Goal: Task Accomplishment & Management: Use online tool/utility

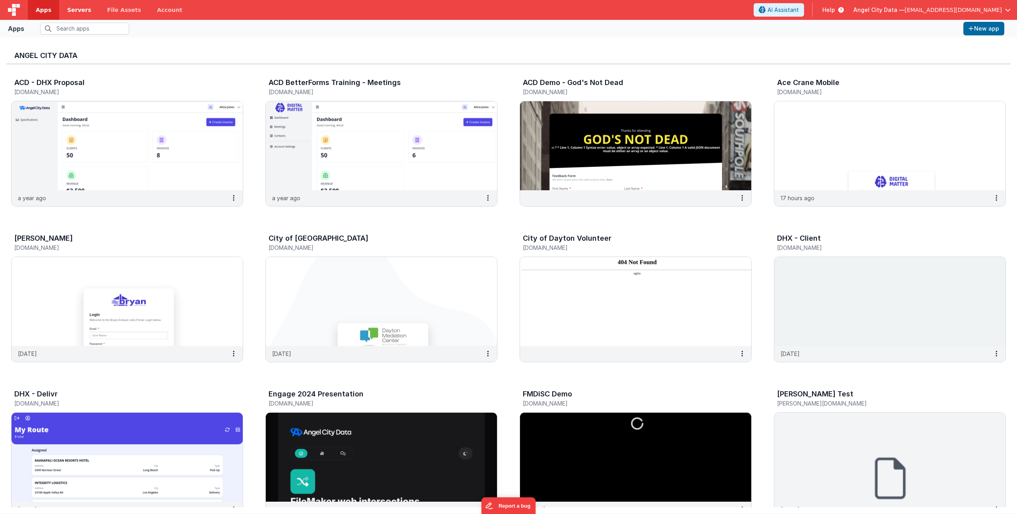
click at [77, 12] on span "Servers" at bounding box center [79, 10] width 24 height 8
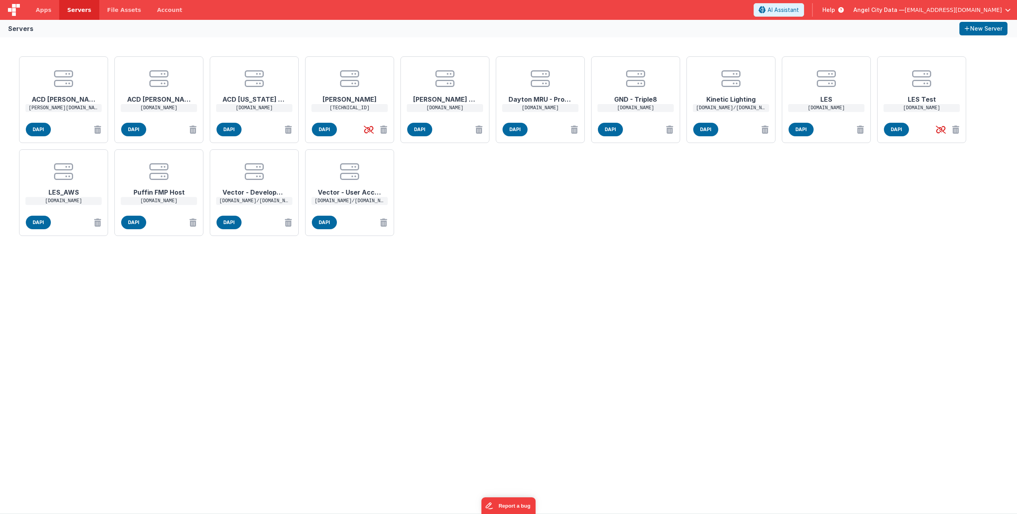
click at [248, 108] on p "devtest1.angelcitydata.com" at bounding box center [254, 108] width 76 height 8
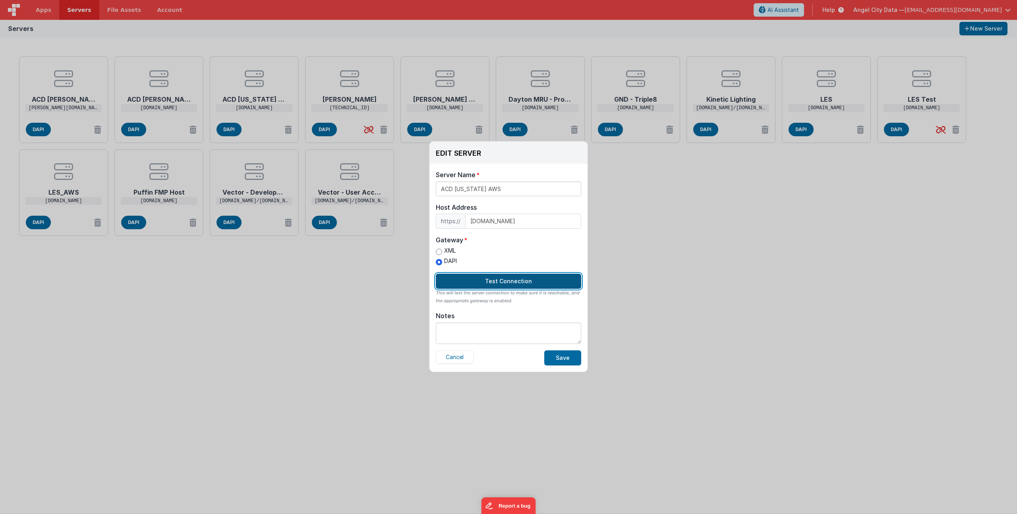
click at [469, 285] on button "Test Connection" at bounding box center [508, 281] width 145 height 15
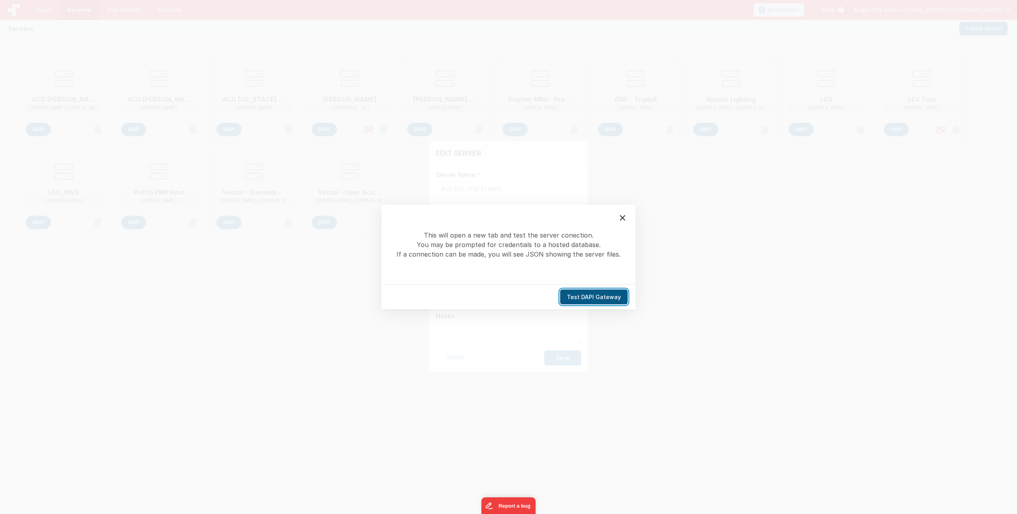
click at [588, 299] on button "Test DAPI Gateway" at bounding box center [594, 297] width 68 height 15
click at [625, 219] on icon at bounding box center [623, 218] width 10 height 10
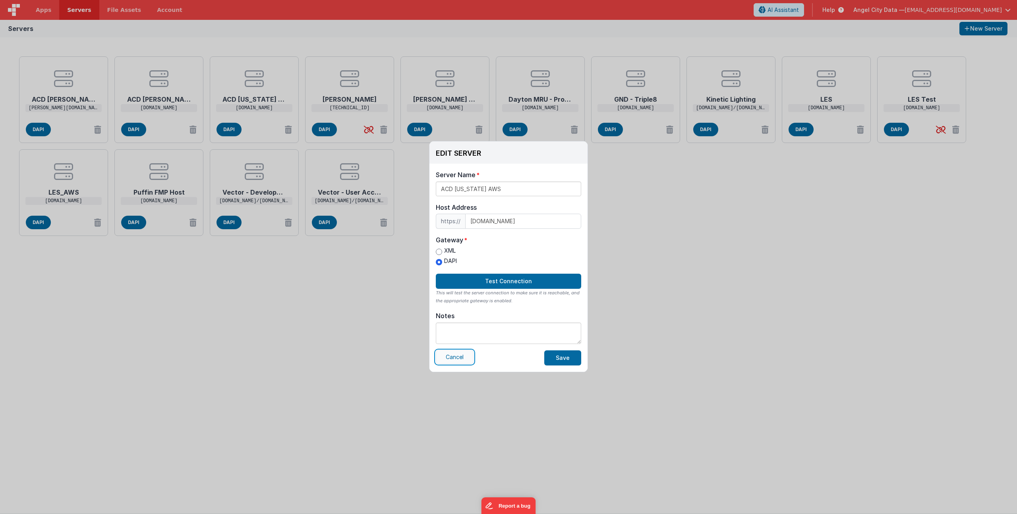
click at [462, 358] on button "Cancel" at bounding box center [455, 357] width 38 height 14
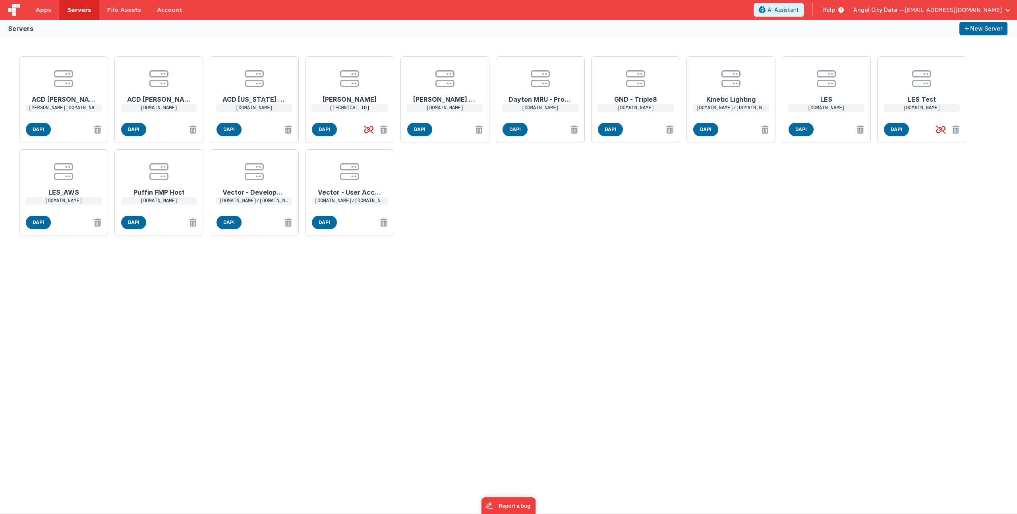
click at [591, 340] on div "ACD Nell nell.angelcitydata.com DAPI ACD Nell Cloud nellcloud.angelcitydata.com…" at bounding box center [508, 275] width 1017 height 476
click at [991, 27] on button "New Server" at bounding box center [983, 29] width 48 height 14
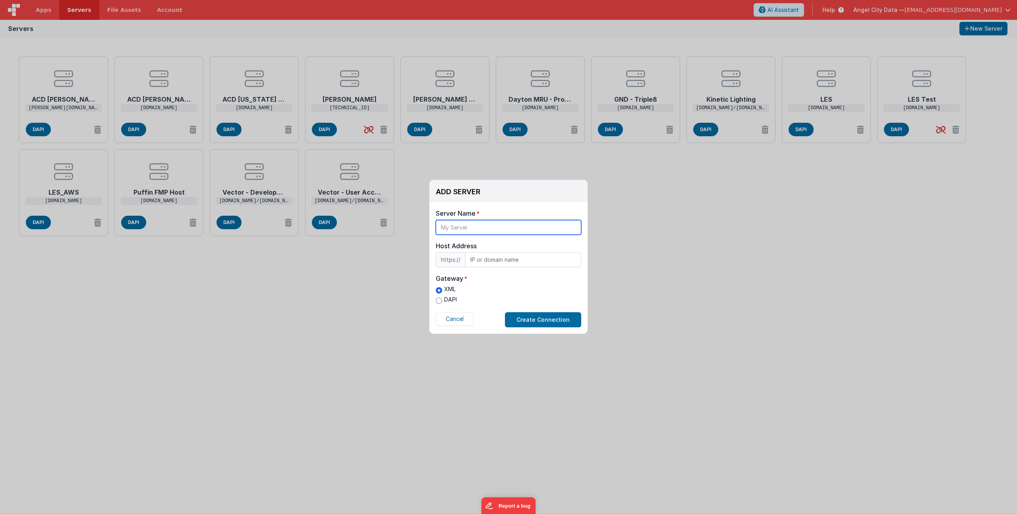
click at [448, 228] on input "text" at bounding box center [508, 227] width 145 height 15
type input "Shock Therapy AWS"
click at [484, 259] on input "text" at bounding box center [523, 259] width 116 height 15
paste input "54.153.71.208"
type input "54.153.71.208"
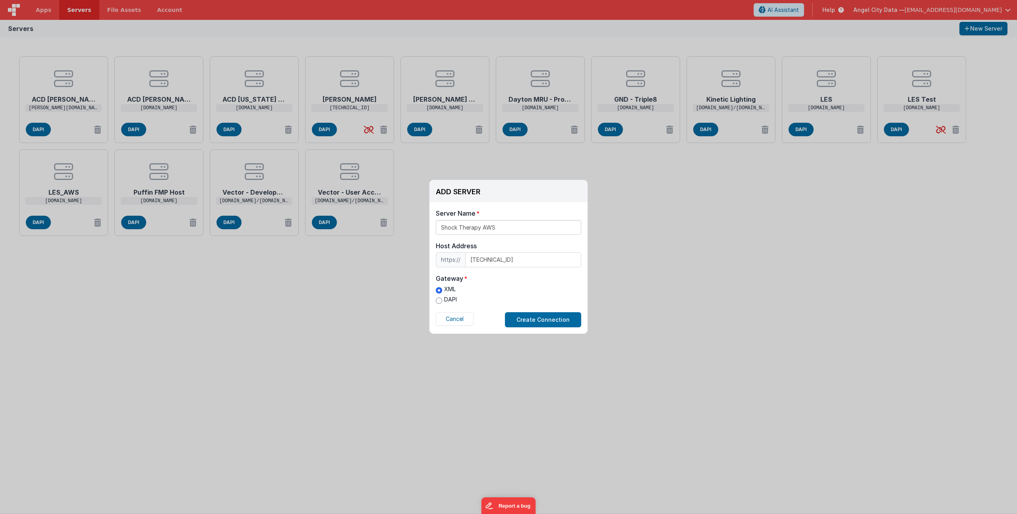
click at [447, 296] on label "DAPI" at bounding box center [446, 299] width 21 height 8
click at [442, 297] on input "DAPI" at bounding box center [439, 300] width 6 height 6
radio input "true"
click at [528, 317] on button "Create Connection" at bounding box center [543, 319] width 76 height 15
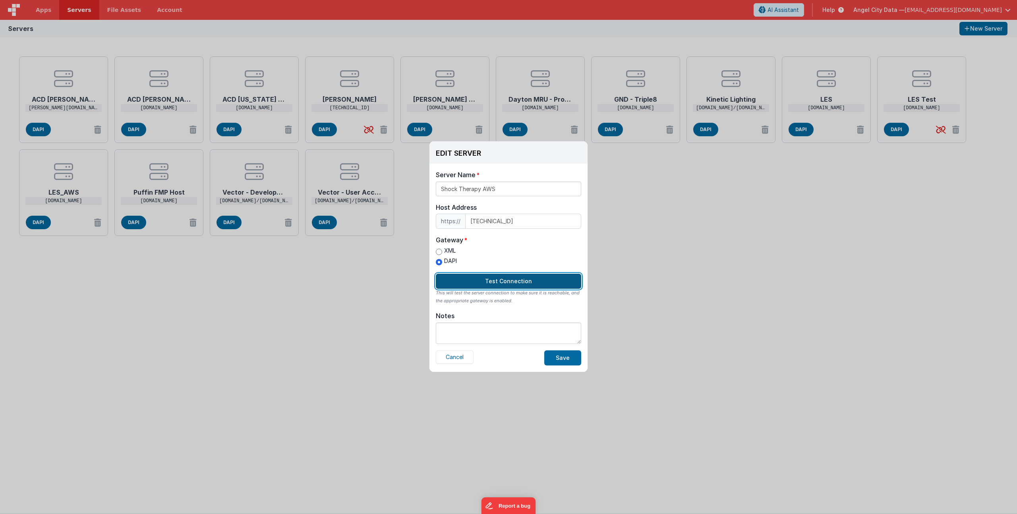
click at [493, 276] on button "Test Connection" at bounding box center [508, 281] width 145 height 15
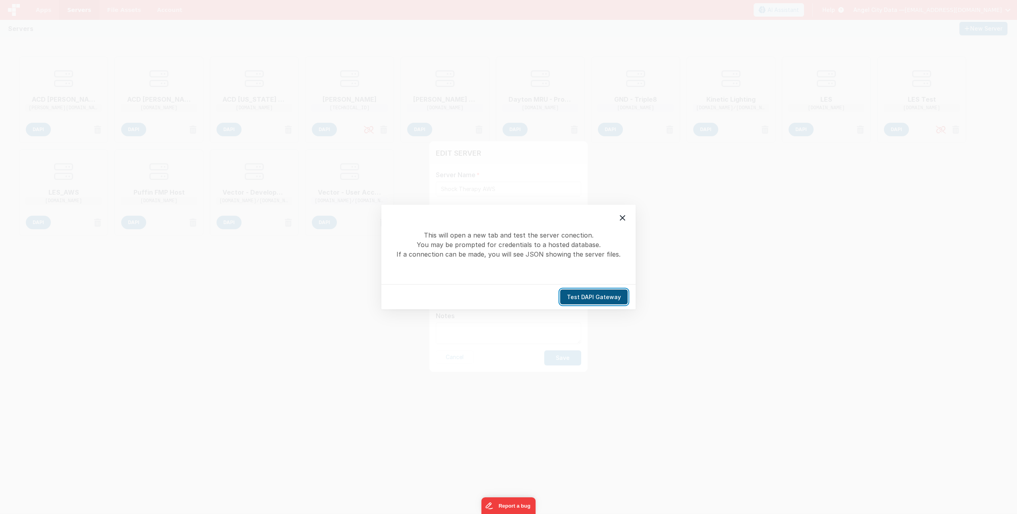
click at [589, 298] on button "Test DAPI Gateway" at bounding box center [594, 297] width 68 height 15
click at [626, 214] on icon at bounding box center [623, 218] width 10 height 10
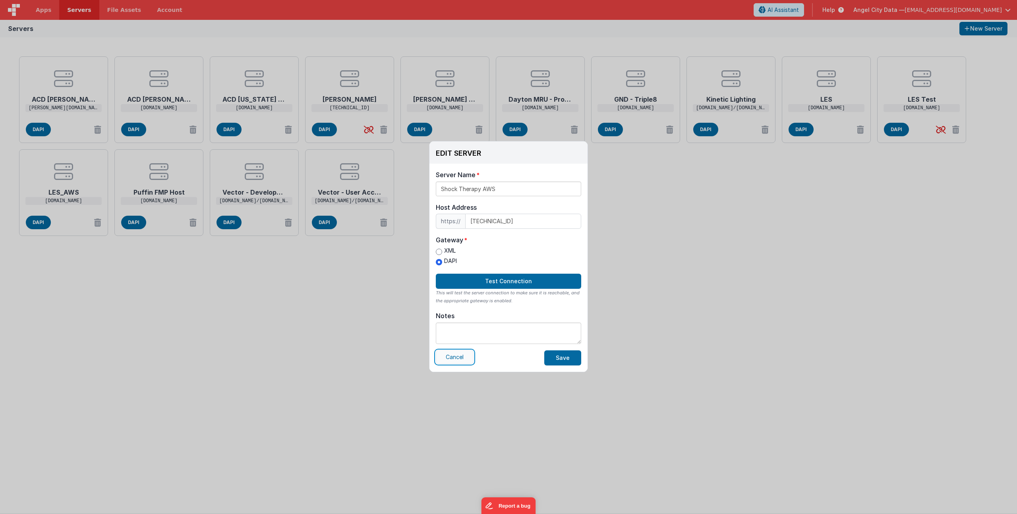
click at [457, 353] on button "Cancel" at bounding box center [455, 357] width 38 height 14
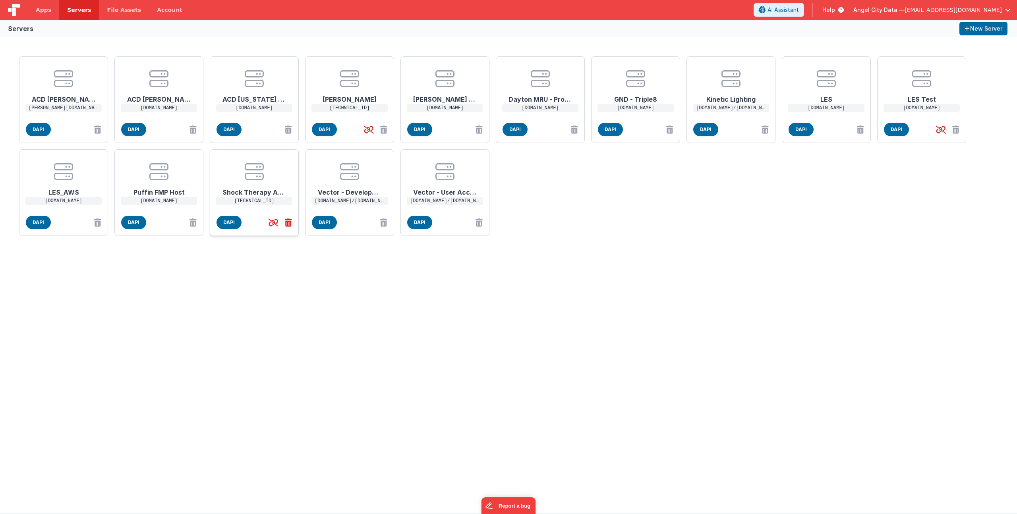
click at [288, 222] on icon at bounding box center [287, 222] width 10 height 13
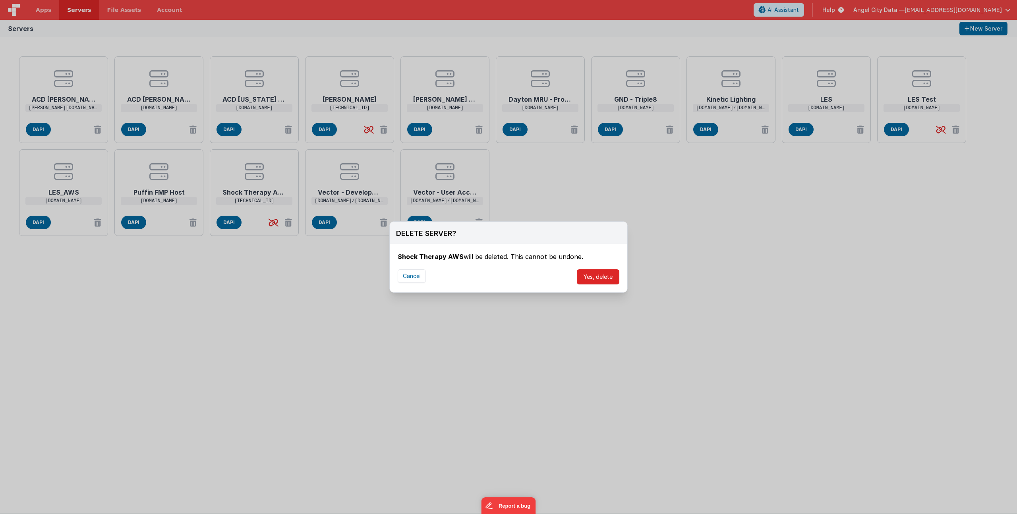
click at [610, 274] on button "Yes, delete" at bounding box center [598, 276] width 42 height 15
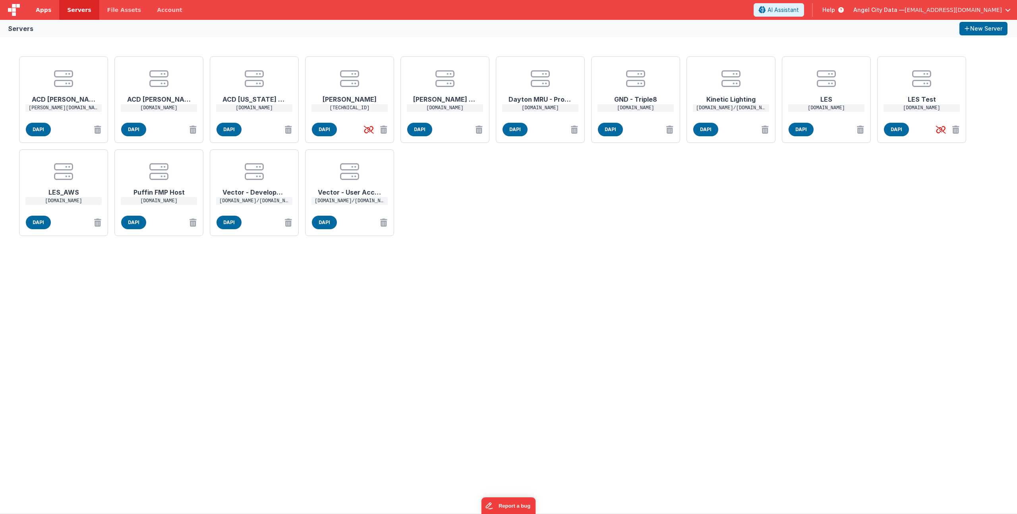
click at [48, 16] on link "Apps" at bounding box center [43, 10] width 31 height 20
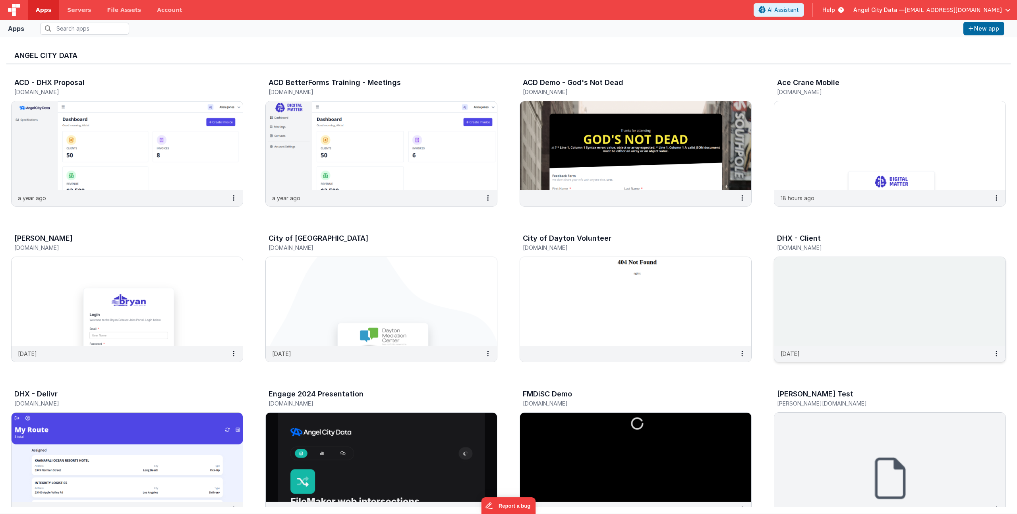
click at [798, 241] on h3 "DHX - Client" at bounding box center [799, 238] width 44 height 8
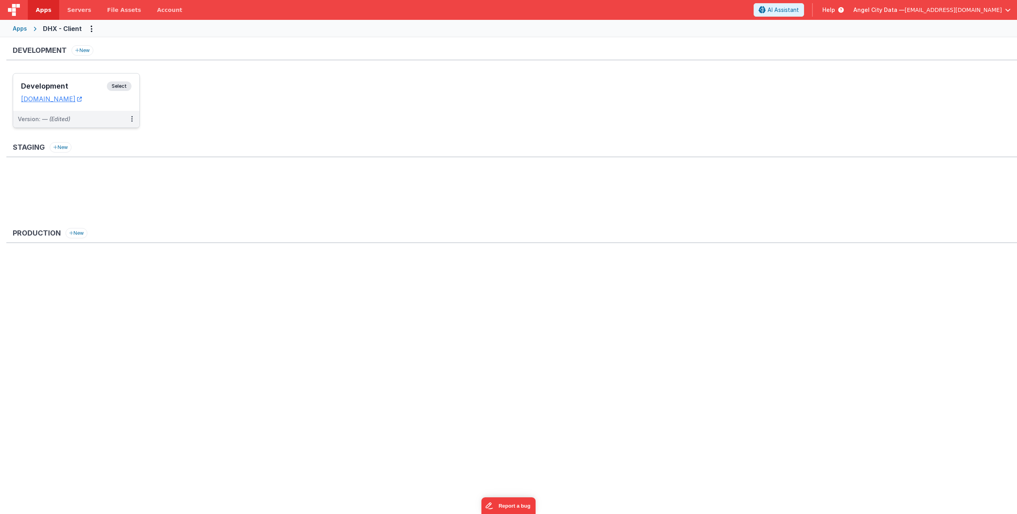
click at [73, 85] on h3 "Development" at bounding box center [64, 86] width 86 height 8
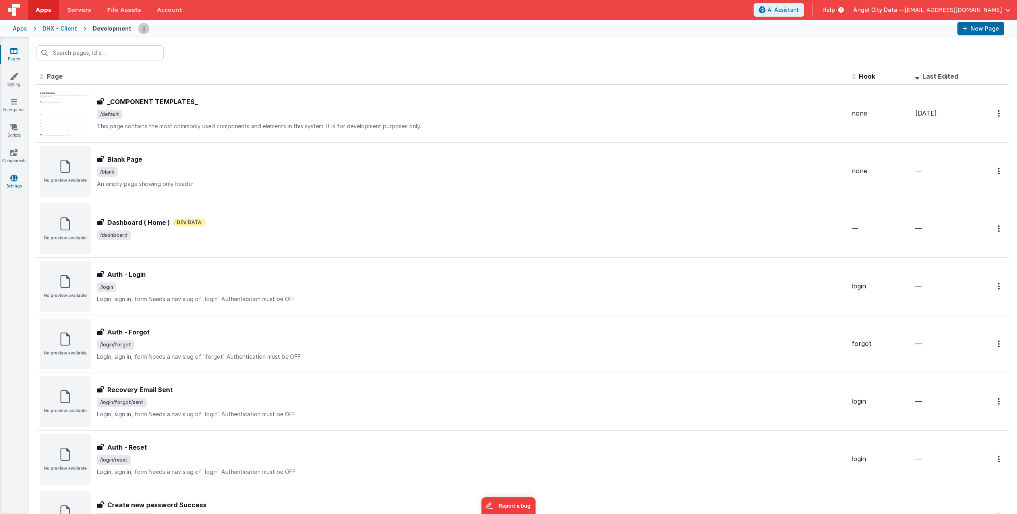
click at [10, 179] on icon at bounding box center [13, 178] width 7 height 8
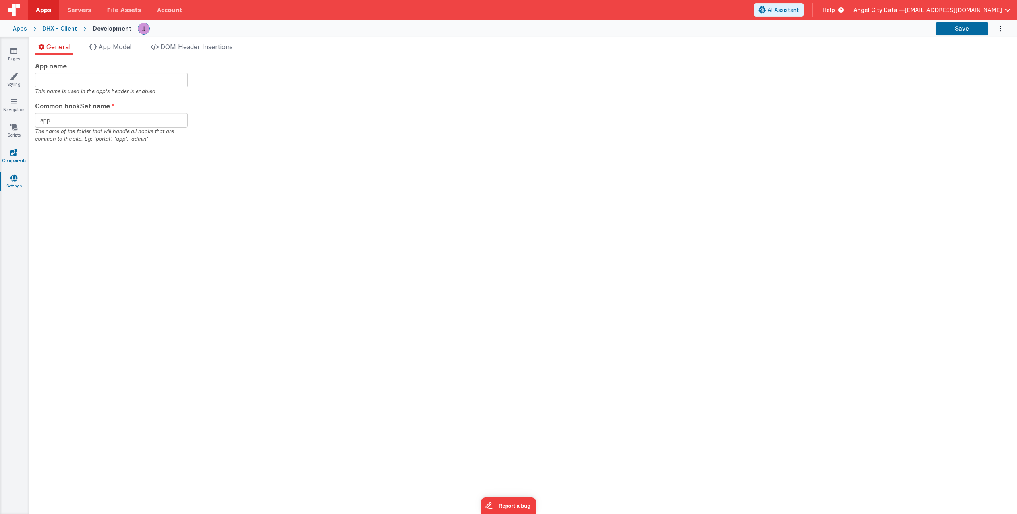
click at [10, 154] on icon at bounding box center [13, 153] width 7 height 8
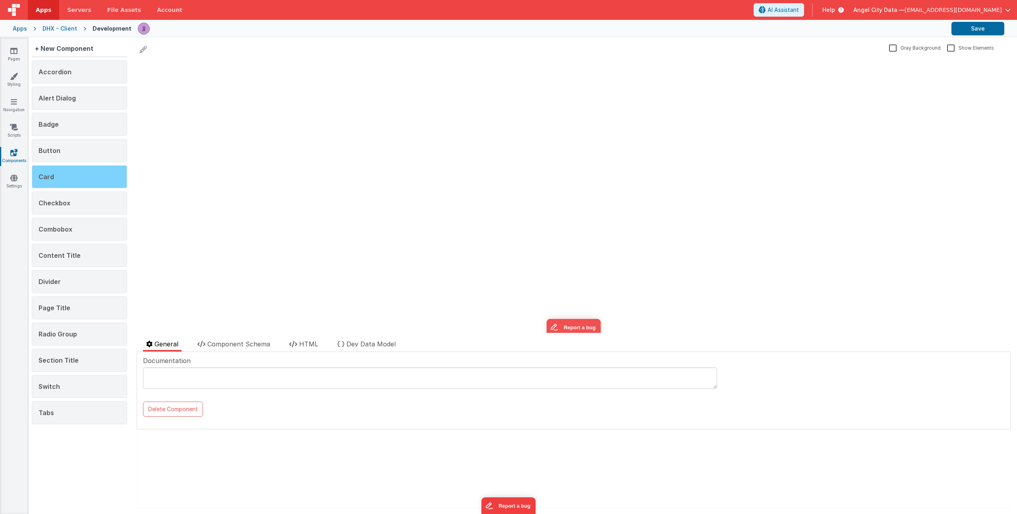
click at [75, 176] on div "Card" at bounding box center [79, 176] width 95 height 23
click at [68, 47] on div "+ New Component" at bounding box center [64, 49] width 65 height 16
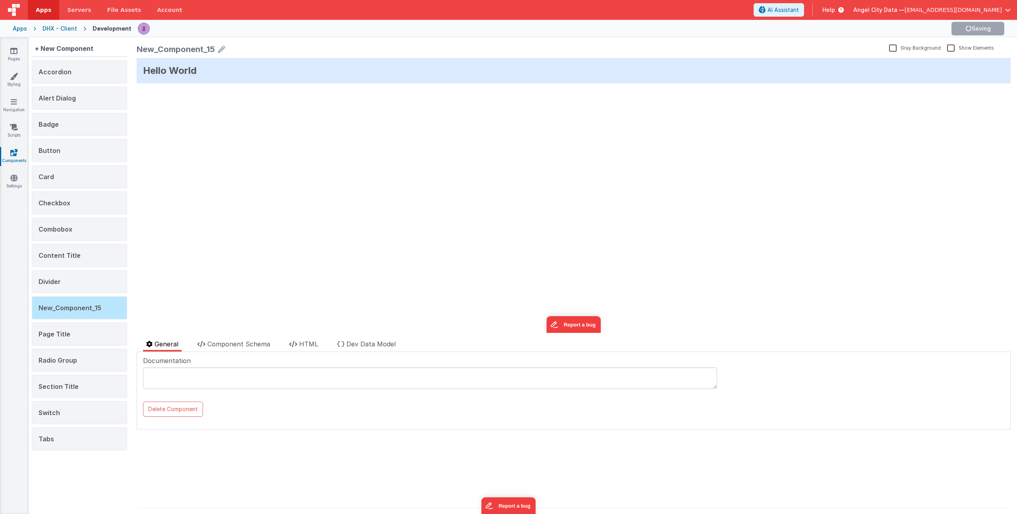
click at [245, 112] on div "Hello World update page model (See schema to hide after dev) { "component": { "…" at bounding box center [574, 195] width 874 height 275
click at [91, 305] on span "New_Component_15" at bounding box center [70, 308] width 63 height 8
click at [83, 274] on div "Divider" at bounding box center [79, 281] width 95 height 23
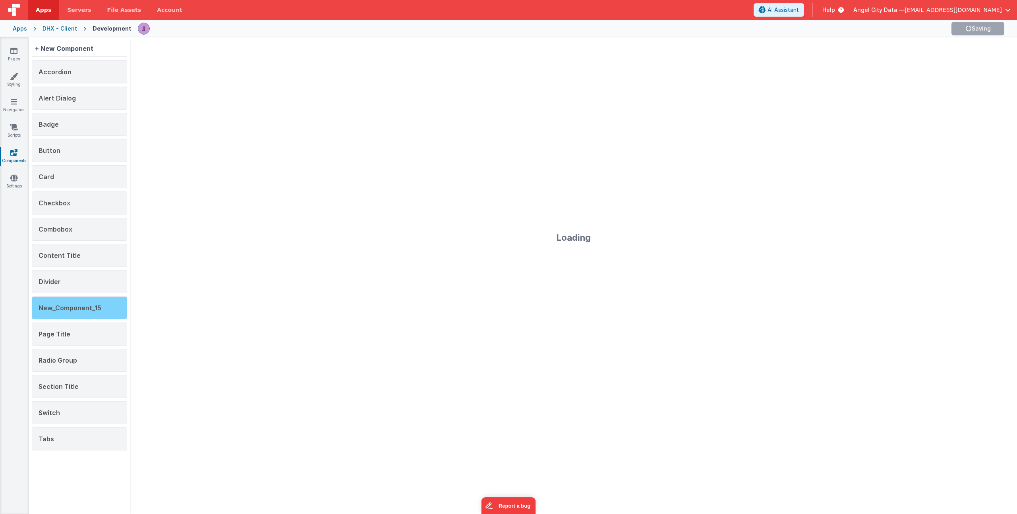
click at [81, 306] on span "New_Component_15" at bounding box center [70, 308] width 63 height 8
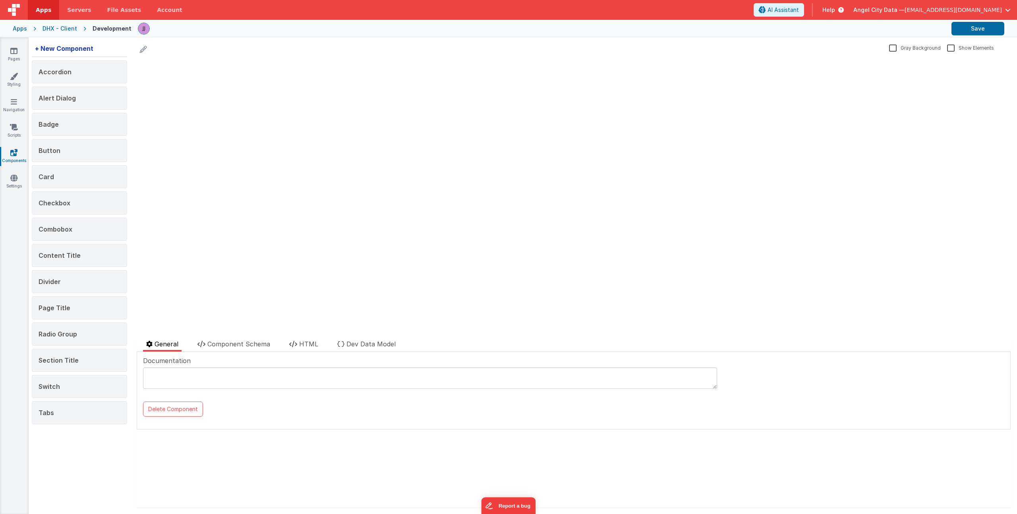
click at [66, 45] on div "+ New Component" at bounding box center [64, 49] width 65 height 16
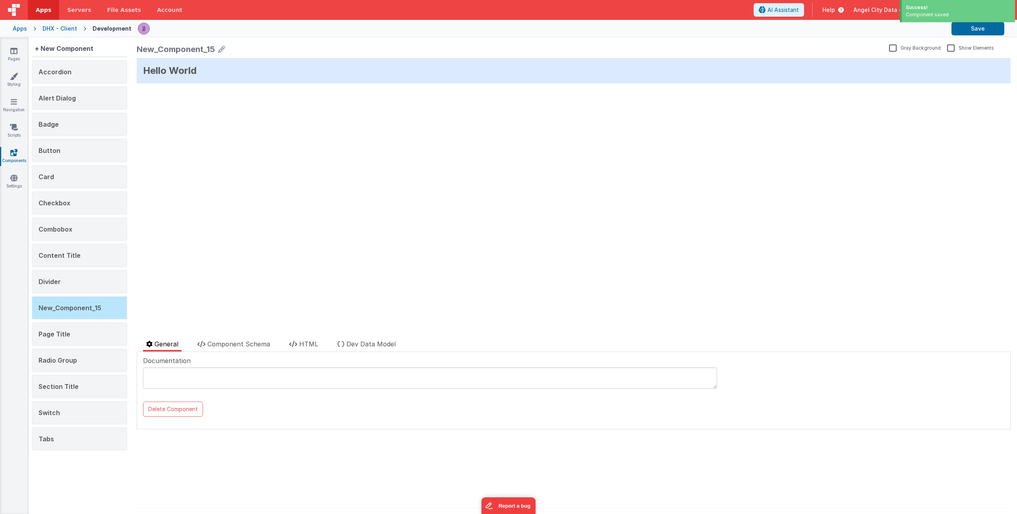
click at [221, 48] on icon at bounding box center [221, 49] width 7 height 11
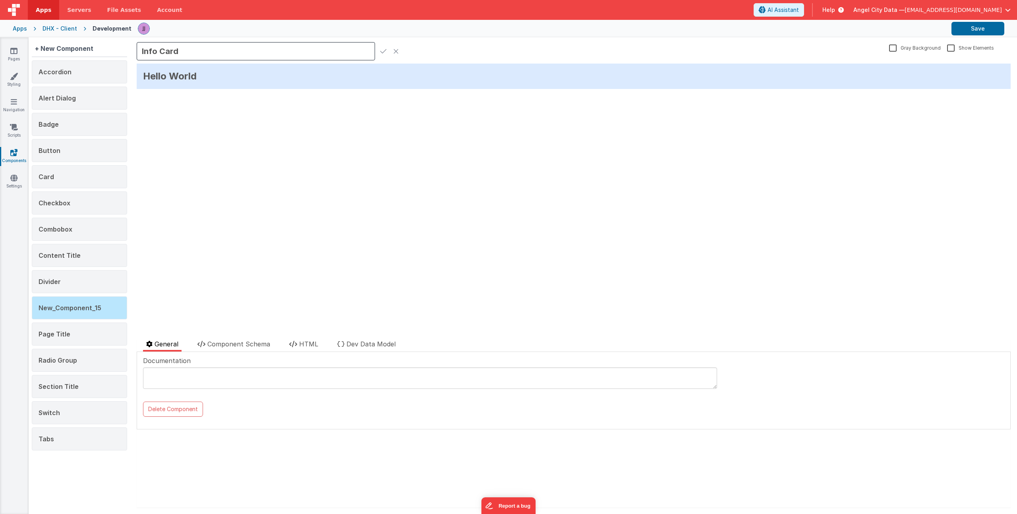
type input "Info Card"
click at [381, 52] on icon at bounding box center [383, 51] width 6 height 11
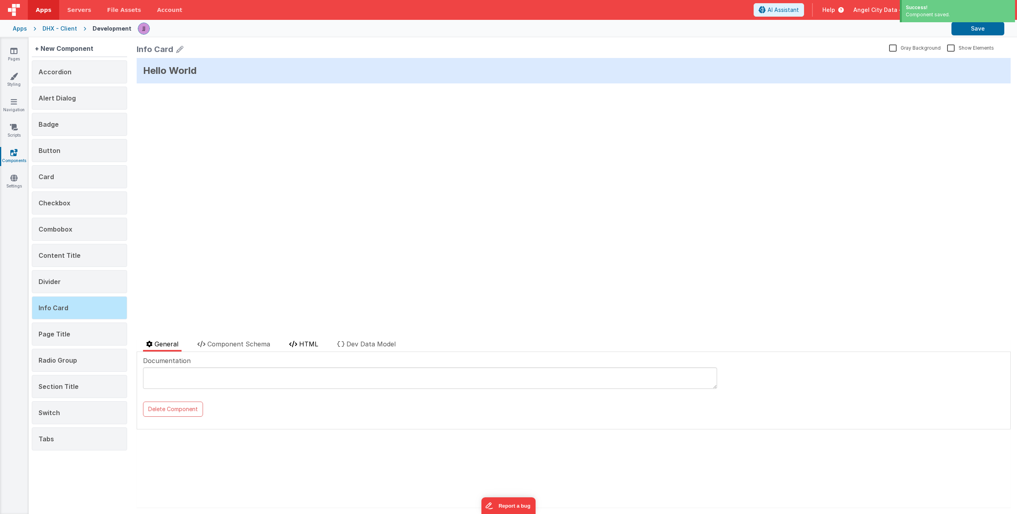
click at [314, 342] on span "HTML" at bounding box center [308, 344] width 19 height 8
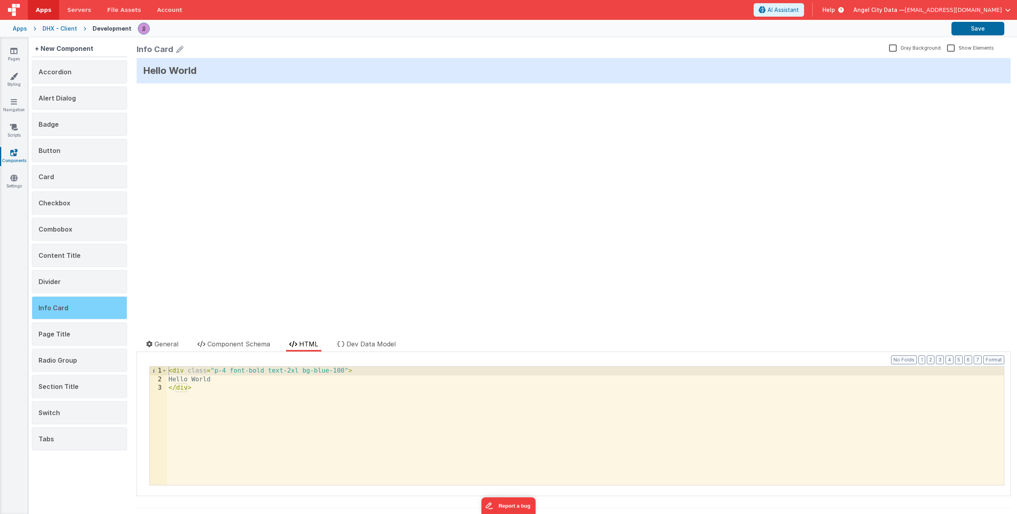
drag, startPoint x: 228, startPoint y: 396, endPoint x: 38, endPoint y: 298, distance: 213.3
click at [69, 324] on div "+ New Component Accordion Alert Dialog Badge Button Card Checkbox Combobox Cont…" at bounding box center [523, 275] width 988 height 477
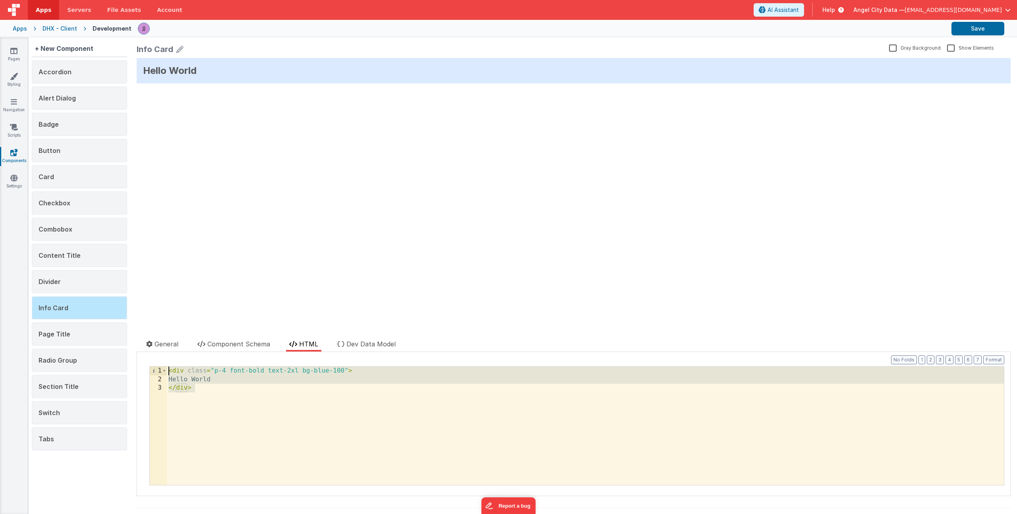
click at [333, 396] on div "< div class = "p-4 font-bold text-2xl bg-blue-100" > Hello World </ div >" at bounding box center [585, 434] width 837 height 135
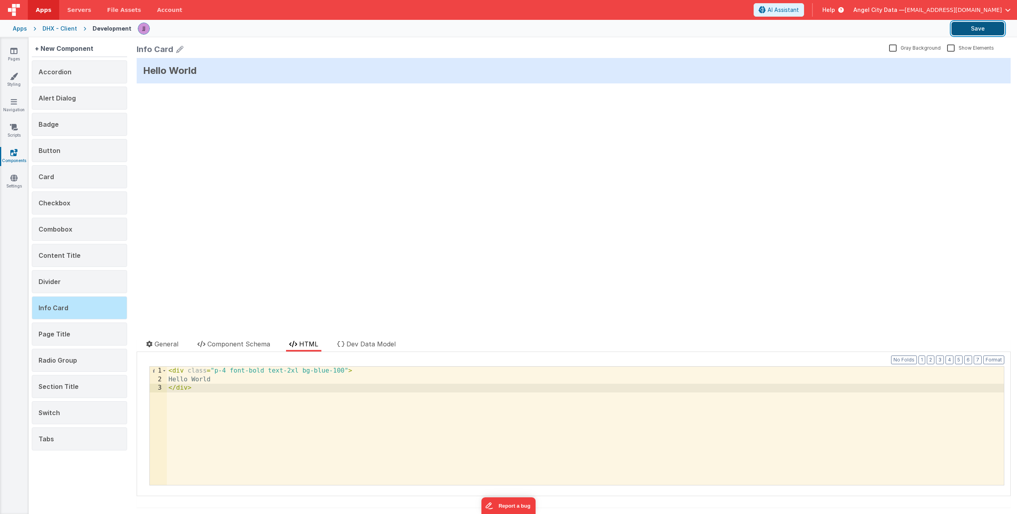
click at [979, 30] on button "Save" at bounding box center [977, 29] width 53 height 14
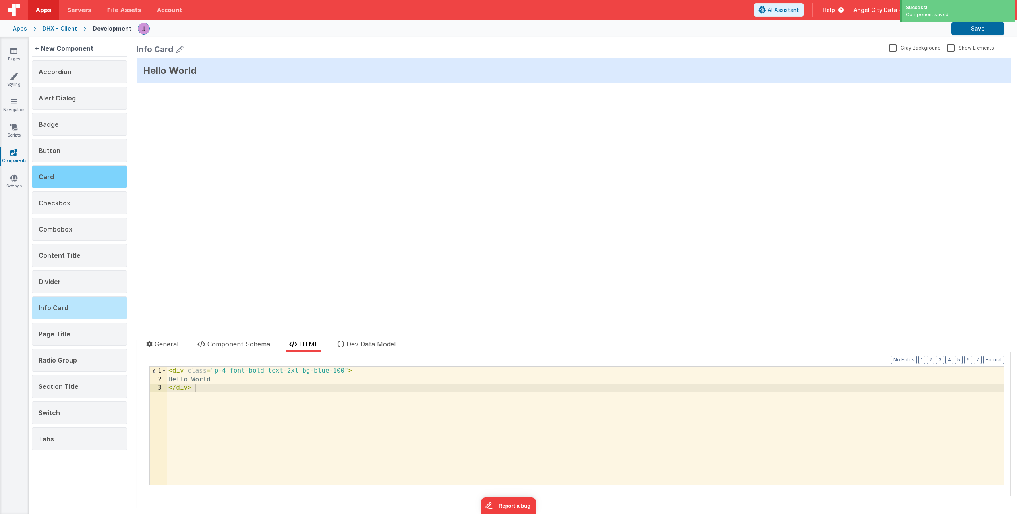
click at [77, 179] on div "Card" at bounding box center [79, 176] width 95 height 23
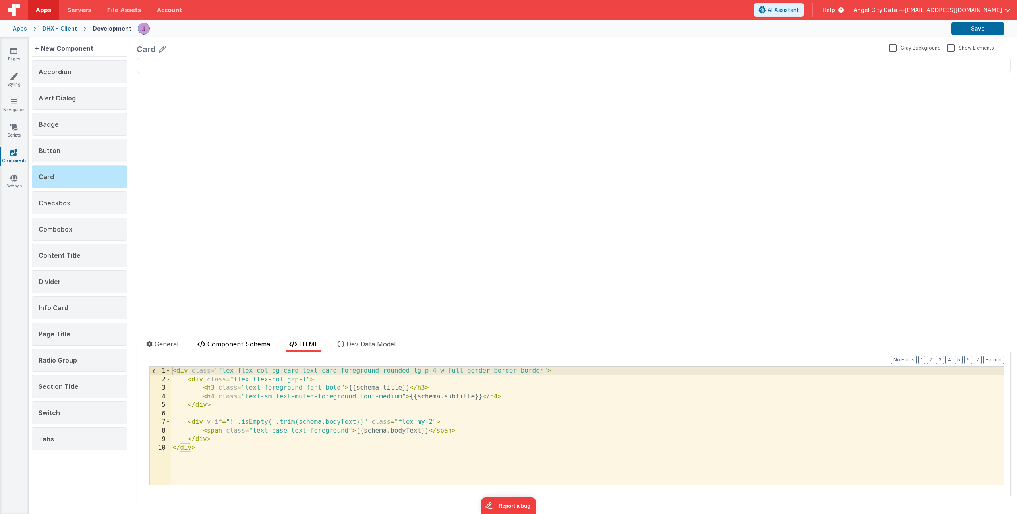
click at [247, 347] on span "Component Schema" at bounding box center [238, 344] width 63 height 8
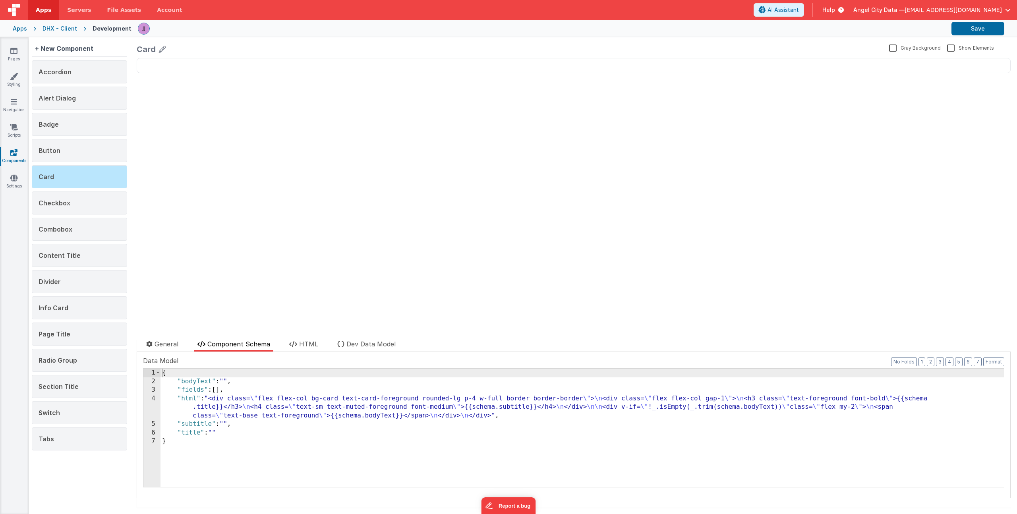
click at [276, 429] on div "{ "bodyText" : "" , "fields" : [ ] , "html" : "<div class= \" flex flex-col bg-…" at bounding box center [581, 436] width 843 height 135
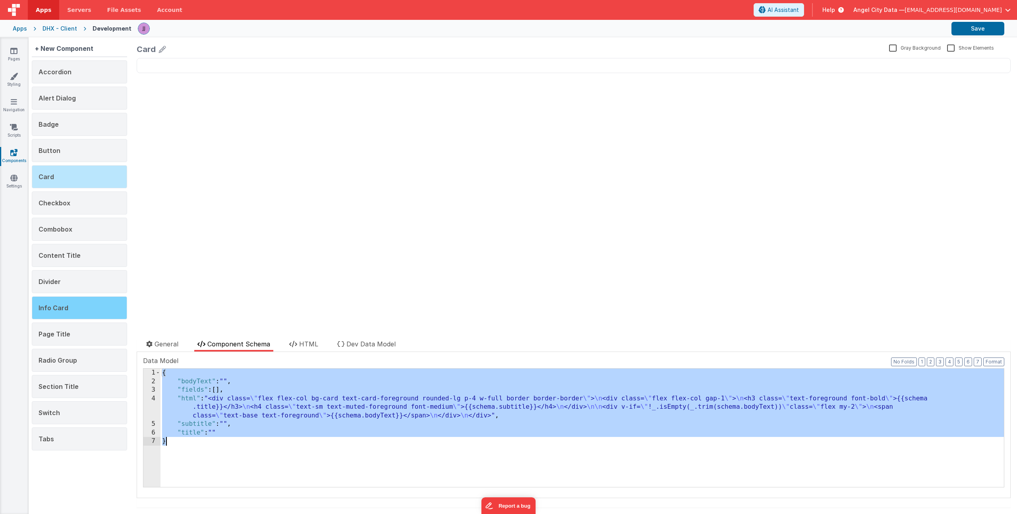
click at [58, 305] on span "Info Card" at bounding box center [54, 308] width 30 height 8
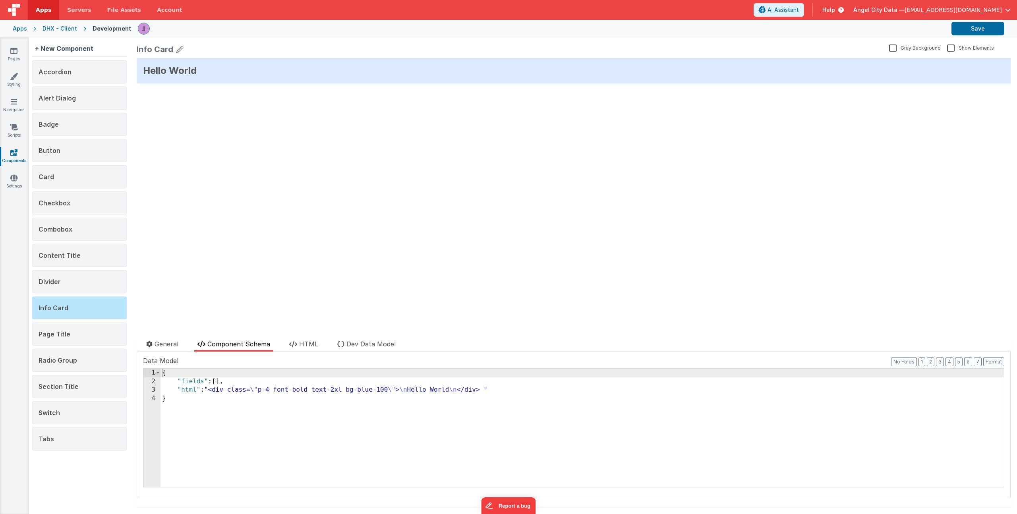
click at [239, 408] on div "{ "fields" : [ ] , "html" : "<div class= \" p-4 font-bold text-2xl bg-blue-100 …" at bounding box center [581, 436] width 843 height 135
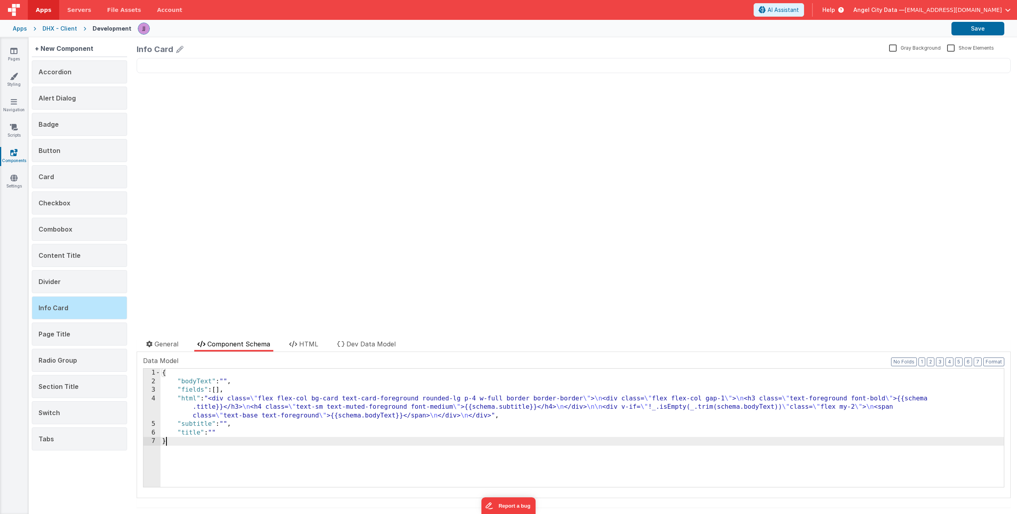
click at [210, 429] on div "{ "bodyText" : "" , "fields" : [ ] , "html" : "<div class= \" flex flex-col bg-…" at bounding box center [581, 436] width 843 height 135
click at [222, 430] on div "{ "bodyText" : "" , "fields" : [ ] , "html" : "<div class= \" flex flex-col bg-…" at bounding box center [581, 436] width 843 height 135
click at [299, 339] on li "HTML" at bounding box center [303, 345] width 35 height 12
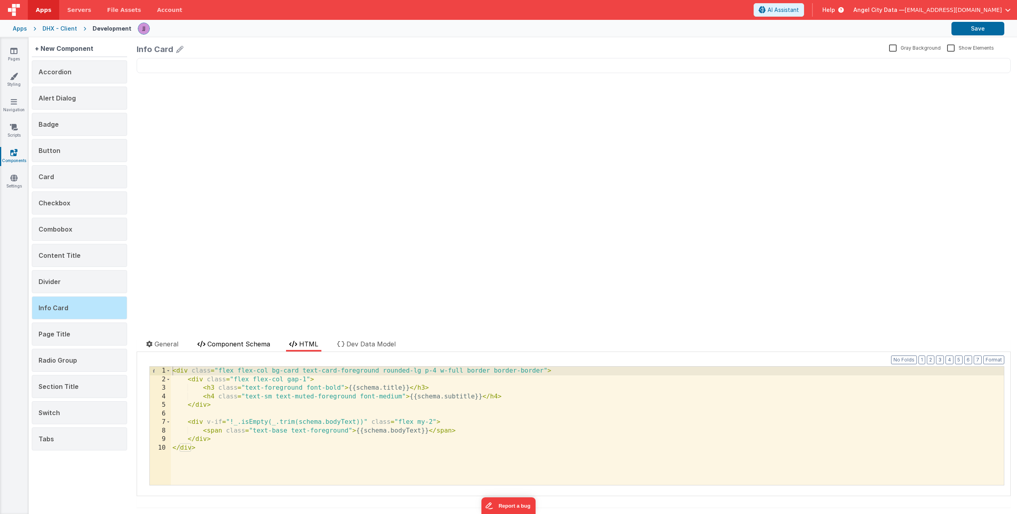
click at [225, 344] on span "Component Schema" at bounding box center [238, 344] width 63 height 8
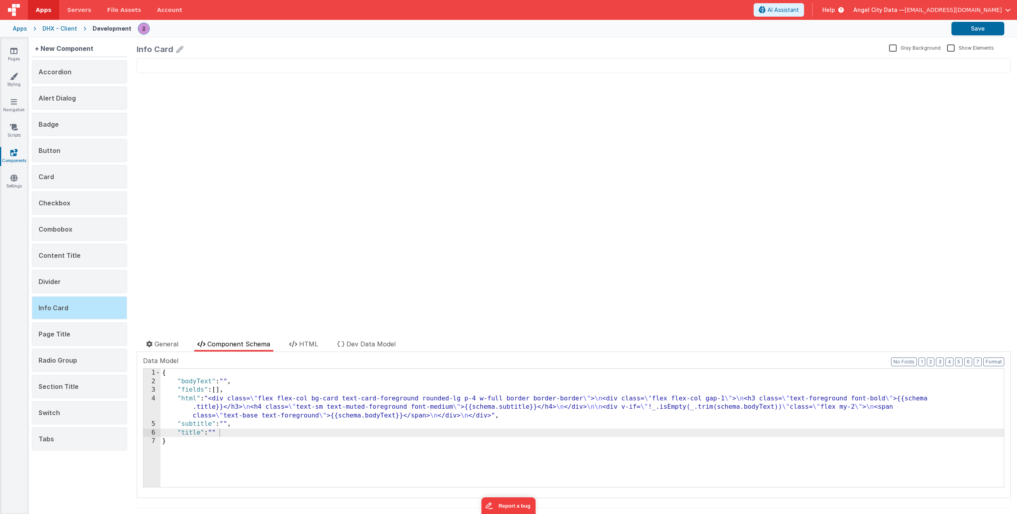
click at [229, 432] on div "{ "bodyText" : "" , "fields" : [ ] , "html" : "<div class= \" flex flex-col bg-…" at bounding box center [581, 436] width 843 height 135
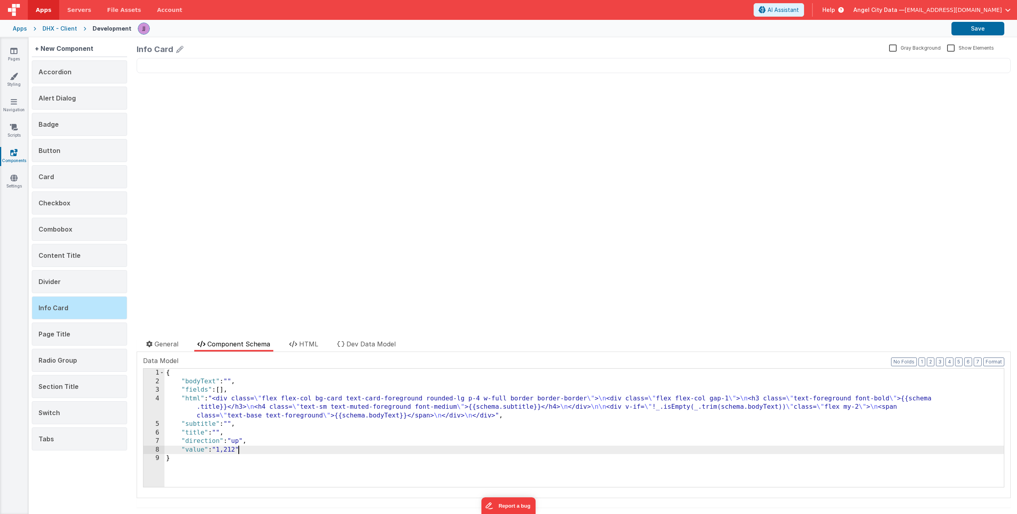
click at [215, 443] on div "{ "bodyText" : "" , "fields" : [ ] , "html" : "<div class= \" flex flex-col bg-…" at bounding box center [583, 436] width 839 height 135
drag, startPoint x: 216, startPoint y: 450, endPoint x: 242, endPoint y: 448, distance: 25.5
click at [242, 448] on div "{ "bodyText" : "" , "fields" : [ ] , "html" : "<div class= \" flex flex-col bg-…" at bounding box center [583, 436] width 839 height 135
click at [237, 380] on div "{ "bodyText" : "" , "fields" : [ ] , "html" : "<div class= \" flex flex-col bg-…" at bounding box center [583, 436] width 839 height 135
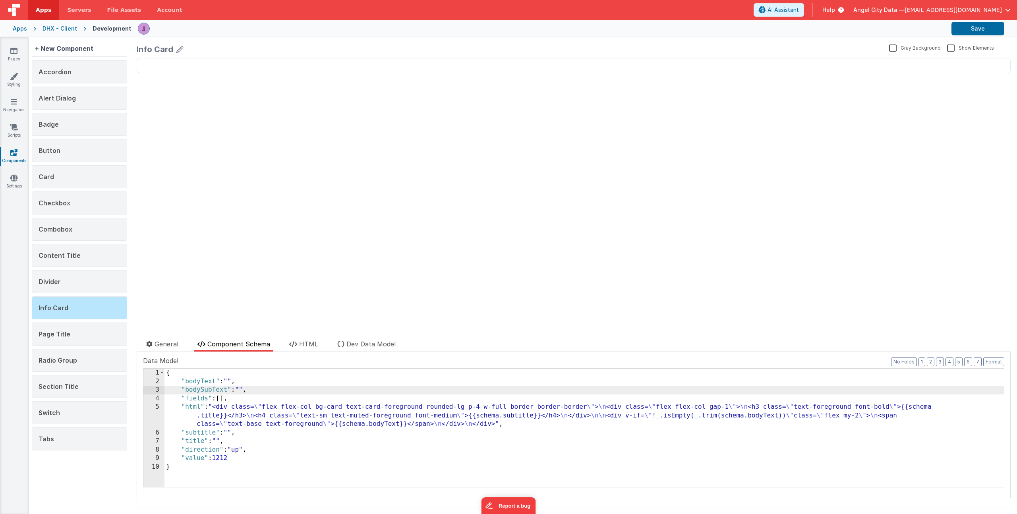
click at [248, 460] on div "{ "bodyText" : "" , "bodySubText" : "" , "fields" : [ ] , "html" : "<div class=…" at bounding box center [583, 436] width 839 height 135
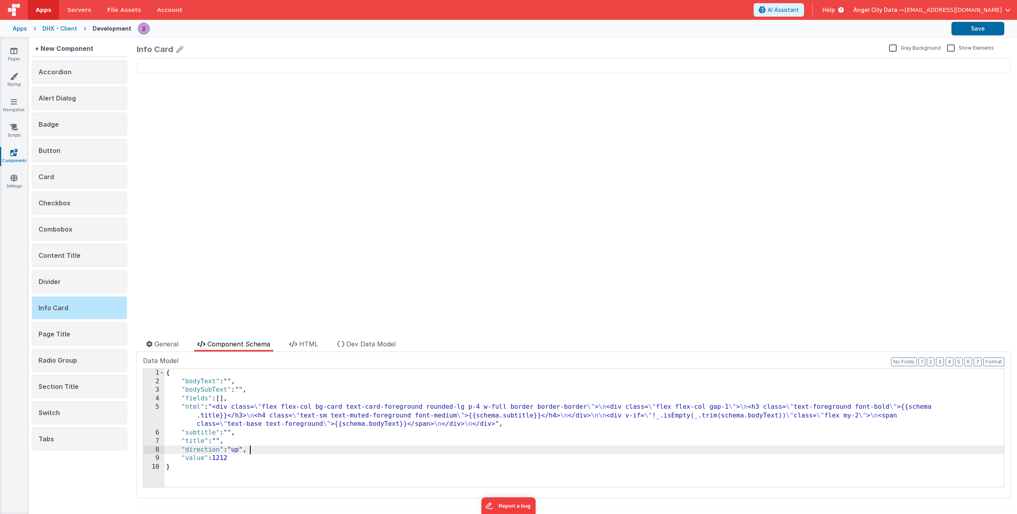
click at [248, 449] on div "{ "bodyText" : "" , "bodySubText" : "" , "fields" : [ ] , "html" : "<div class=…" at bounding box center [583, 436] width 839 height 135
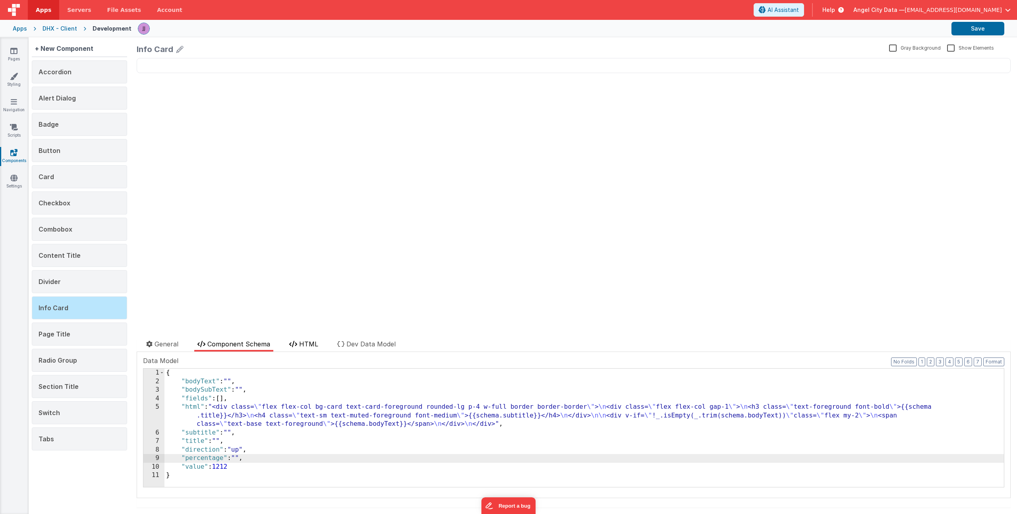
click at [310, 344] on span "HTML" at bounding box center [308, 344] width 19 height 8
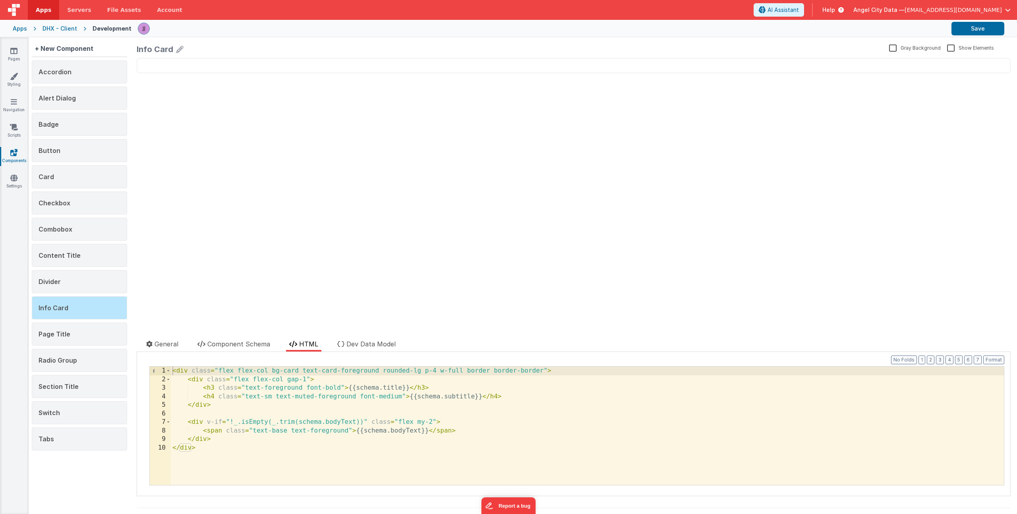
click at [275, 413] on div "< div class = "flex flex-col bg-card text-card-foreground rounded-lg p-4 w-full…" at bounding box center [587, 434] width 833 height 135
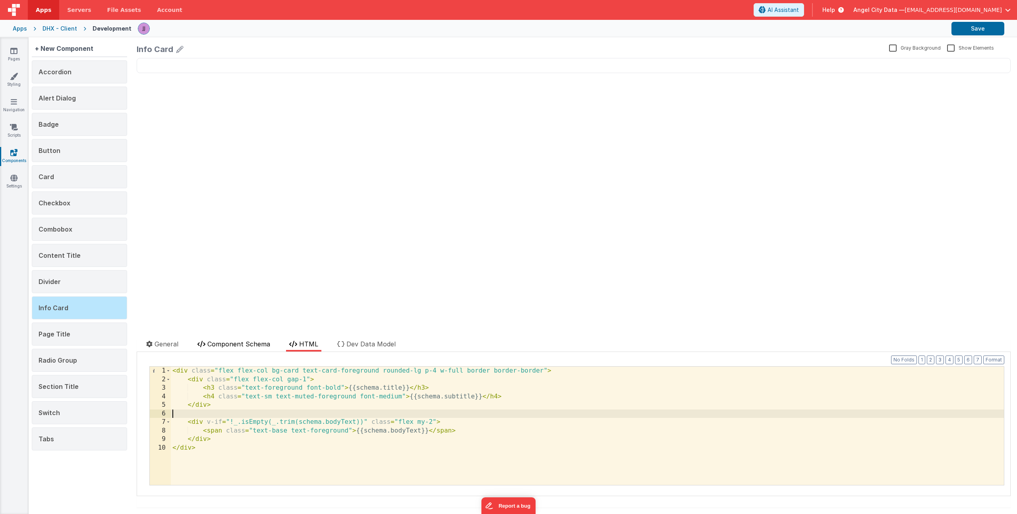
click at [218, 346] on span "Component Schema" at bounding box center [238, 344] width 63 height 8
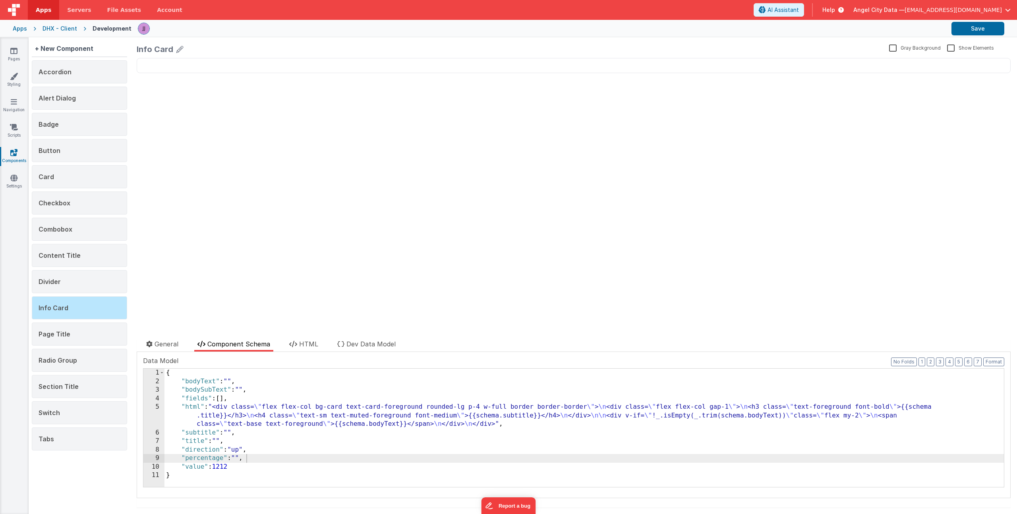
click at [220, 441] on div "{ "bodyText" : "" , "bodySubText" : "" , "fields" : [ ] , "html" : "<div class=…" at bounding box center [583, 436] width 839 height 135
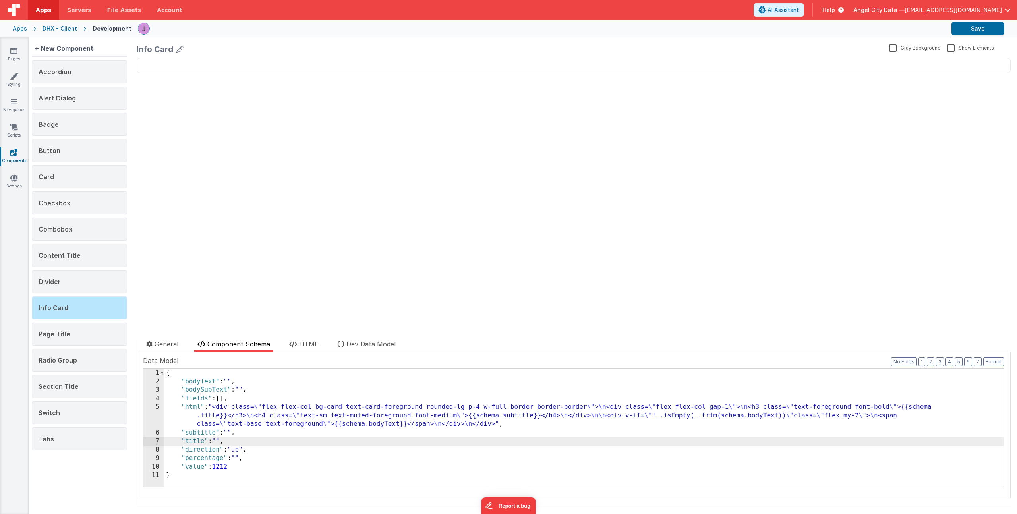
click at [230, 381] on div "{ "bodyText" : "" , "bodySubText" : "" , "fields" : [ ] , "html" : "<div class=…" at bounding box center [583, 436] width 839 height 135
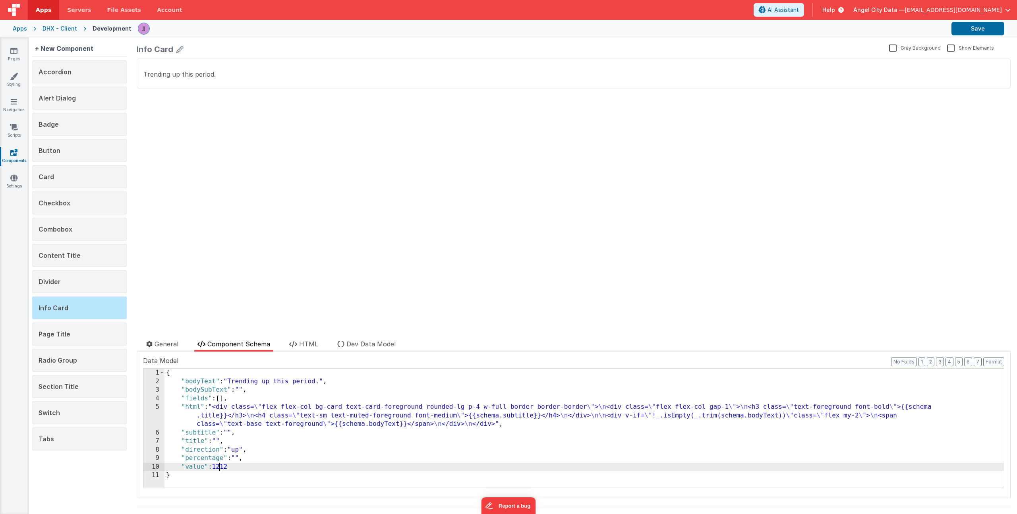
click at [221, 465] on div "{ "bodyText" : "Trending up this period." , "bodySubText" : "" , "fields" : [ ]…" at bounding box center [583, 436] width 839 height 135
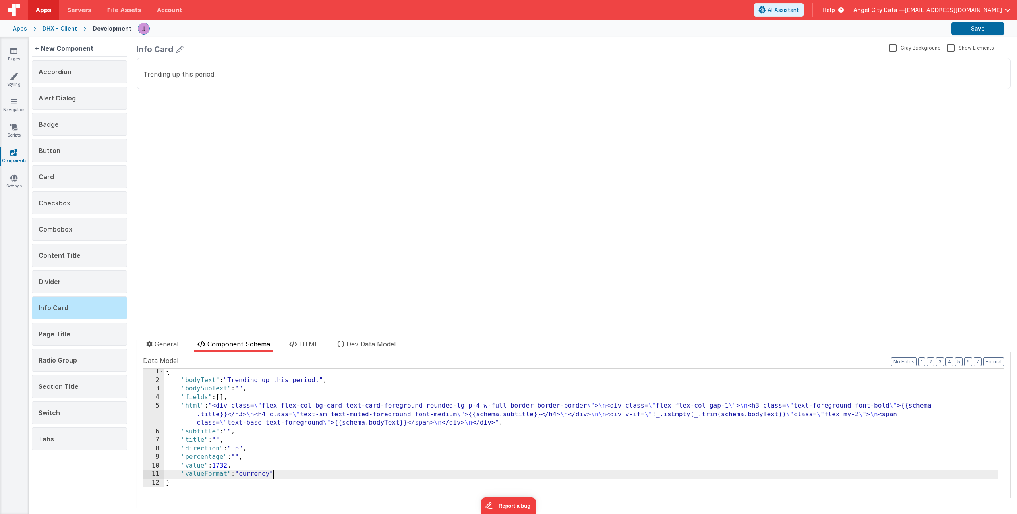
scroll to position [1, 0]
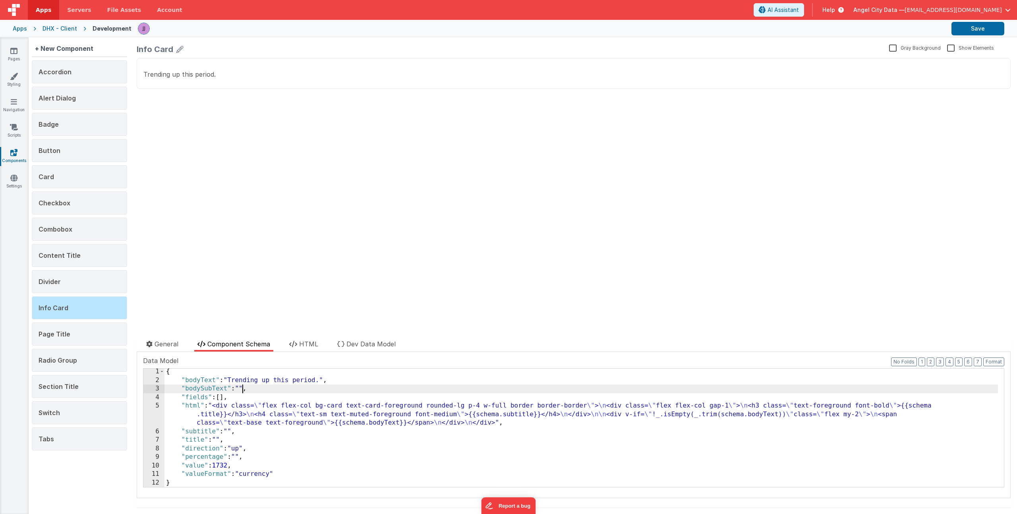
click at [241, 387] on div "{ "bodyText" : "Trending up this period." , "bodySubText" : "" , "fields" : [ ]…" at bounding box center [580, 434] width 833 height 135
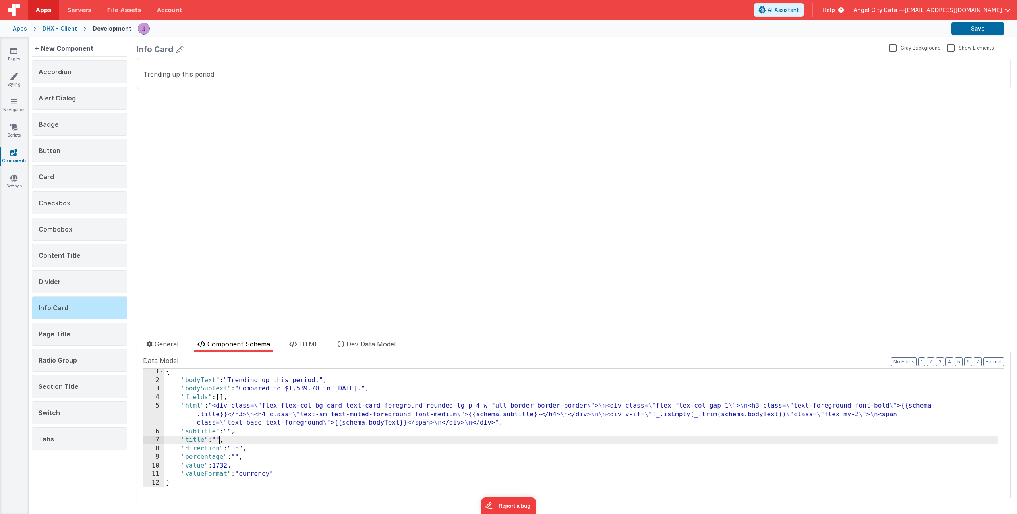
click at [218, 438] on div "{ "bodyText" : "Trending up this period." , "bodySubText" : "Compared to $1,539…" at bounding box center [580, 434] width 833 height 135
click at [238, 455] on div "{ "bodyText" : "Trending up this period." , "bodySubText" : "Compared to $1,539…" at bounding box center [580, 434] width 833 height 135
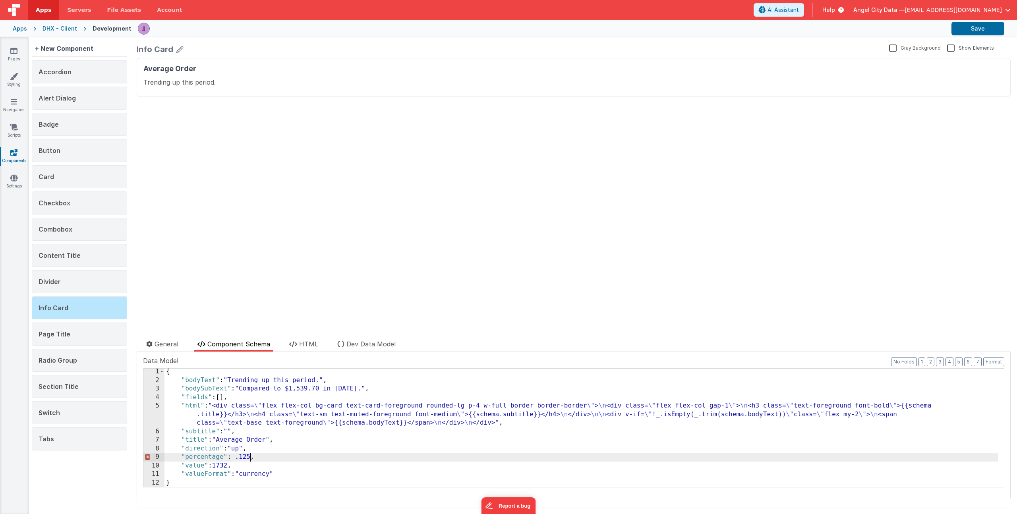
click at [274, 457] on div "{ "bodyText" : "Trending up this period." , "bodySubText" : "Compared to $1,539…" at bounding box center [580, 434] width 833 height 135
drag, startPoint x: 236, startPoint y: 458, endPoint x: 251, endPoint y: 457, distance: 15.6
click at [251, 457] on div "{ "bodyText" : "Trending up this period." , "bodySubText" : "Compared to $1,539…" at bounding box center [580, 434] width 833 height 135
drag, startPoint x: 239, startPoint y: 459, endPoint x: 254, endPoint y: 458, distance: 15.6
click at [254, 458] on div "{ "bodyText" : "Trending up this period." , "bodySubText" : "Compared to $1,539…" at bounding box center [580, 434] width 833 height 135
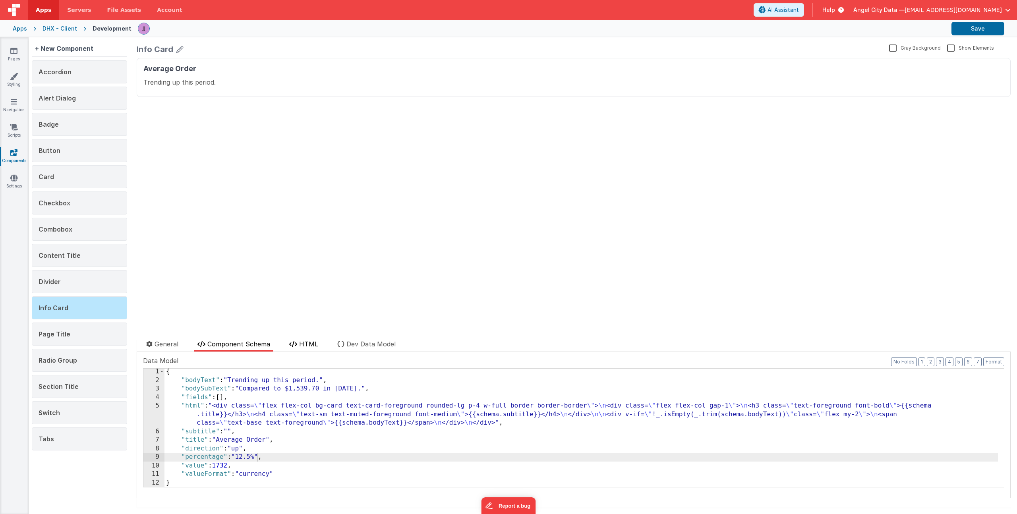
click at [315, 344] on span "HTML" at bounding box center [308, 344] width 19 height 8
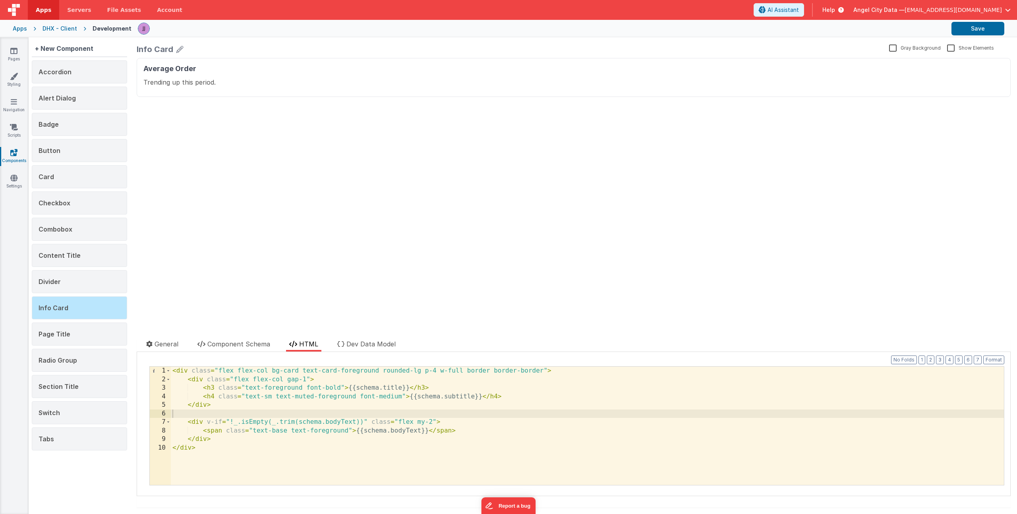
click at [287, 386] on div "< div class = "flex flex-col bg-card text-card-foreground rounded-lg p-4 w-full…" at bounding box center [587, 434] width 833 height 135
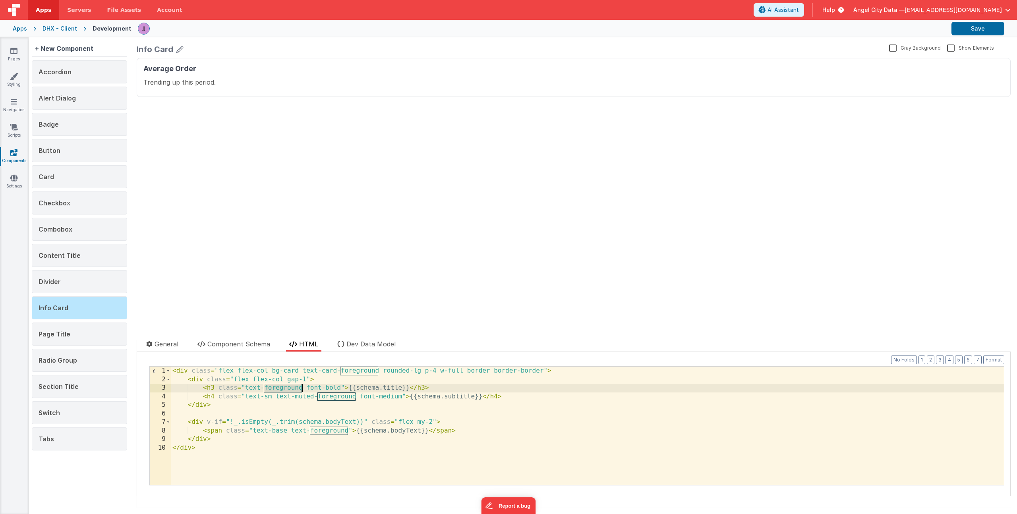
click at [287, 386] on div "< div class = "flex flex-col bg-card text-card-foreground rounded-lg p-4 w-full…" at bounding box center [587, 434] width 833 height 135
click at [265, 387] on div "< div class = "flex flex-col bg-card text-card-foreground rounded-lg p-4 w-full…" at bounding box center [587, 434] width 833 height 135
click at [381, 387] on div "< div class = "flex flex-col bg-card text-card-foreground rounded-lg p-4 w-full…" at bounding box center [587, 434] width 833 height 135
click at [275, 378] on div "< div class = "flex flex-col bg-card text-card-foreground rounded-lg p-4 w-full…" at bounding box center [587, 434] width 833 height 135
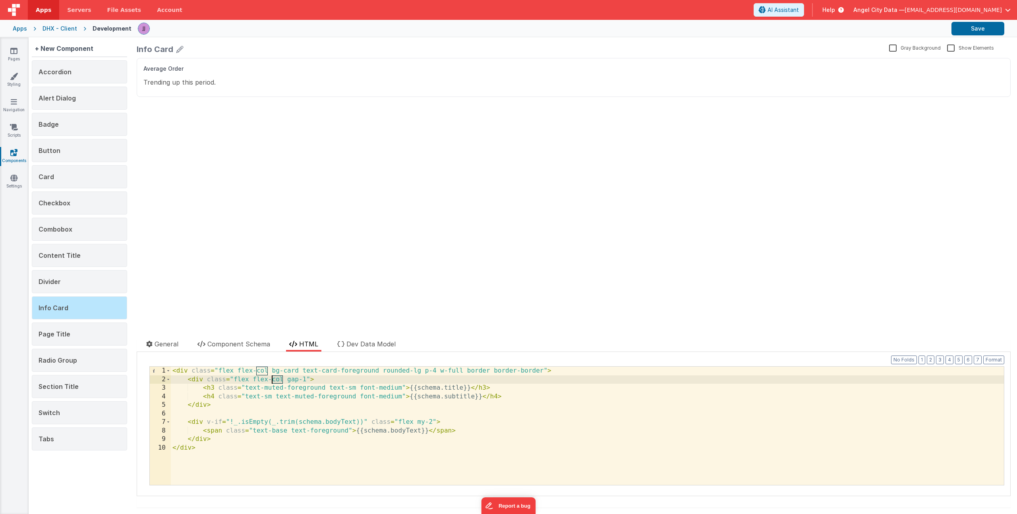
click at [275, 378] on div "< div class = "flex flex-col bg-card text-card-foreground rounded-lg p-4 w-full…" at bounding box center [587, 434] width 833 height 135
click at [403, 396] on div "< div class = "flex flex-col bg-card text-card-foreground rounded-lg p-4 w-full…" at bounding box center [587, 434] width 833 height 135
drag, startPoint x: 506, startPoint y: 395, endPoint x: 205, endPoint y: 394, distance: 301.0
click at [205, 394] on div "< div class = "flex flex-col bg-card text-card-foreground rounded-lg p-4 w-full…" at bounding box center [587, 434] width 833 height 135
click at [406, 251] on div "Average Order Trending up this period. update page model (See schema to hide af…" at bounding box center [574, 195] width 874 height 275
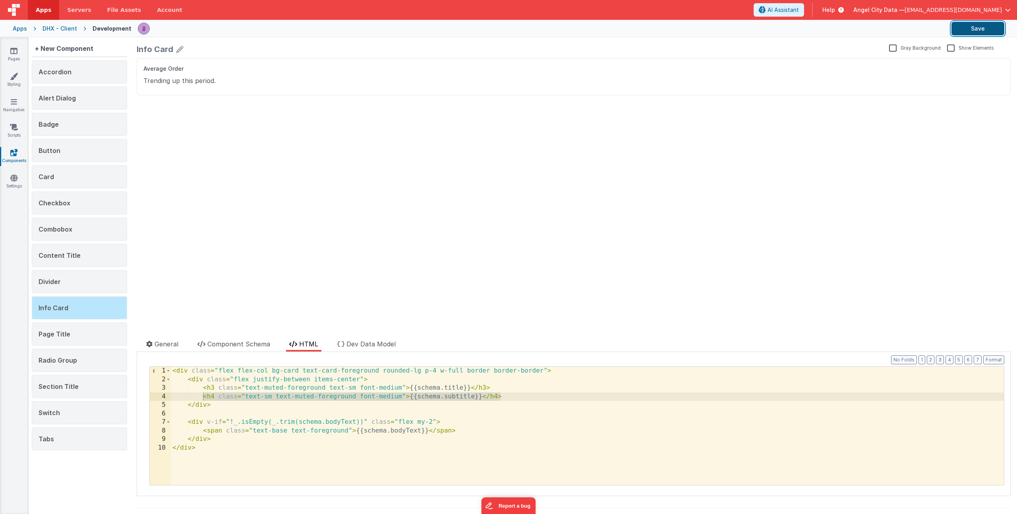
click at [963, 31] on button "Save" at bounding box center [977, 29] width 53 height 14
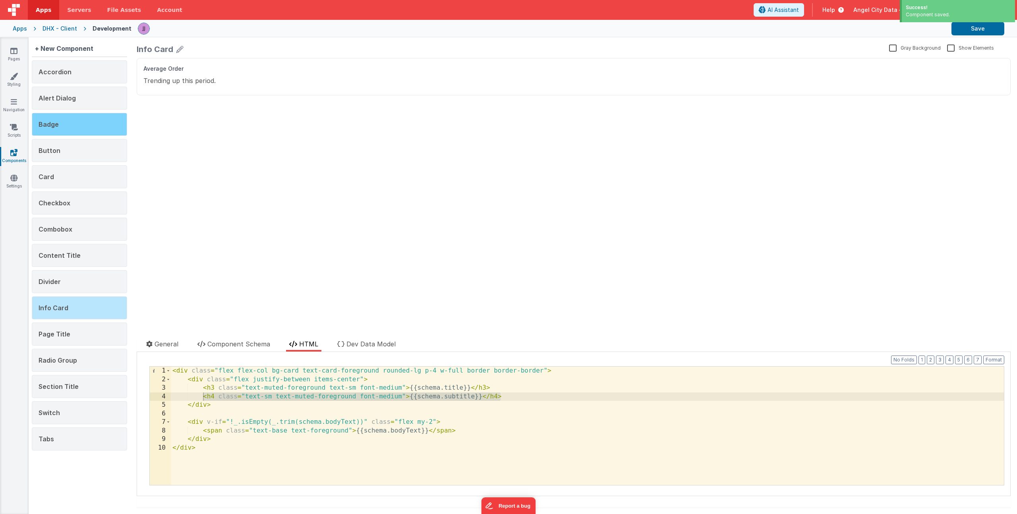
click at [74, 129] on div "Badge" at bounding box center [79, 124] width 95 height 23
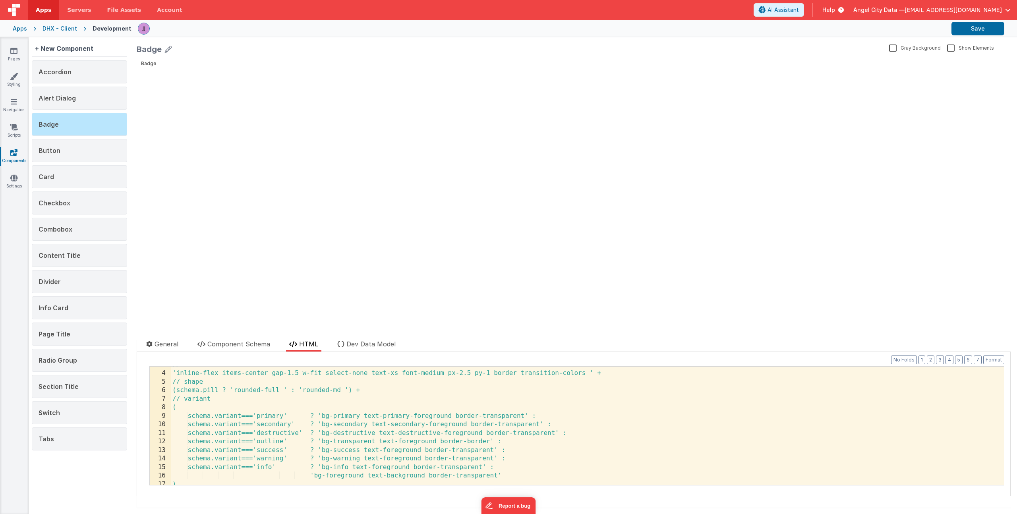
scroll to position [31, 0]
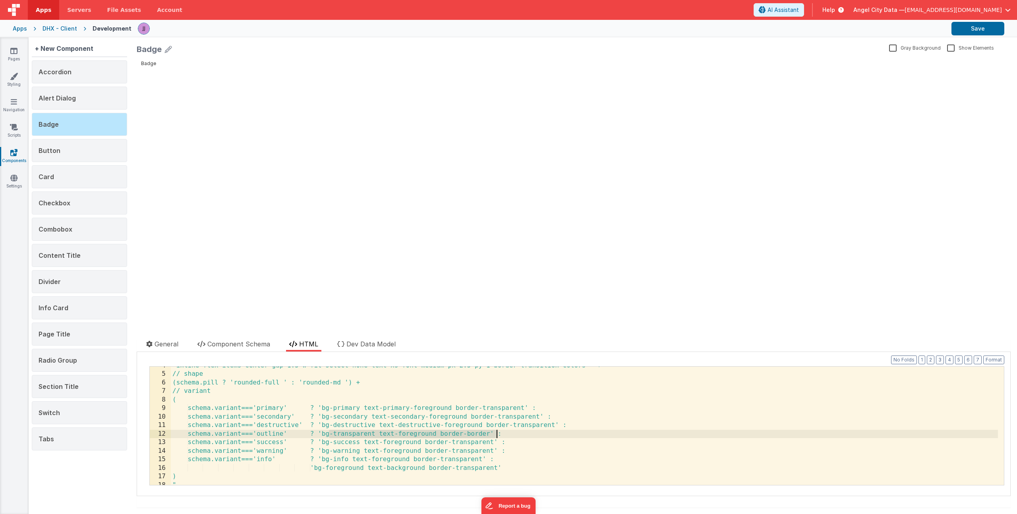
drag, startPoint x: 329, startPoint y: 433, endPoint x: 495, endPoint y: 432, distance: 166.0
click at [495, 432] on div "'inline-flex items-center gap-1.5 w-fit select-none text-xs font-medium px-2.5 …" at bounding box center [584, 428] width 827 height 135
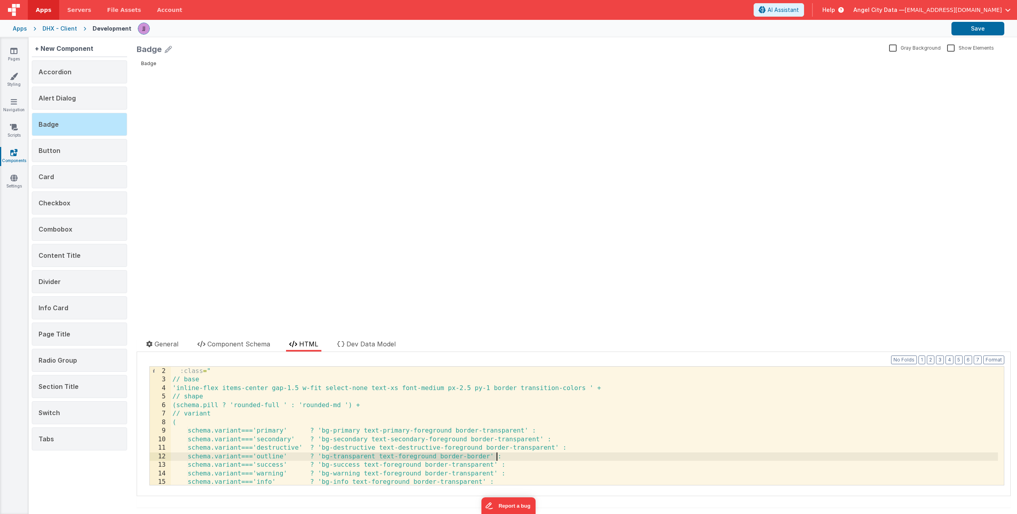
scroll to position [8, 0]
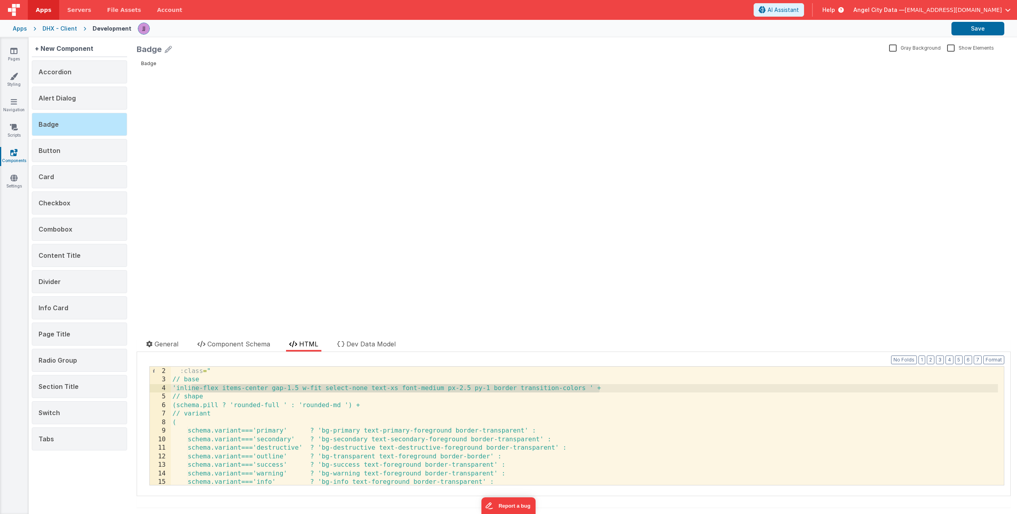
drag, startPoint x: 191, startPoint y: 389, endPoint x: 599, endPoint y: 390, distance: 407.4
click at [599, 390] on div "< span :class = " // base 'inline-flex items-center gap-1.5 w-fit select-none t…" at bounding box center [584, 425] width 827 height 135
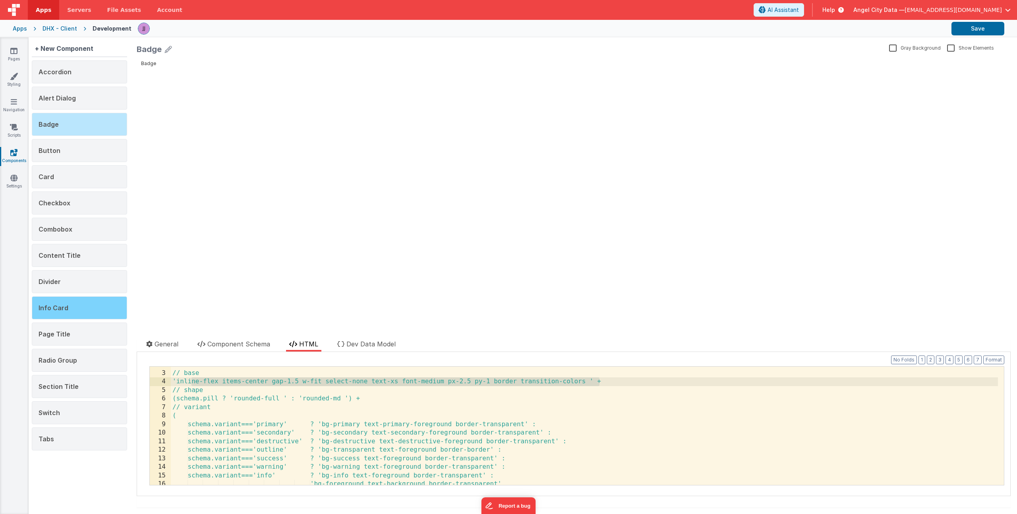
click at [66, 309] on span "Info Card" at bounding box center [54, 308] width 30 height 8
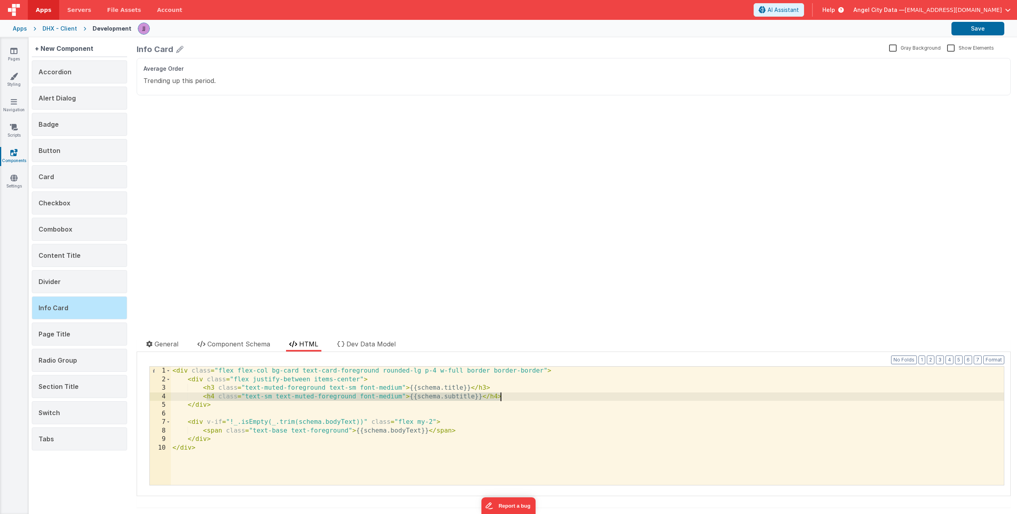
drag, startPoint x: 205, startPoint y: 396, endPoint x: 526, endPoint y: 395, distance: 320.9
click at [526, 395] on div "< div class = "flex flex-col bg-card text-card-foreground rounded-lg p-4 w-full…" at bounding box center [587, 434] width 833 height 135
click at [223, 399] on div "< div class = "flex flex-col bg-card text-card-foreground rounded-lg p-4 w-full…" at bounding box center [587, 434] width 833 height 135
paste textarea
click at [469, 399] on div "< div class = "flex flex-col bg-card text-card-foreground rounded-lg p-4 w-full…" at bounding box center [587, 434] width 833 height 135
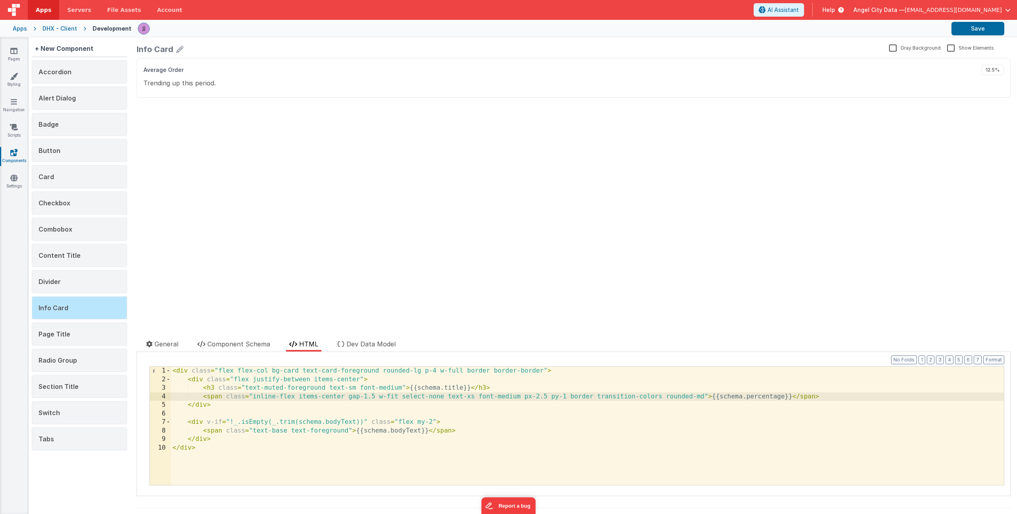
click at [469, 399] on div "< div class = "flex flex-col bg-card text-card-foreground rounded-lg p-4 w-full…" at bounding box center [587, 434] width 833 height 135
click at [384, 420] on div "< div class = "flex flex-col bg-card text-card-foreground rounded-lg p-4 w-full…" at bounding box center [587, 434] width 833 height 135
click at [405, 420] on div "< div class = "flex flex-col bg-card text-card-foreground rounded-lg p-4 w-full…" at bounding box center [587, 434] width 833 height 135
click at [706, 394] on div "< div class = "flex flex-col bg-card text-card-foreground rounded-lg p-4 w-full…" at bounding box center [587, 434] width 833 height 135
click at [693, 398] on div "< div class = "flex flex-col bg-card text-card-foreground rounded-lg p-4 w-full…" at bounding box center [587, 434] width 833 height 135
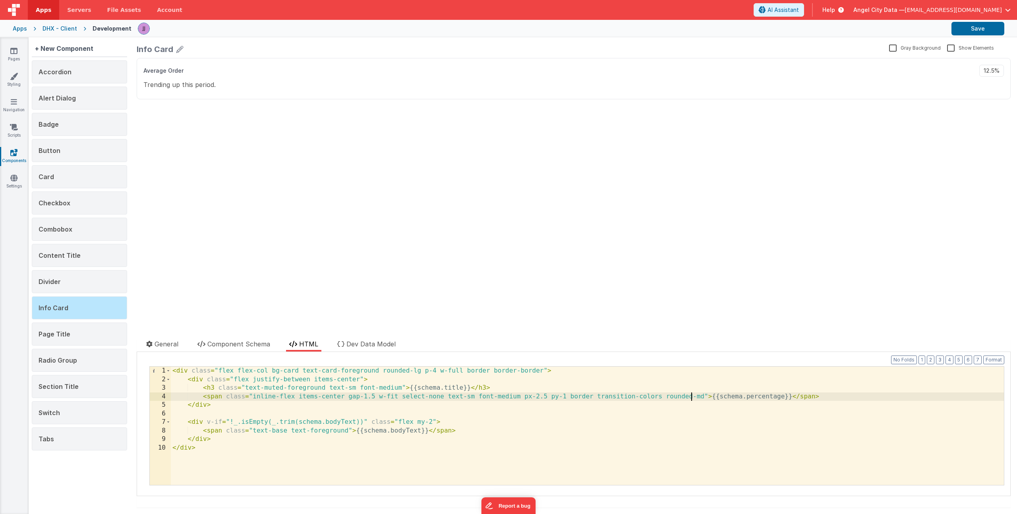
click at [612, 415] on div "< div class = "flex flex-col bg-card text-card-foreground rounded-lg p-4 w-full…" at bounding box center [587, 434] width 833 height 135
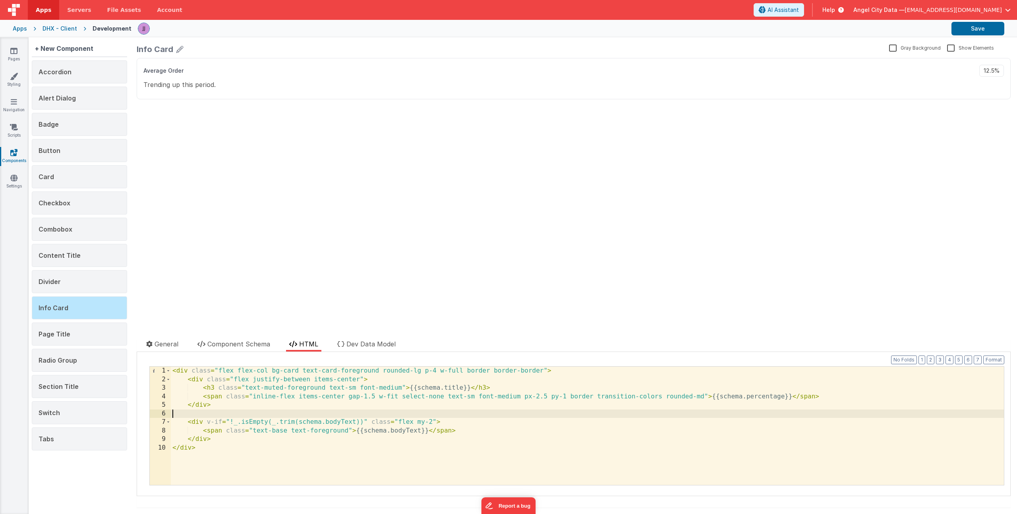
click at [717, 397] on div "< div class = "flex flex-col bg-card text-card-foreground rounded-lg p-4 w-full…" at bounding box center [587, 434] width 833 height 135
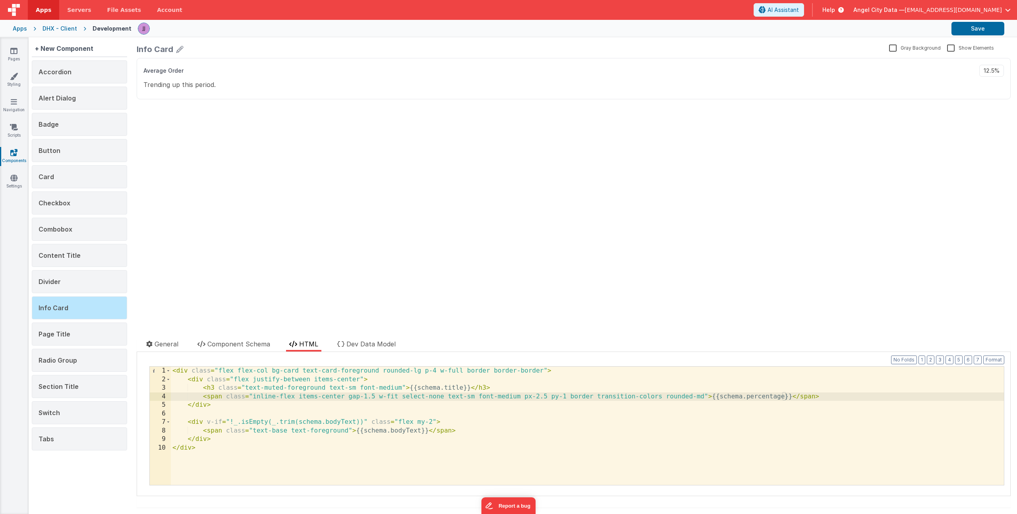
click at [203, 396] on div "< div class = "flex flex-col bg-card text-card-foreground rounded-lg p-4 w-full…" at bounding box center [587, 434] width 833 height 135
drag, startPoint x: 710, startPoint y: 398, endPoint x: 791, endPoint y: 396, distance: 81.0
click at [791, 396] on div "< div class = "flex flex-col bg-card text-card-foreground rounded-lg p-4 w-full…" at bounding box center [587, 434] width 833 height 135
click at [711, 398] on div "< div class = "flex flex-col bg-card text-card-foreground rounded-lg p-4 w-full…" at bounding box center [587, 434] width 833 height 135
click at [710, 395] on div "< div class = "flex flex-col bg-card text-card-foreground rounded-lg p-4 w-full…" at bounding box center [587, 434] width 833 height 135
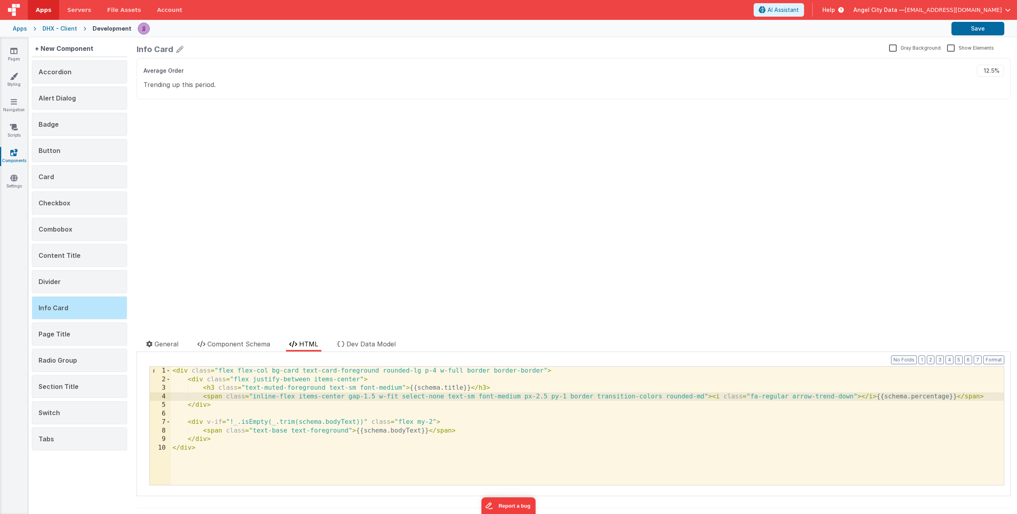
click at [749, 397] on div "< div class = "flex flex-col bg-card text-card-foreground rounded-lg p-4 w-full…" at bounding box center [587, 434] width 833 height 135
click at [802, 397] on div "< div class = "flex flex-col bg-card text-card-foreground rounded-lg p-4 w-full…" at bounding box center [587, 434] width 833 height 135
click at [749, 397] on div "< div class = "flex flex-col bg-card text-card-foreground rounded-lg p-4 w-full…" at bounding box center [587, 434] width 833 height 135
click at [863, 397] on div "< div class = "flex flex-col bg-card text-card-foreground rounded-lg p-4 w-full…" at bounding box center [587, 434] width 833 height 135
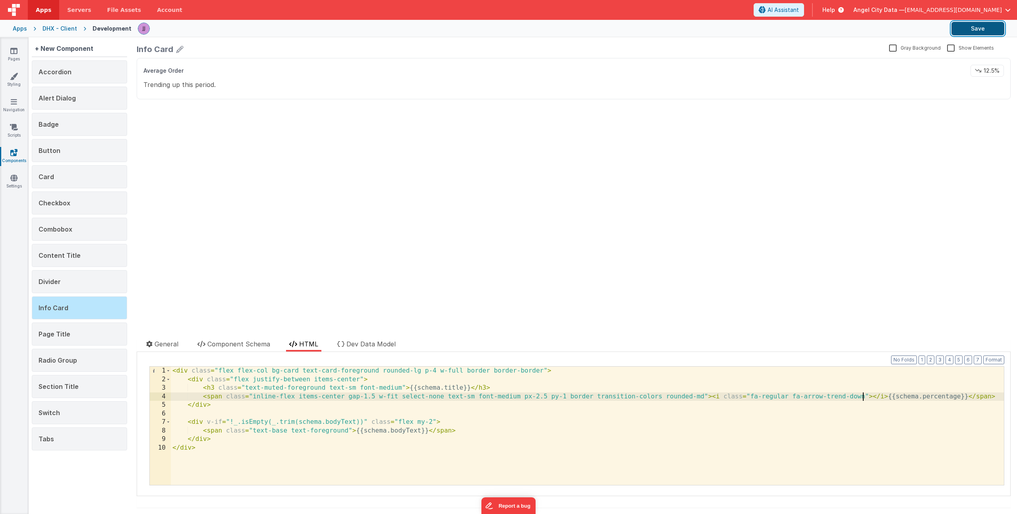
click at [969, 29] on button "Save" at bounding box center [977, 29] width 53 height 14
click at [70, 125] on div "Badge" at bounding box center [79, 124] width 95 height 23
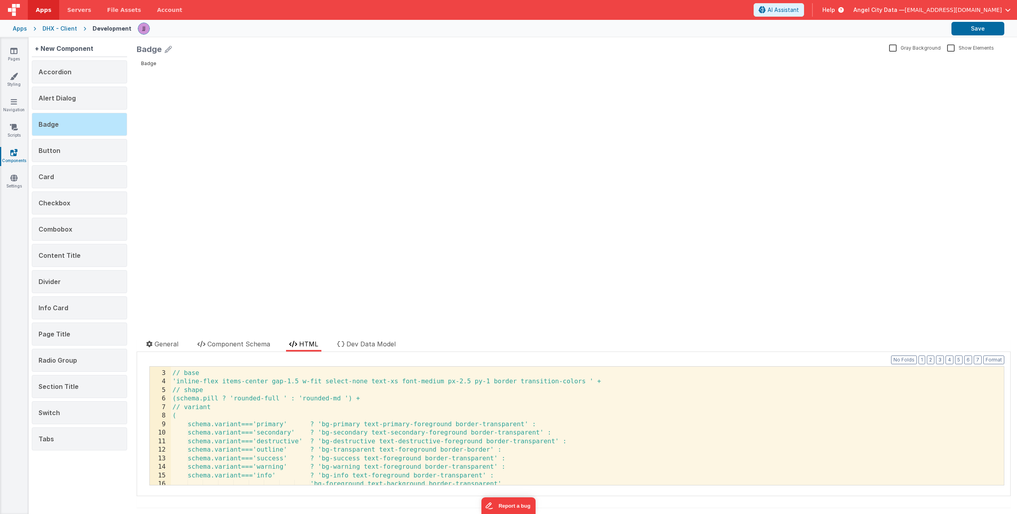
scroll to position [23, 0]
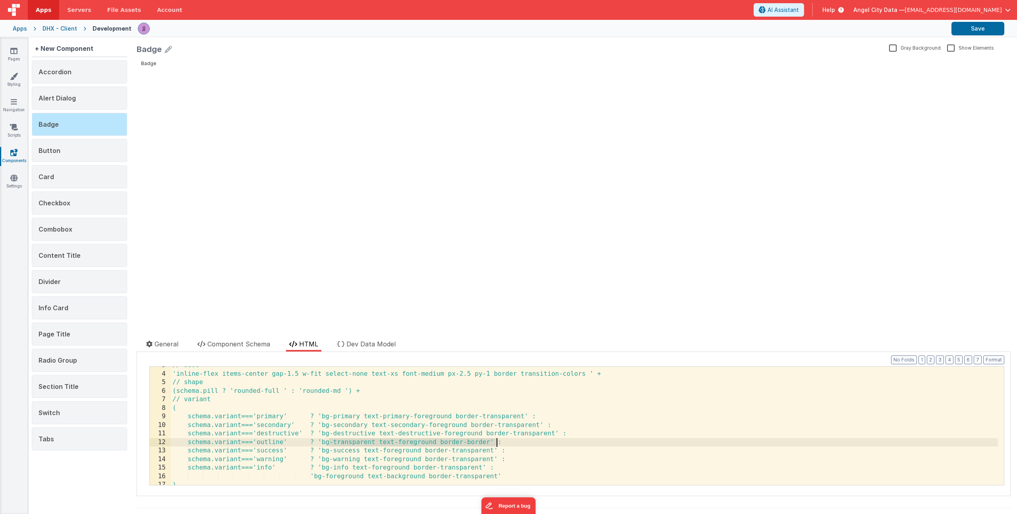
drag, startPoint x: 328, startPoint y: 442, endPoint x: 496, endPoint y: 441, distance: 167.6
click at [496, 441] on div "// base 'inline-flex items-center gap-1.5 w-fit select-none text-xs font-medium…" at bounding box center [584, 428] width 827 height 135
click at [69, 306] on div "Info Card" at bounding box center [79, 307] width 95 height 23
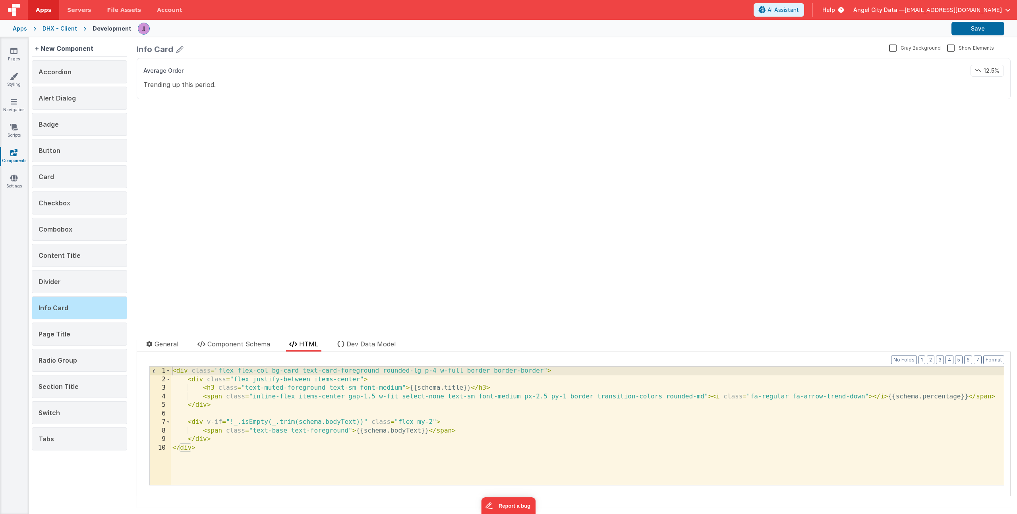
click at [702, 396] on div "< div class = "flex flex-col bg-card text-card-foreground rounded-lg p-4 w-full…" at bounding box center [587, 434] width 833 height 135
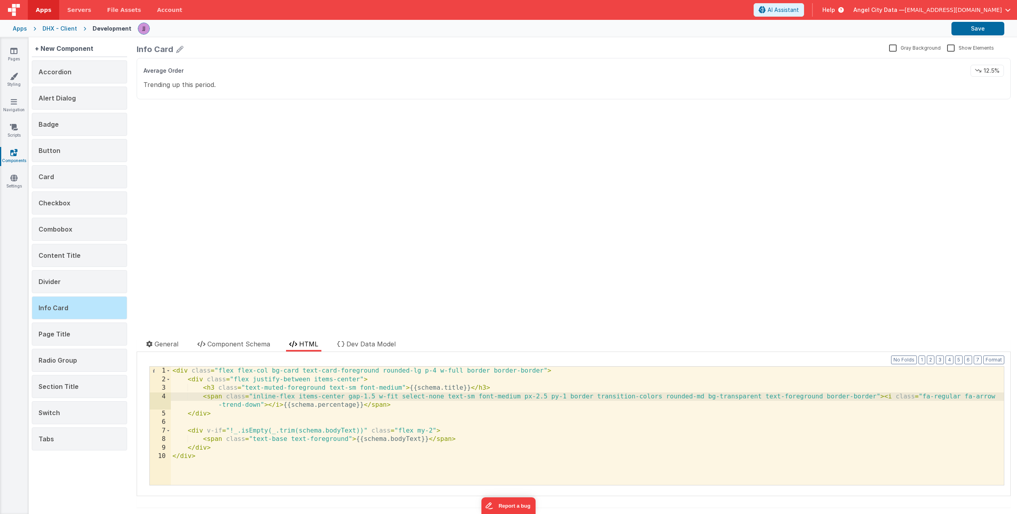
click at [938, 398] on div "< div class = "flex flex-col bg-card text-card-foreground rounded-lg p-4 w-full…" at bounding box center [587, 434] width 833 height 135
click at [969, 392] on div "< div class = "flex flex-col bg-card text-card-foreground rounded-lg p-4 w-full…" at bounding box center [587, 434] width 833 height 135
click at [248, 407] on div "< div class = "flex flex-col bg-card text-card-foreground rounded-lg p-4 w-full…" at bounding box center [587, 434] width 833 height 135
drag, startPoint x: 248, startPoint y: 407, endPoint x: 269, endPoint y: 407, distance: 21.1
click at [248, 407] on div "< div class = "flex flex-col bg-card text-card-foreground rounded-lg p-4 w-full…" at bounding box center [587, 434] width 833 height 135
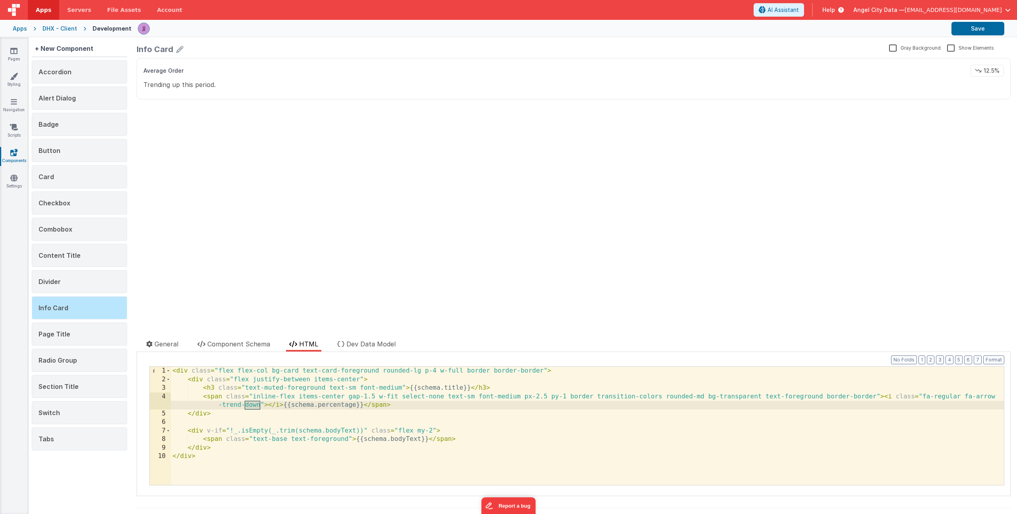
click at [919, 391] on div "< div class = "flex flex-col bg-card text-card-foreground rounded-lg p-4 w-full…" at bounding box center [587, 434] width 833 height 135
click at [963, 398] on div "< div class = "flex flex-col bg-card text-card-foreground rounded-lg p-4 w-full…" at bounding box center [587, 434] width 833 height 135
drag, startPoint x: 962, startPoint y: 396, endPoint x: 261, endPoint y: 409, distance: 701.8
click at [261, 409] on div "< div class = "flex flex-col bg-card text-card-foreground rounded-lg p-4 w-full…" at bounding box center [587, 434] width 833 height 135
click at [486, 403] on div "< div class = "flex flex-col bg-card text-card-foreground rounded-lg p-4 w-full…" at bounding box center [587, 434] width 833 height 135
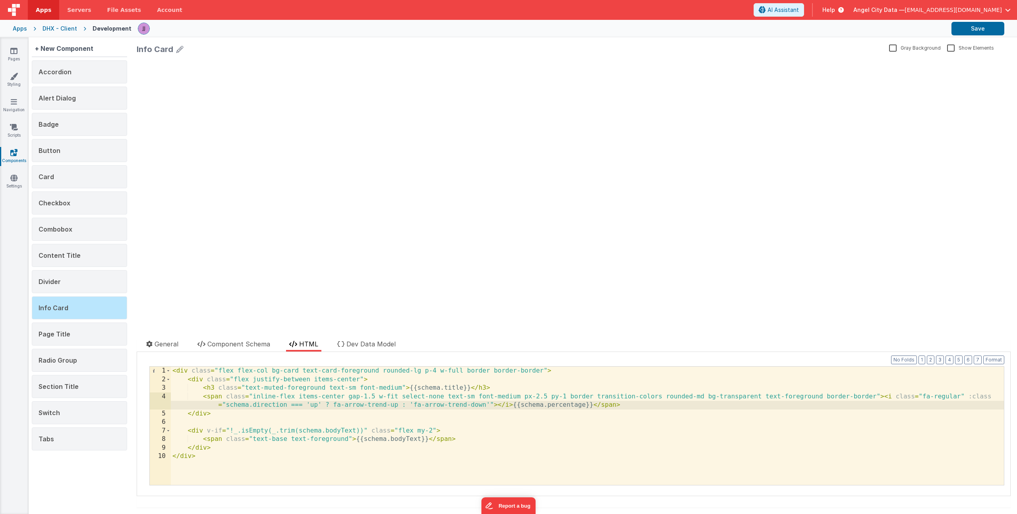
drag, startPoint x: 396, startPoint y: 405, endPoint x: 401, endPoint y: 406, distance: 5.6
click at [396, 405] on div "< div class = "flex flex-col bg-card text-card-foreground rounded-lg p-4 w-full…" at bounding box center [587, 434] width 833 height 135
click at [400, 403] on div "< div class = "flex flex-col bg-card text-card-foreground rounded-lg p-4 w-full…" at bounding box center [587, 434] width 833 height 135
click at [501, 421] on div "< div class = "flex flex-col bg-card text-card-foreground rounded-lg p-4 w-full…" at bounding box center [587, 434] width 833 height 135
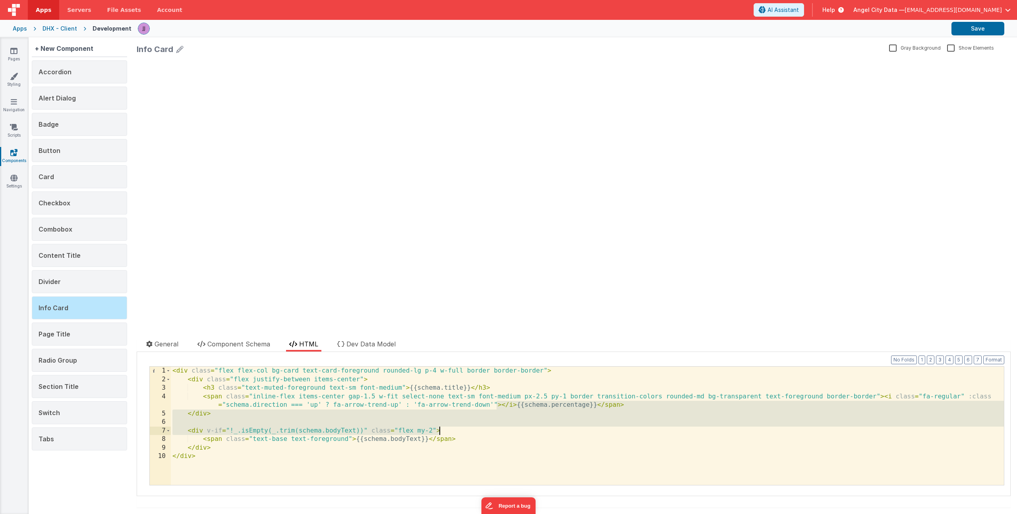
drag, startPoint x: 495, startPoint y: 403, endPoint x: 356, endPoint y: 428, distance: 141.2
click at [344, 432] on div "< div class = "flex flex-col bg-card text-card-foreground rounded-lg p-4 w-full…" at bounding box center [587, 434] width 833 height 135
click at [435, 405] on div "< div class = "flex flex-col bg-card text-card-foreground rounded-lg p-4 w-full…" at bounding box center [587, 434] width 833 height 135
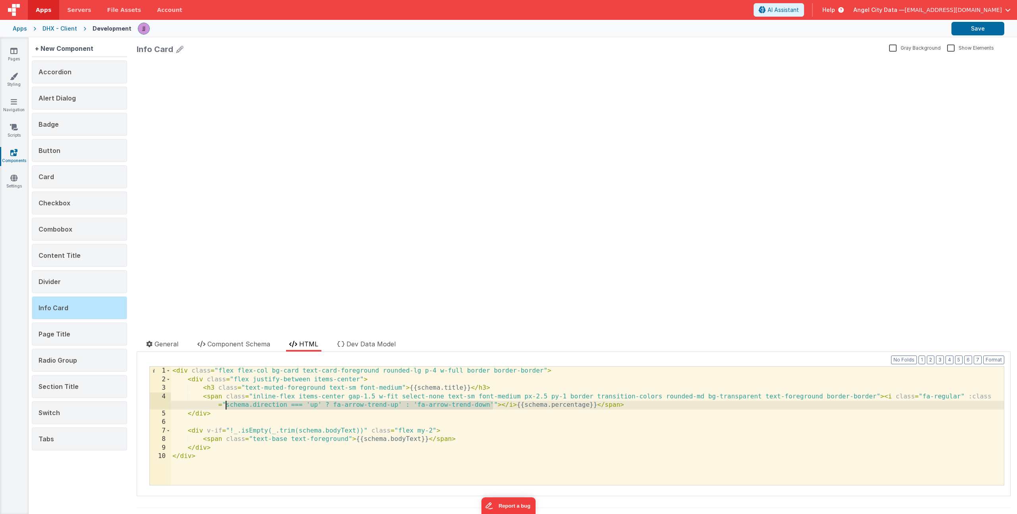
drag, startPoint x: 492, startPoint y: 404, endPoint x: 226, endPoint y: 405, distance: 266.5
click at [226, 405] on div "< div class = "flex flex-col bg-card text-card-foreground rounded-lg p-4 w-full…" at bounding box center [587, 434] width 833 height 135
click at [527, 405] on div "< div class = "flex flex-col bg-card text-card-foreground rounded-lg p-4 w-full…" at bounding box center [587, 434] width 833 height 135
click at [683, 404] on div "< div class = "flex flex-col bg-card text-card-foreground rounded-lg p-4 w-full…" at bounding box center [587, 434] width 833 height 135
click at [964, 26] on button "Save" at bounding box center [977, 29] width 53 height 14
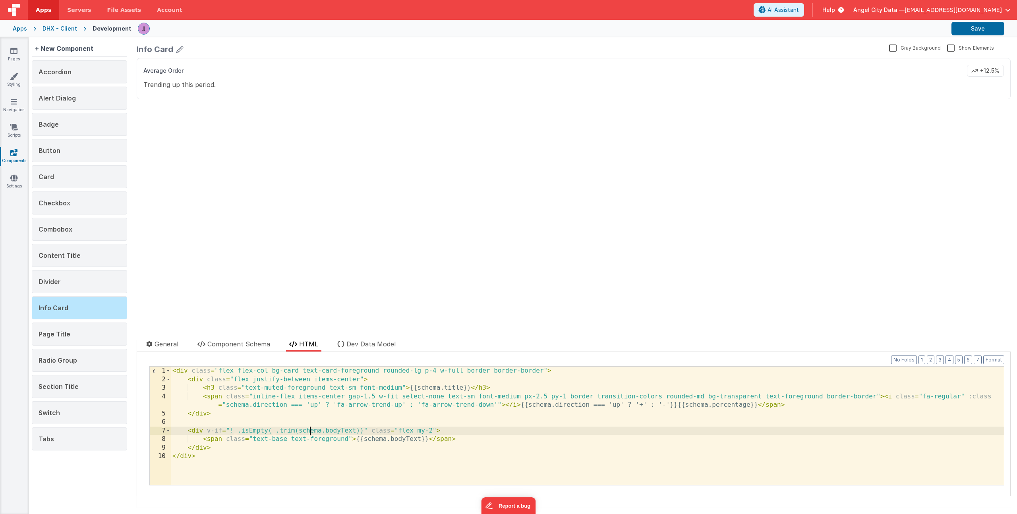
click at [309, 432] on div "< div class = "flex flex-col bg-card text-card-foreground rounded-lg p-4 w-full…" at bounding box center [587, 434] width 833 height 135
click at [277, 438] on div "< div class = "flex flex-col bg-card text-card-foreground rounded-lg p-4 w-full…" at bounding box center [587, 434] width 833 height 135
click at [266, 419] on div "< div class = "flex flex-col bg-card text-card-foreground rounded-lg p-4 w-full…" at bounding box center [587, 434] width 833 height 135
click at [230, 412] on div "< div class = "flex flex-col bg-card text-card-foreground rounded-lg p-4 w-full…" at bounding box center [587, 434] width 833 height 135
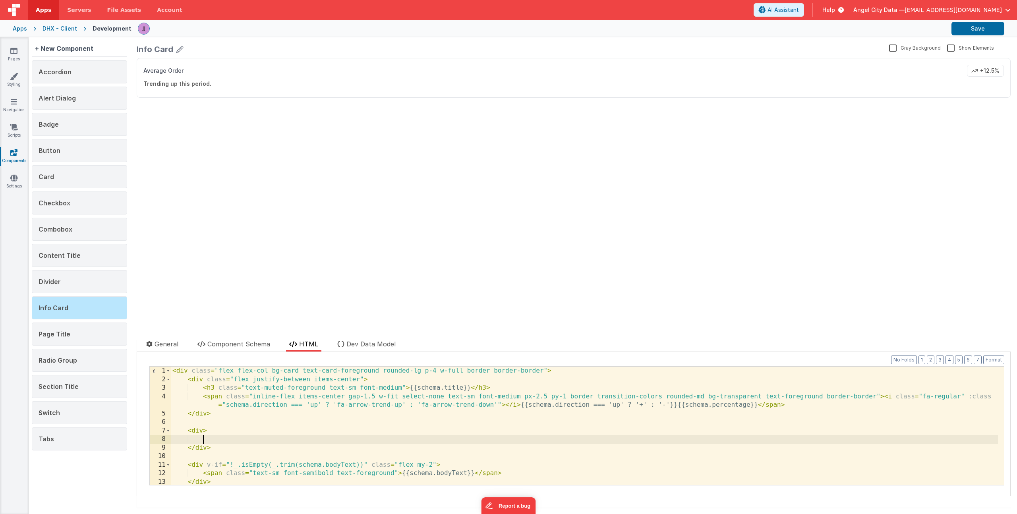
scroll to position [10, 0]
click at [542, 371] on div "< div class = "flex flex-col bg-card text-card-foreground rounded-lg p-4 w-full…" at bounding box center [584, 434] width 827 height 135
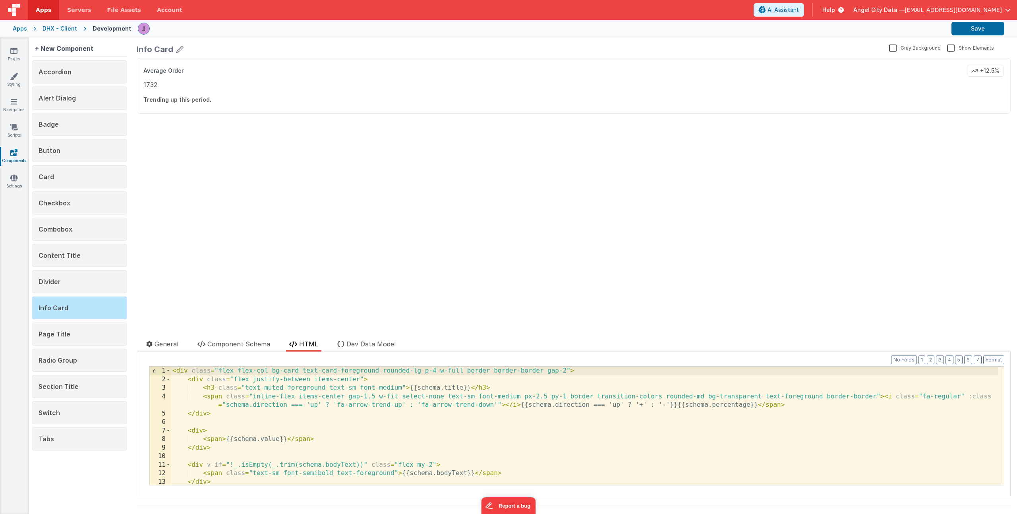
click at [204, 430] on div "< div class = "flex flex-col bg-card text-card-foreground rounded-lg p-4 w-full…" at bounding box center [584, 434] width 827 height 135
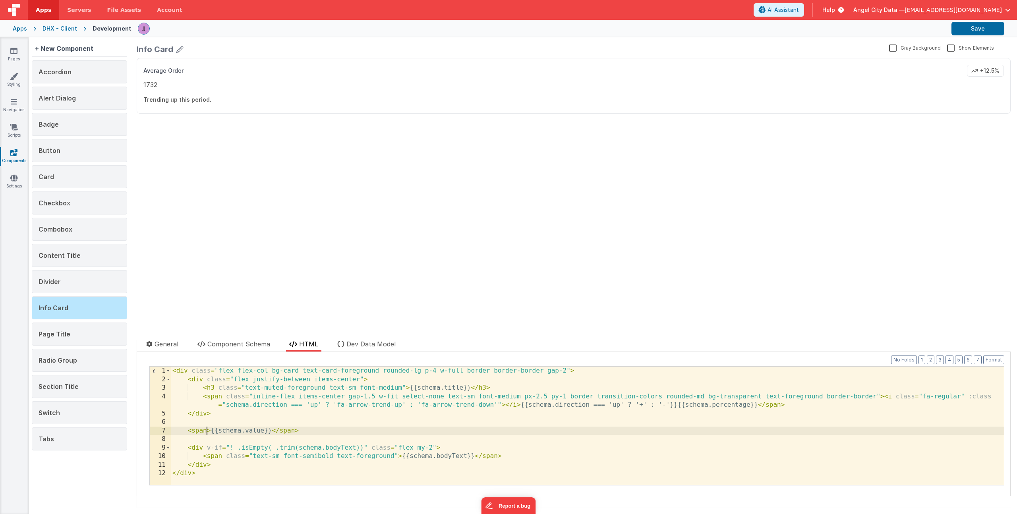
click at [207, 432] on div "< div class = "flex flex-col bg-card text-card-foreground rounded-lg p-4 w-full…" at bounding box center [587, 434] width 833 height 135
click at [392, 424] on div "< div class = "flex flex-col bg-card text-card-foreground rounded-lg p-4 w-full…" at bounding box center [587, 434] width 833 height 135
drag, startPoint x: 467, startPoint y: 431, endPoint x: 189, endPoint y: 429, distance: 278.0
click at [189, 429] on div "< div class = "flex flex-col bg-card text-card-foreground rounded-lg p-4 w-full…" at bounding box center [587, 434] width 833 height 135
click at [482, 437] on div "< div class = "flex flex-col bg-card text-card-foreground rounded-lg p-4 w-full…" at bounding box center [587, 434] width 833 height 135
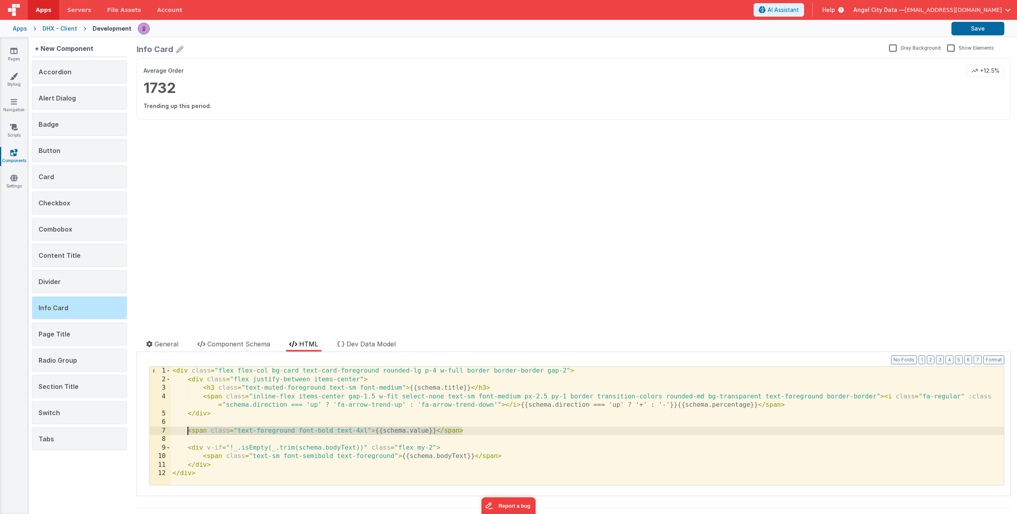
drag, startPoint x: 471, startPoint y: 430, endPoint x: 189, endPoint y: 430, distance: 282.4
click at [189, 430] on div "< div class = "flex flex-col bg-card text-card-foreground rounded-lg p-4 w-full…" at bounding box center [587, 434] width 833 height 135
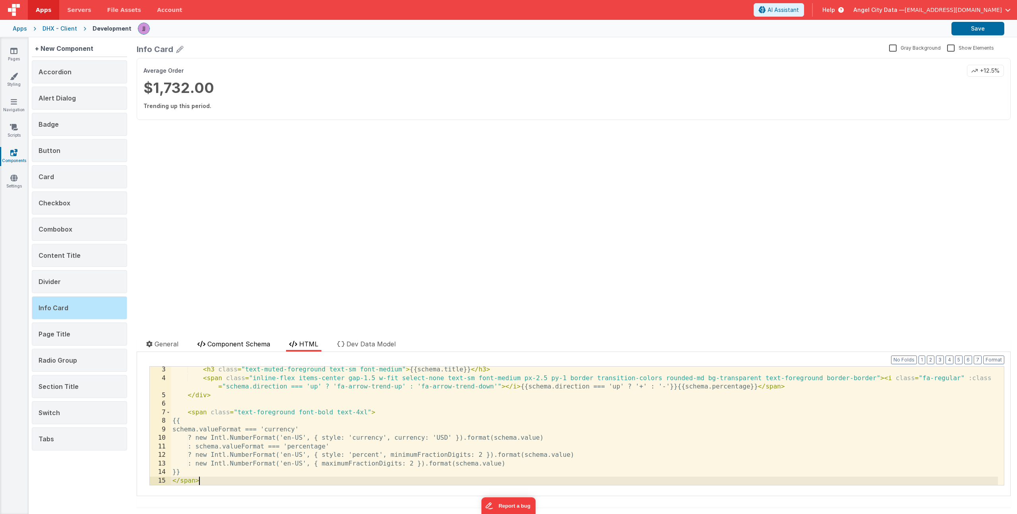
click at [210, 343] on span "Component Schema" at bounding box center [238, 344] width 63 height 8
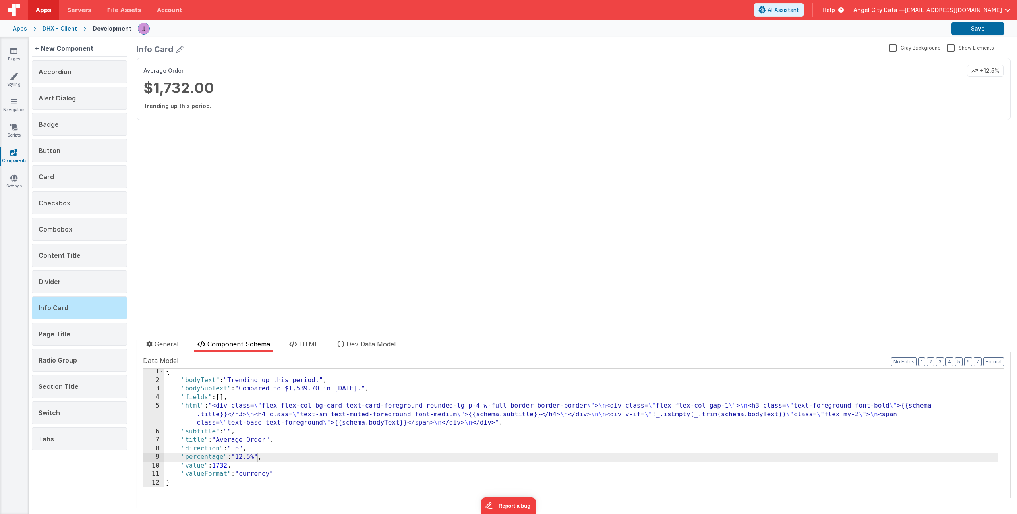
click at [230, 464] on div "{ "bodyText" : "Trending up this period." , "bodySubText" : "Compared to $1,539…" at bounding box center [580, 434] width 833 height 135
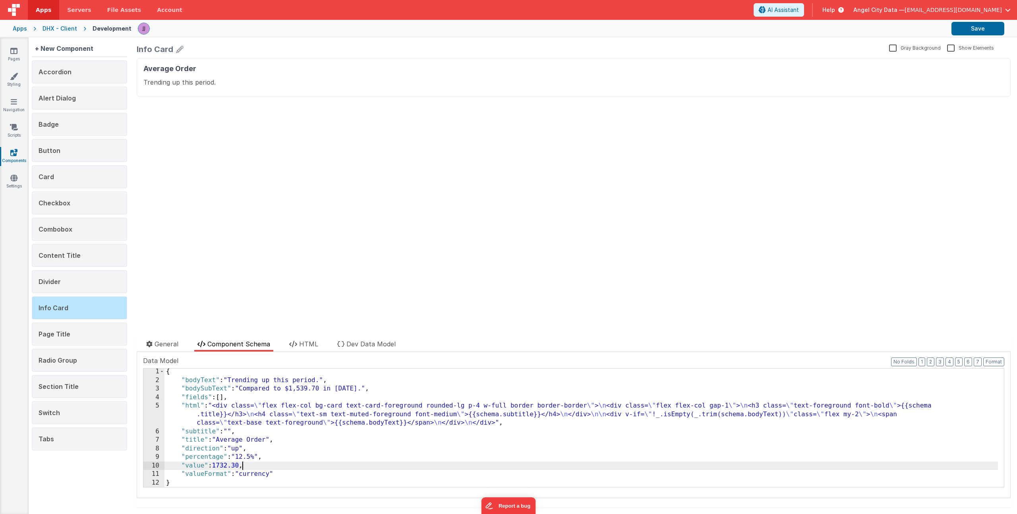
click at [277, 460] on div "{ "bodyText" : "Trending up this period." , "bodySubText" : "Compared to $1,539…" at bounding box center [580, 434] width 833 height 135
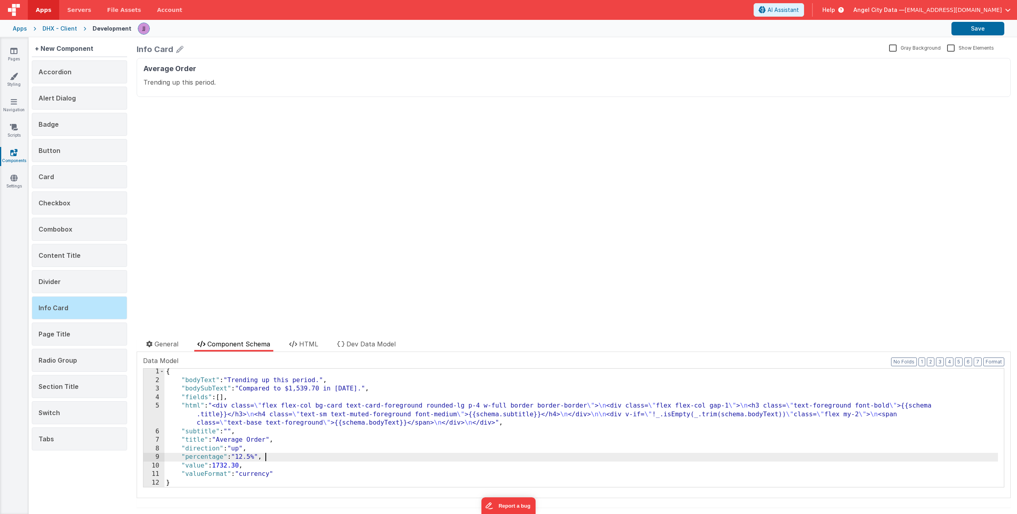
click at [278, 462] on div "{ "bodyText" : "Trending up this period." , "bodySubText" : "Compared to $1,539…" at bounding box center [580, 434] width 833 height 135
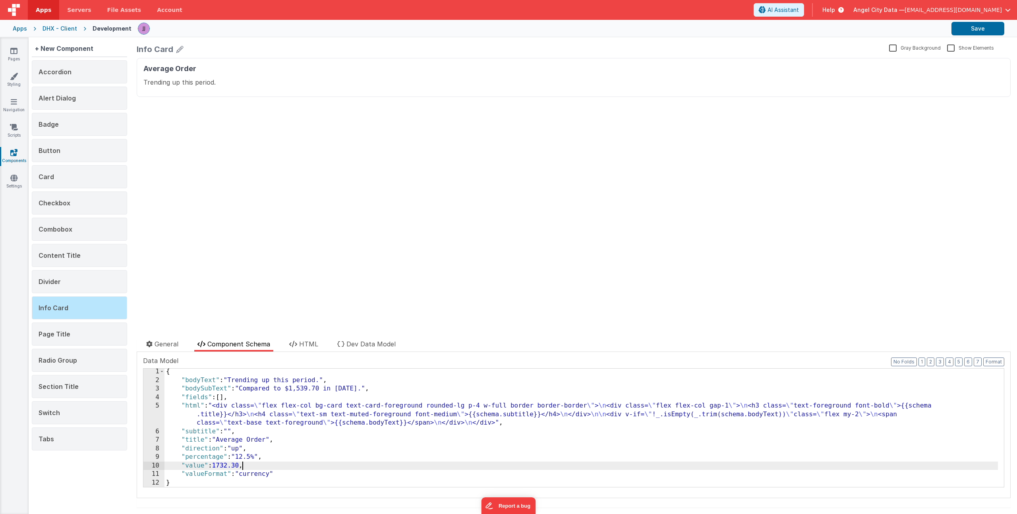
click at [243, 465] on div "{ "bodyText" : "Trending up this period." , "bodySubText" : "Compared to $1,539…" at bounding box center [580, 434] width 833 height 135
click at [300, 342] on span "HTML" at bounding box center [308, 344] width 19 height 8
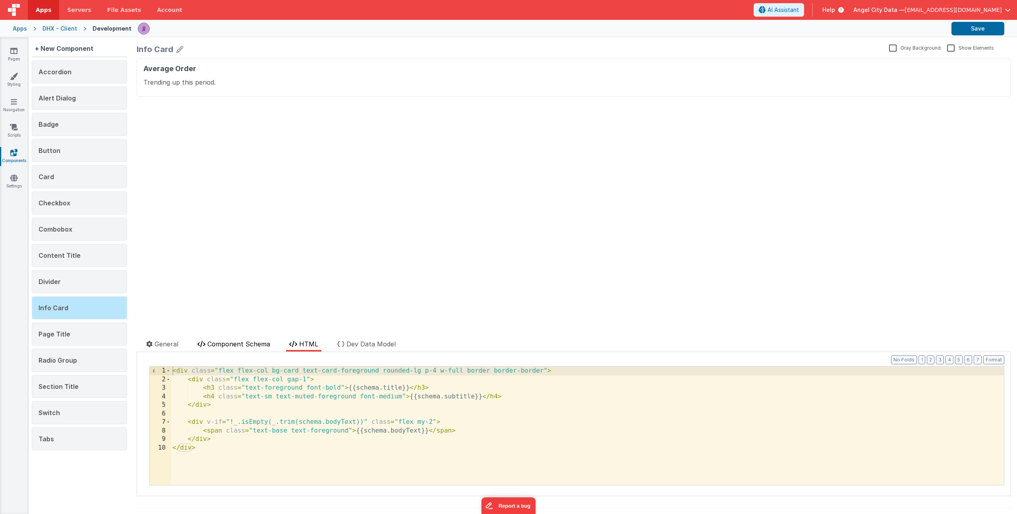
click at [253, 344] on span "Component Schema" at bounding box center [238, 344] width 63 height 8
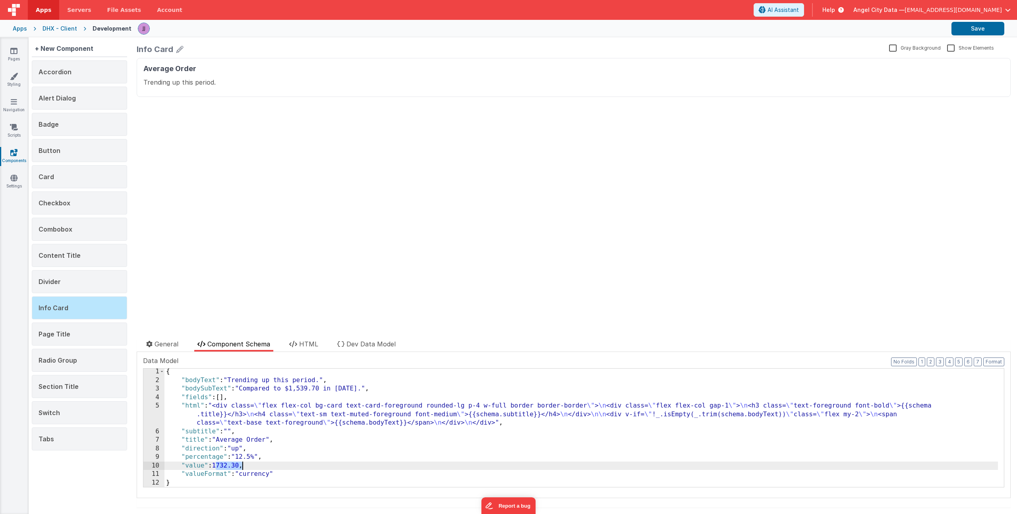
drag, startPoint x: 217, startPoint y: 464, endPoint x: 241, endPoint y: 464, distance: 24.2
click at [241, 464] on div "{ "bodyText" : "Trending up this period." , "bodySubText" : "Compared to $1,539…" at bounding box center [580, 434] width 833 height 135
click at [267, 451] on div "{ "bodyText" : "Trending up this period." , "bodySubText" : "Compared to $1,539…" at bounding box center [580, 434] width 833 height 135
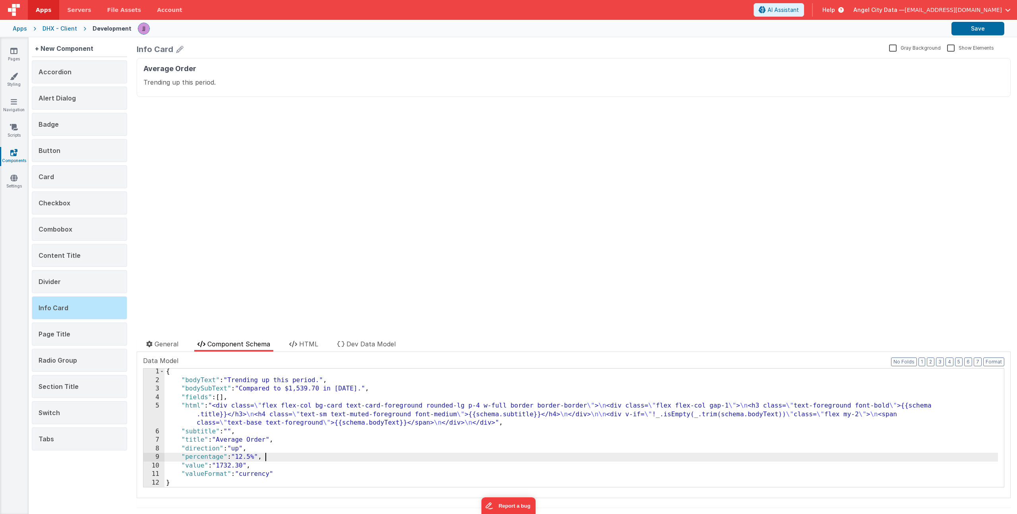
click at [277, 458] on div "{ "bodyText" : "Trending up this period." , "bodySubText" : "Compared to $1,539…" at bounding box center [580, 434] width 833 height 135
click at [307, 347] on span "HTML" at bounding box center [308, 344] width 19 height 8
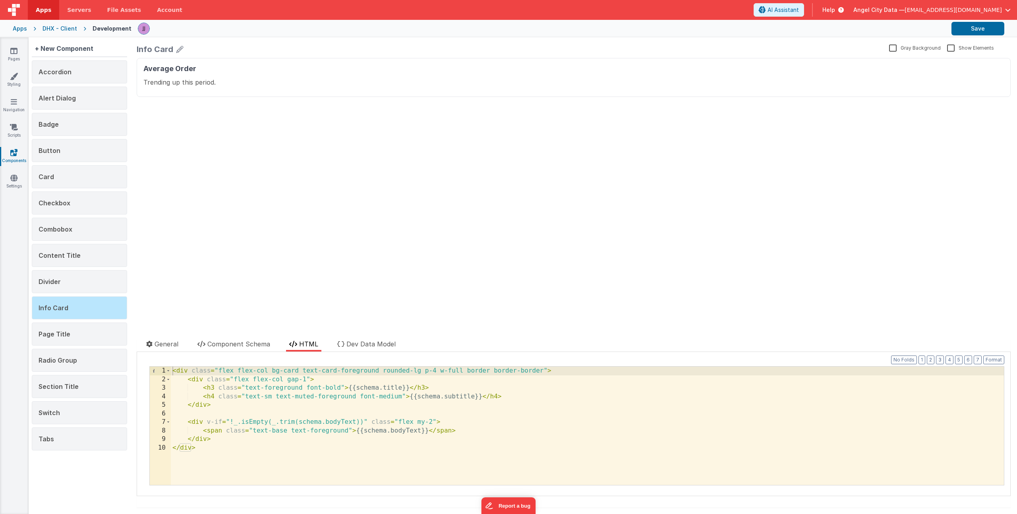
click at [223, 436] on div "< div class = "flex flex-col bg-card text-card-foreground rounded-lg p-4 w-full…" at bounding box center [587, 434] width 833 height 135
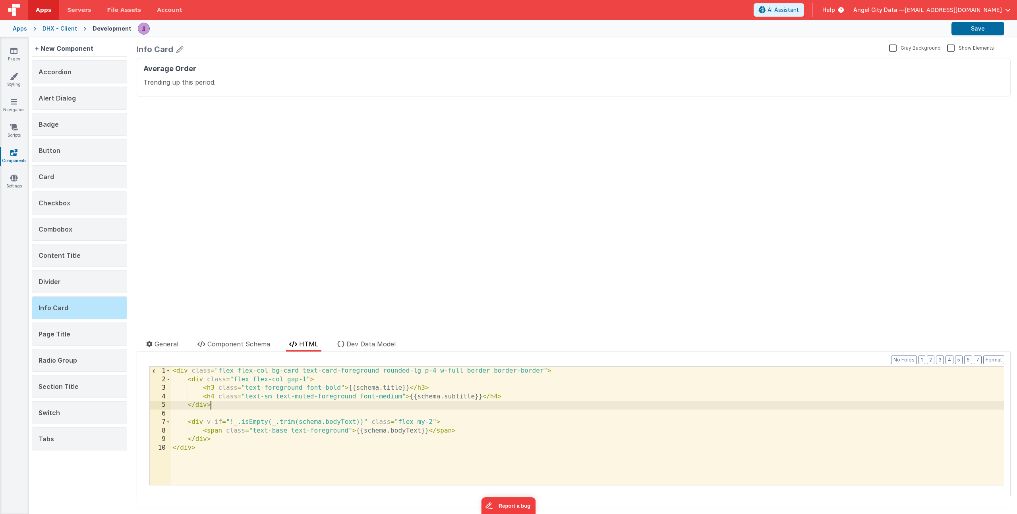
click at [219, 406] on div "< div class = "flex flex-col bg-card text-card-foreground rounded-lg p-4 w-full…" at bounding box center [587, 434] width 833 height 135
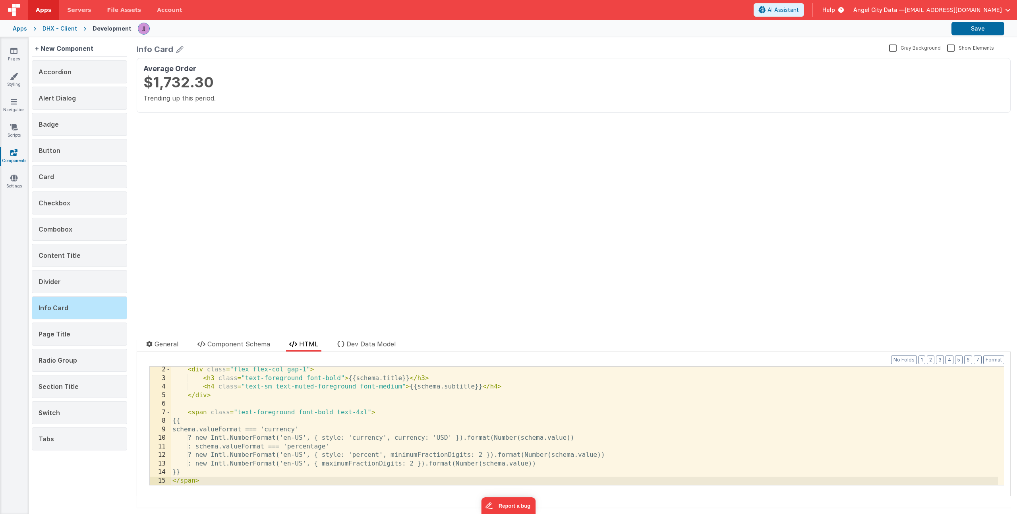
scroll to position [0, 0]
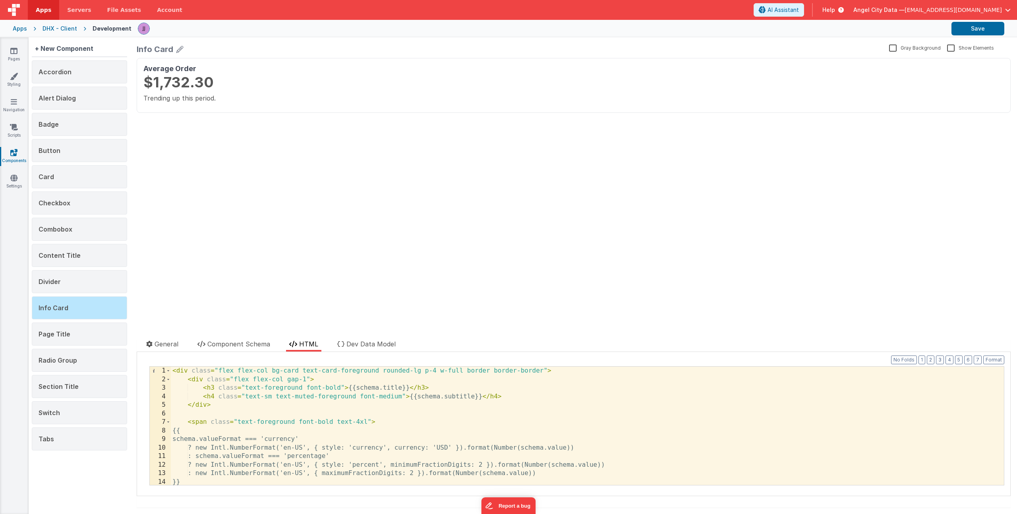
click at [541, 371] on div "< div class = "flex flex-col bg-card text-card-foreground rounded-lg p-4 w-full…" at bounding box center [584, 434] width 827 height 135
click at [496, 397] on div "< div class = "flex flex-col bg-card text-card-foreground rounded-lg p-4 w-full…" at bounding box center [584, 434] width 827 height 135
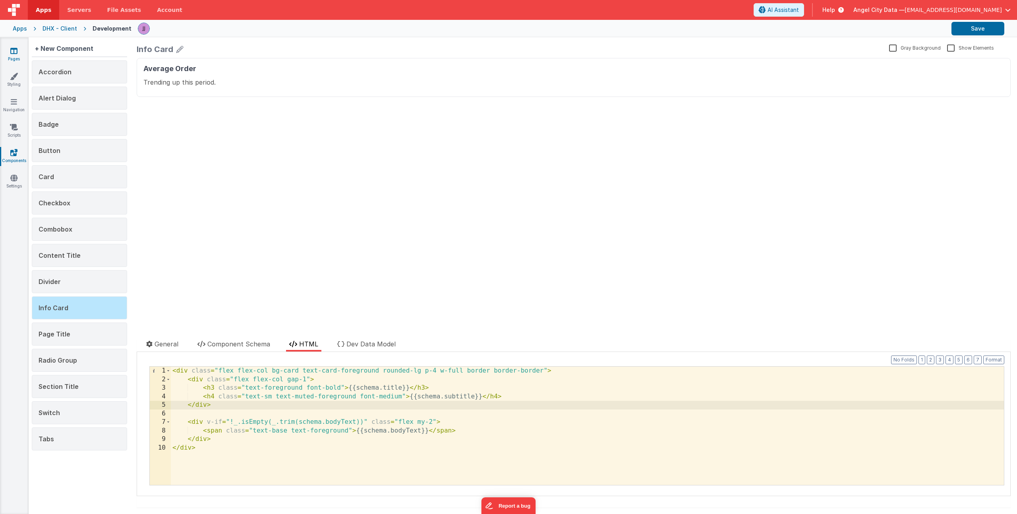
click at [15, 51] on icon at bounding box center [13, 51] width 7 height 8
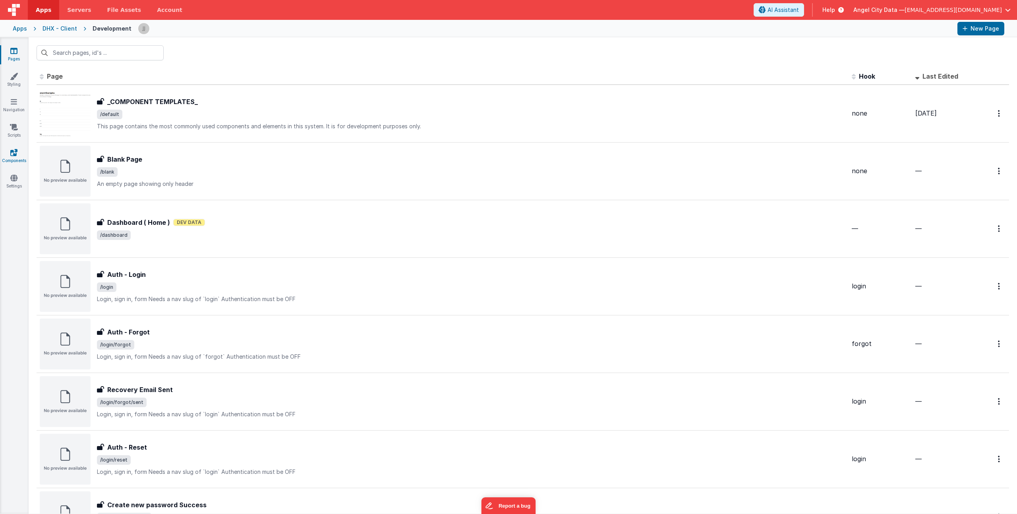
click at [15, 151] on icon at bounding box center [13, 153] width 7 height 8
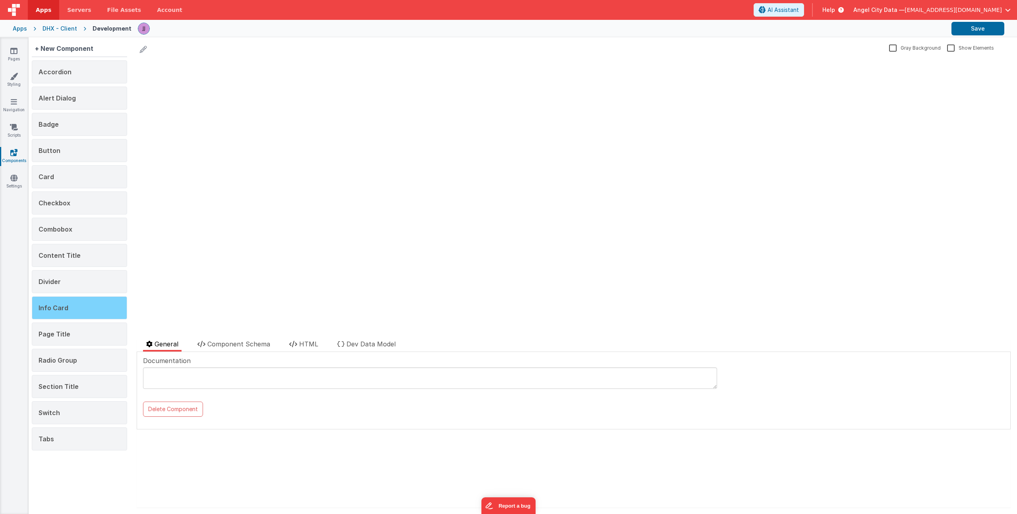
click at [63, 305] on span "Info Card" at bounding box center [54, 308] width 30 height 8
click at [313, 342] on span "HTML" at bounding box center [308, 344] width 19 height 8
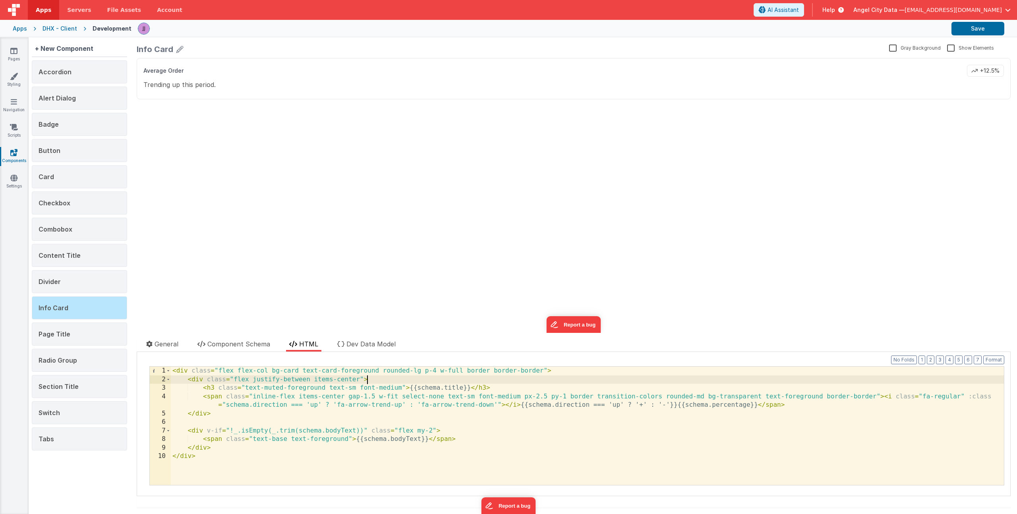
click at [407, 382] on div "< div class = "flex flex-col bg-card text-card-foreground rounded-lg p-4 w-full…" at bounding box center [587, 434] width 833 height 135
click at [223, 415] on div "< div class = "flex flex-col bg-card text-card-foreground rounded-lg p-4 w-full…" at bounding box center [587, 434] width 833 height 135
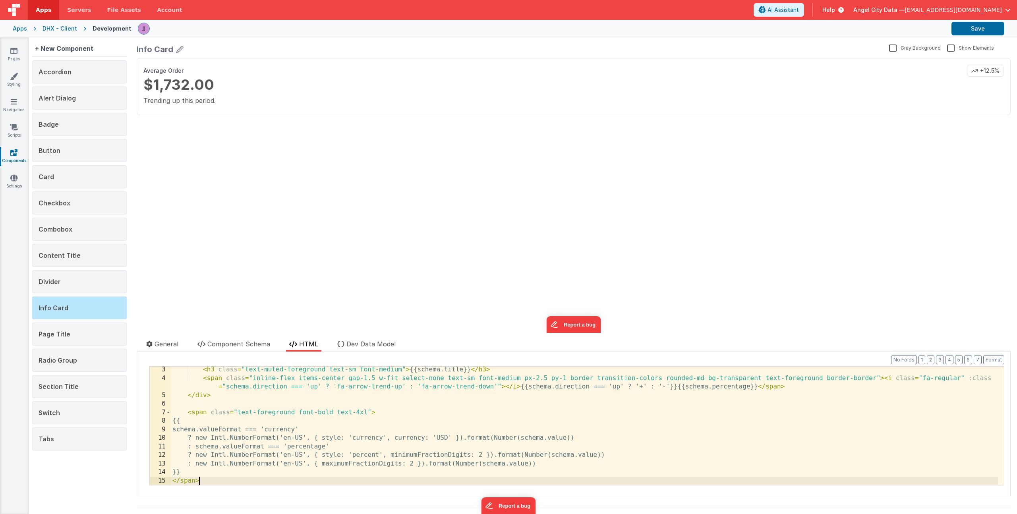
scroll to position [18, 0]
click at [981, 19] on header "Apps Servers File Assets Account Some FUTURE Slot AI Assistant Help Angel City …" at bounding box center [508, 10] width 1017 height 20
click at [977, 29] on button "Save" at bounding box center [977, 29] width 53 height 14
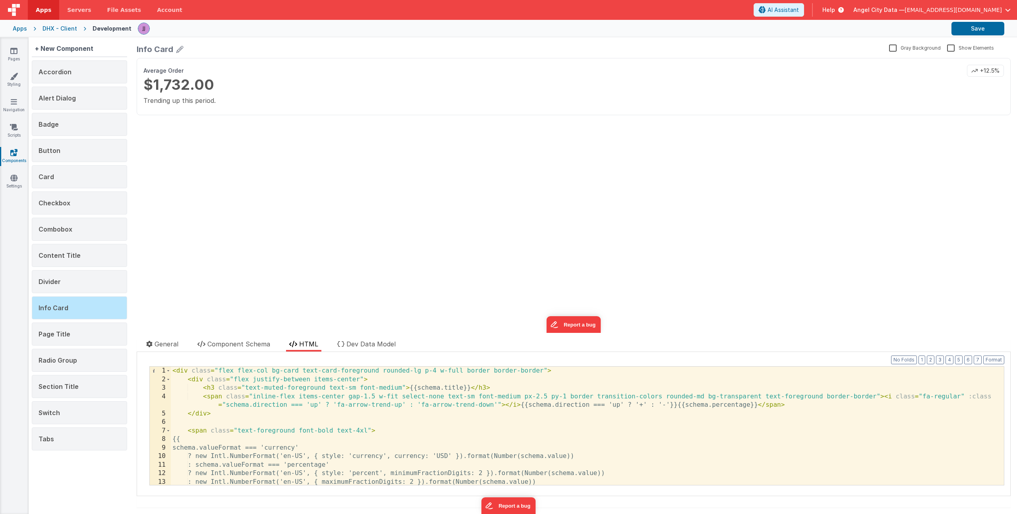
click at [543, 371] on div "< div class = "flex flex-col bg-card text-card-foreground rounded-lg p-4 w-full…" at bounding box center [584, 434] width 827 height 135
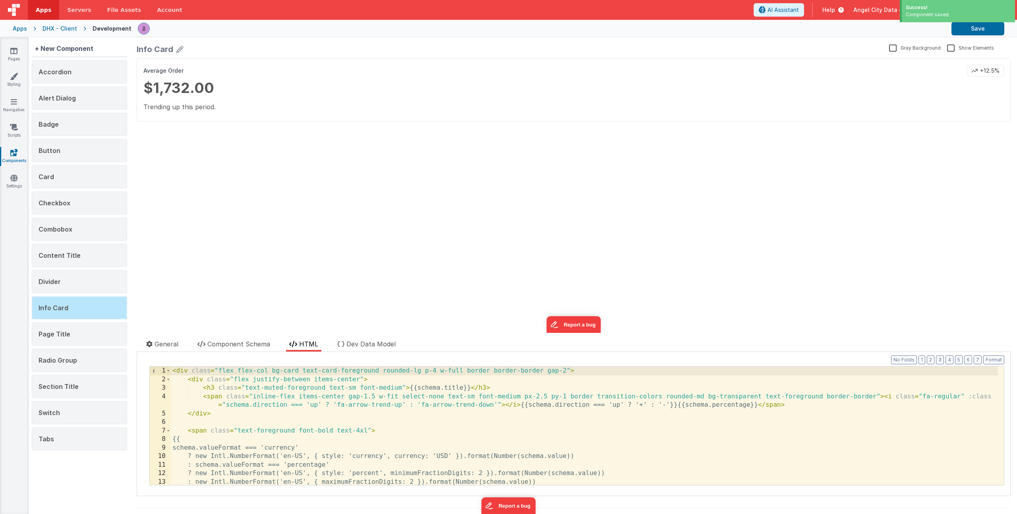
click at [344, 429] on div "< div class = "flex flex-col bg-card text-card-foreground rounded-lg p-4 w-full…" at bounding box center [584, 434] width 827 height 135
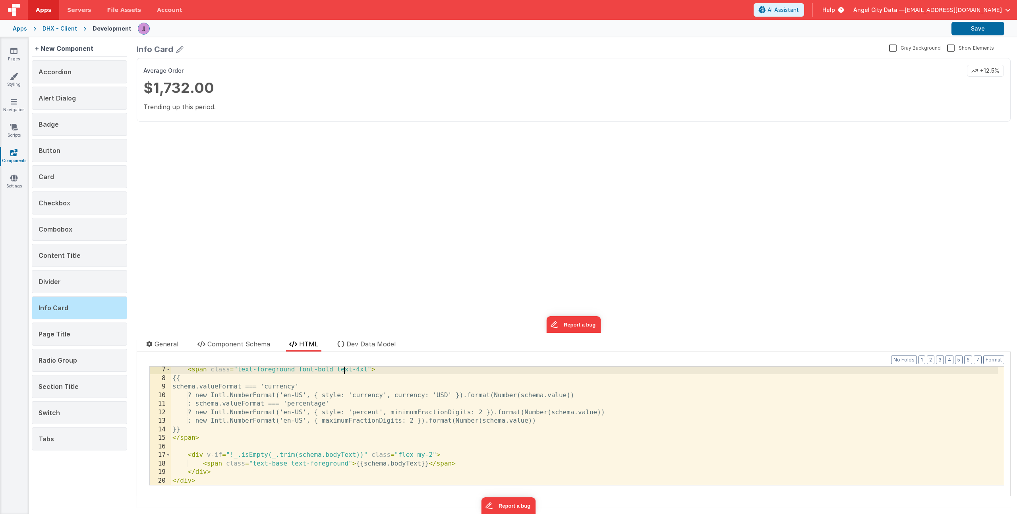
click at [467, 461] on div "< span class = "text-foreground font-bold text-4xl" > {{ schema.valueFormat ===…" at bounding box center [584, 432] width 827 height 135
click at [414, 455] on div "< span class = "text-foreground font-bold text-4xl" > {{ schema.valueFormat ===…" at bounding box center [584, 432] width 827 height 135
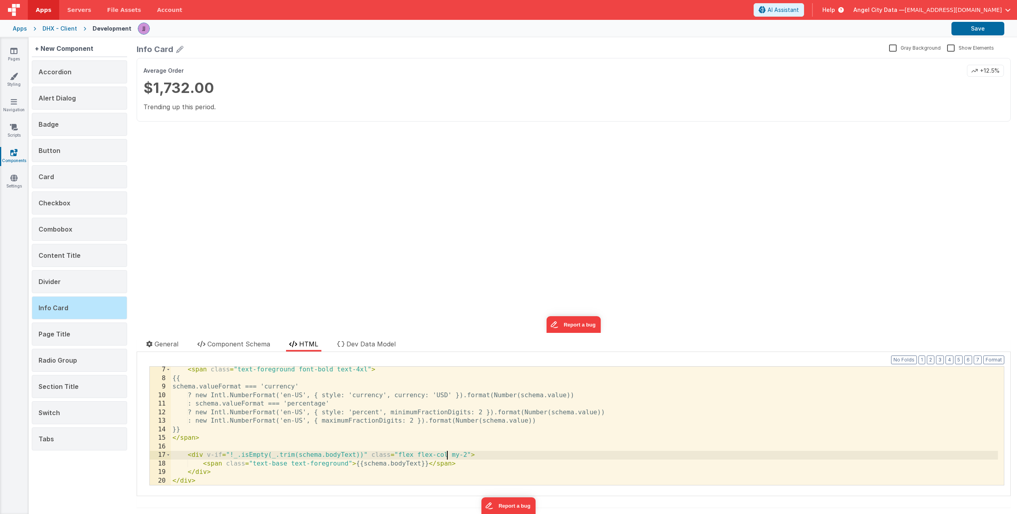
click at [278, 461] on div "< span class = "text-foreground font-bold text-4xl" > {{ schema.valueFormat ===…" at bounding box center [584, 432] width 827 height 135
click at [515, 465] on div "< span class = "text-foreground font-bold text-4xl" > {{ schema.valueFormat ===…" at bounding box center [584, 432] width 827 height 135
click at [513, 464] on div "< span class = "text-foreground font-bold text-4xl" > {{ schema.valueFormat ===…" at bounding box center [584, 432] width 827 height 135
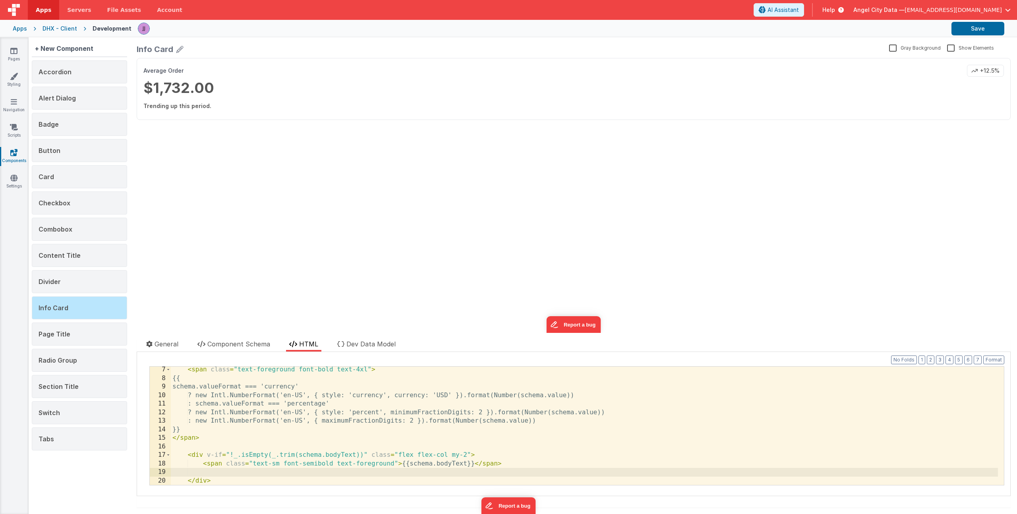
paste textarea
click at [451, 472] on div "< span class = "text-foreground font-bold text-4xl" > {{ schema.valueFormat ===…" at bounding box center [584, 432] width 827 height 135
click at [220, 471] on div "< span class = "text-foreground font-bold text-4xl" > {{ schema.valueFormat ===…" at bounding box center [584, 432] width 827 height 135
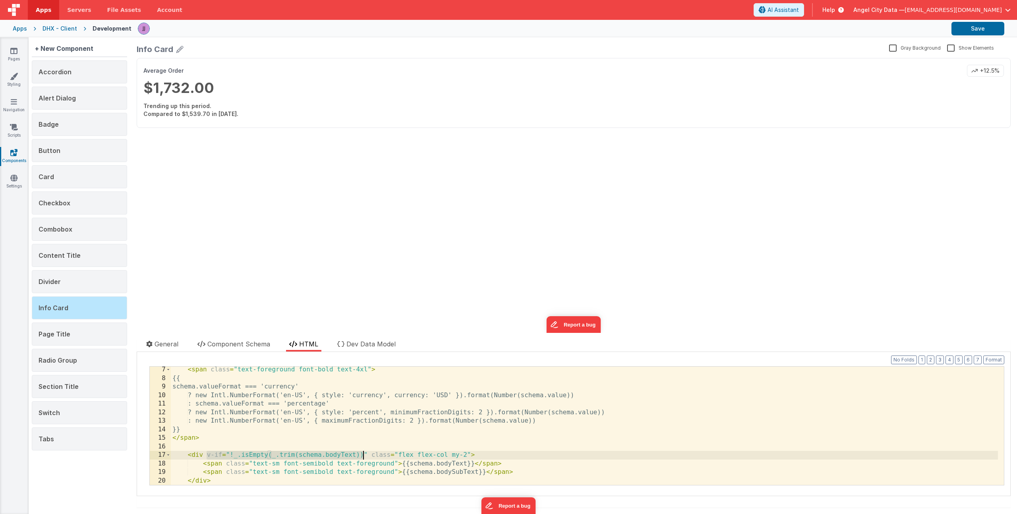
drag, startPoint x: 207, startPoint y: 455, endPoint x: 362, endPoint y: 453, distance: 154.9
click at [362, 453] on div "< span class = "text-foreground font-bold text-4xl" > {{ schema.valueFormat ===…" at bounding box center [584, 432] width 827 height 135
click at [221, 473] on div "< span class = "text-foreground font-bold text-4xl" > {{ schema.valueFormat ===…" at bounding box center [584, 432] width 827 height 135
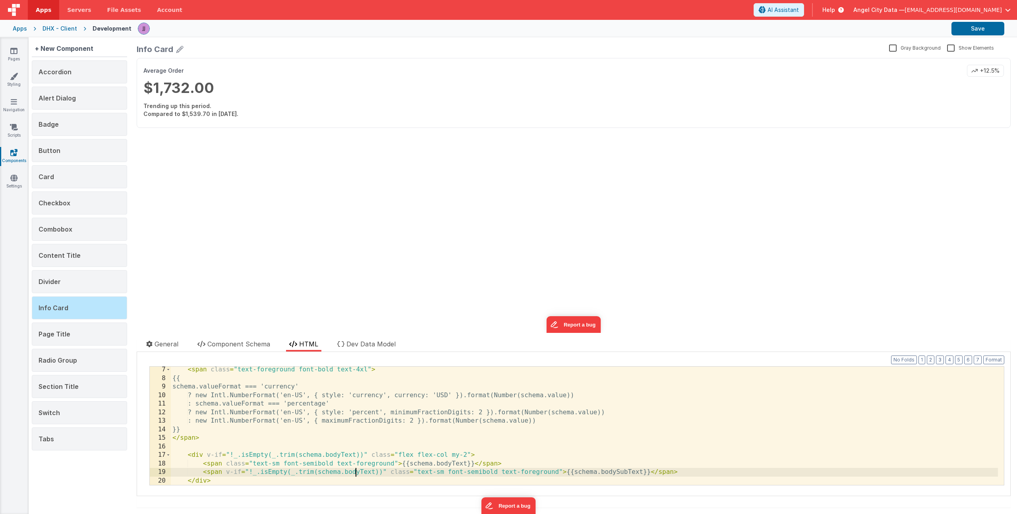
click at [354, 471] on div "< span class = "text-foreground font-bold text-4xl" > {{ schema.valueFormat ===…" at bounding box center [584, 432] width 827 height 135
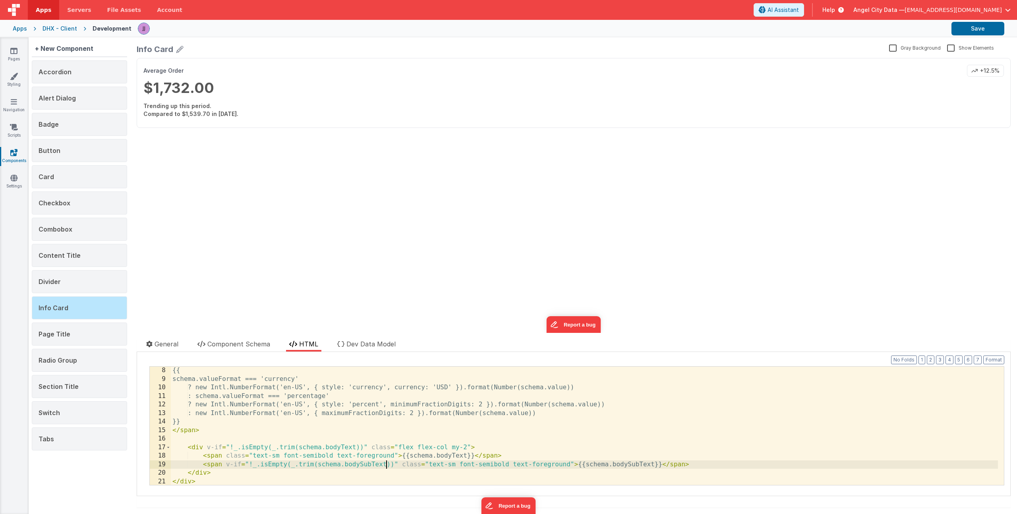
scroll to position [69, 0]
click at [495, 463] on div "{{ schema.valueFormat === 'currency' ? new Intl.NumberFormat('en-US', { style: …" at bounding box center [584, 432] width 827 height 135
click at [551, 451] on div "{{ schema.valueFormat === 'currency' ? new Intl.NumberFormat('en-US', { style: …" at bounding box center [584, 432] width 827 height 135
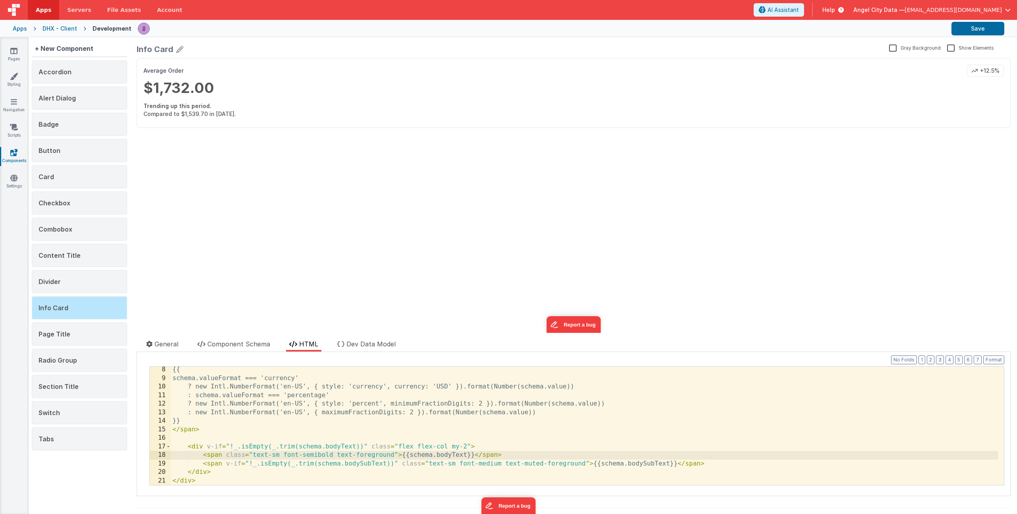
click at [466, 447] on div "{{ schema.valueFormat === 'currency' ? new Intl.NumberFormat('en-US', { style: …" at bounding box center [584, 432] width 827 height 135
click at [15, 52] on icon at bounding box center [13, 51] width 7 height 8
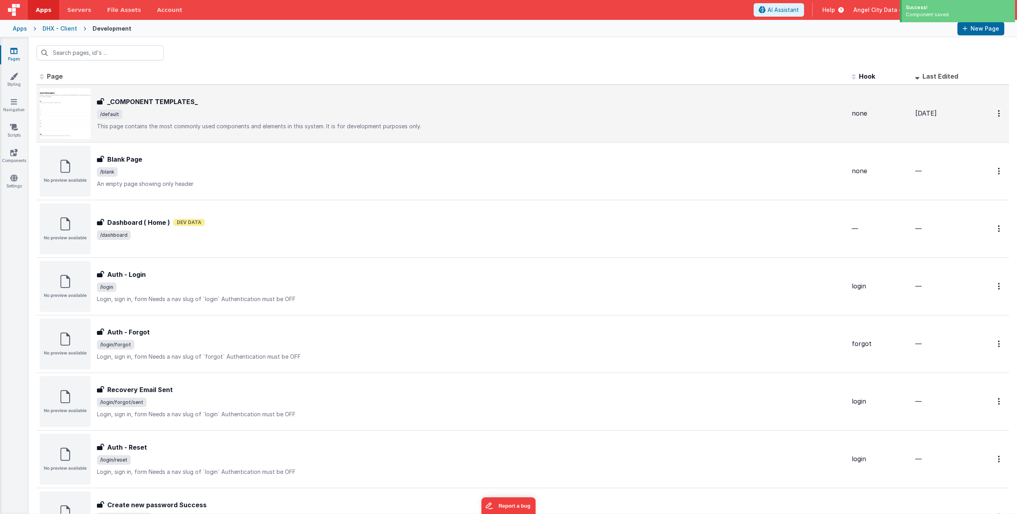
click at [248, 104] on div "_COMPONENT TEMPLATES_" at bounding box center [471, 102] width 748 height 10
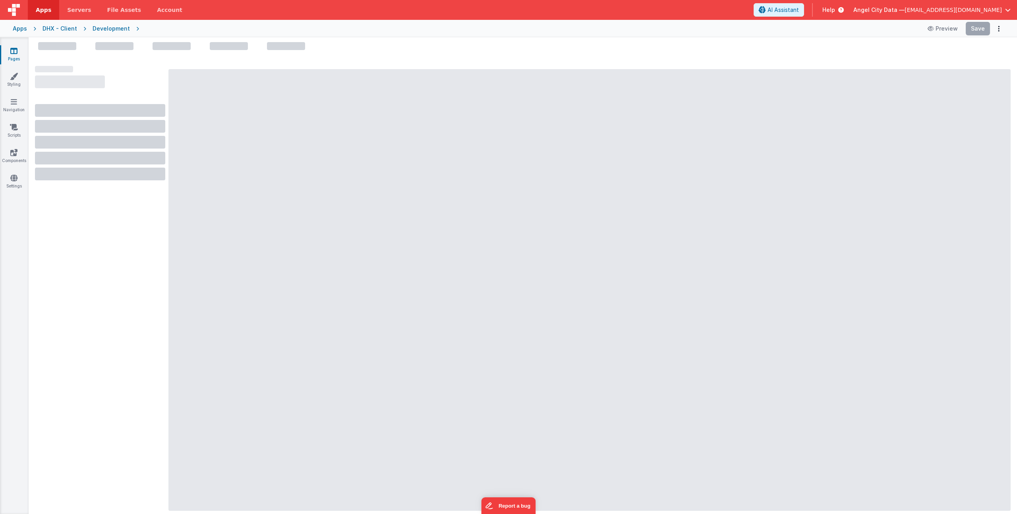
click at [16, 52] on icon at bounding box center [13, 51] width 7 height 8
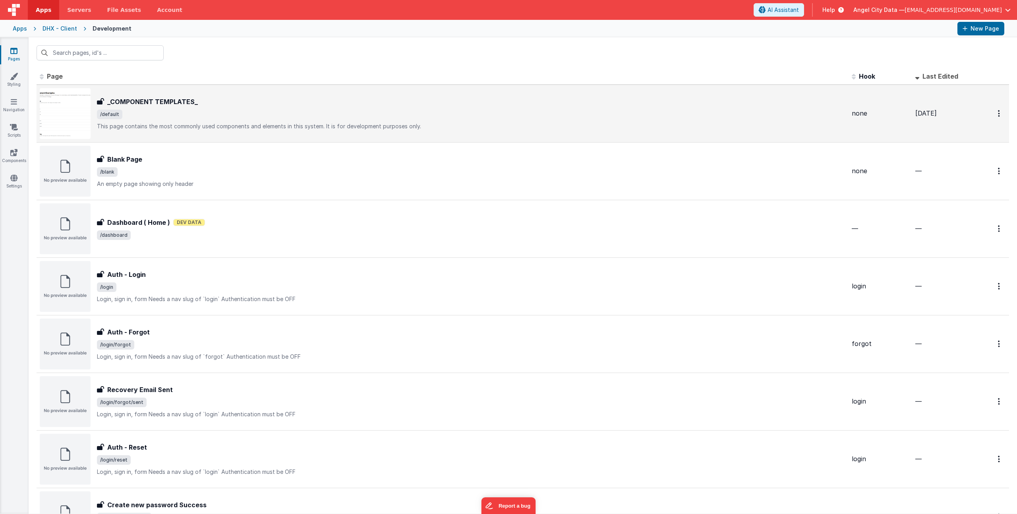
click at [257, 112] on span "/default" at bounding box center [471, 115] width 748 height 10
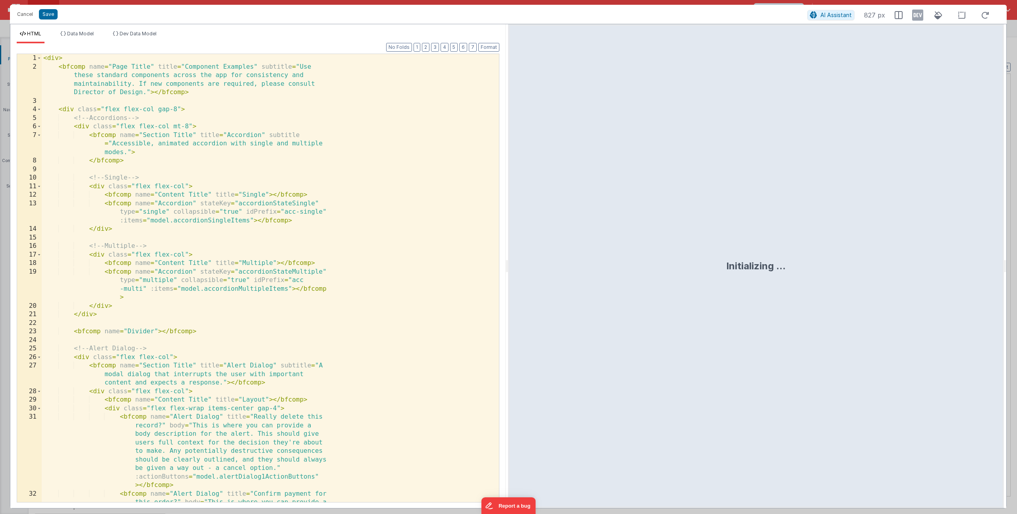
scroll to position [124, 0]
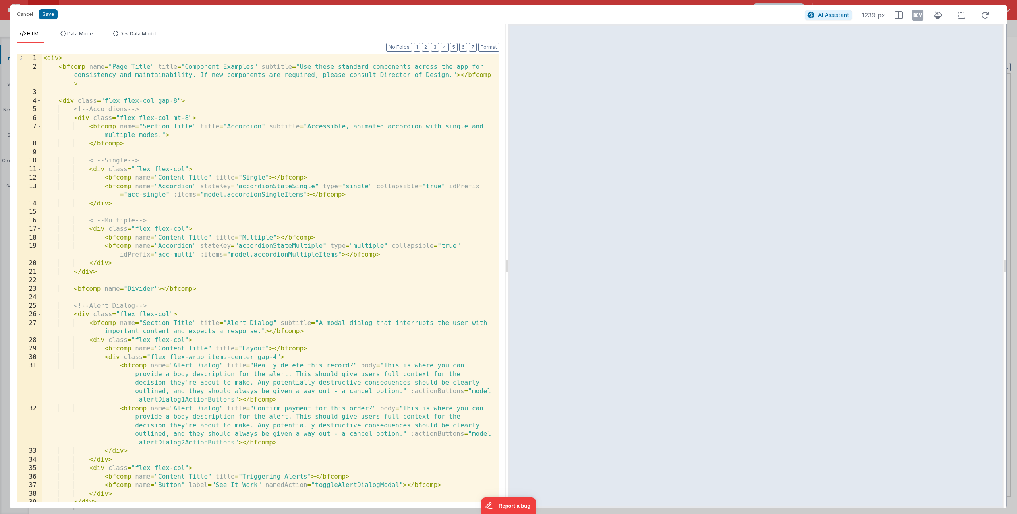
click at [179, 303] on div "< div > < bfcomp name = "Page Title" title = "Component Examples" subtitle = "U…" at bounding box center [267, 286] width 451 height 465
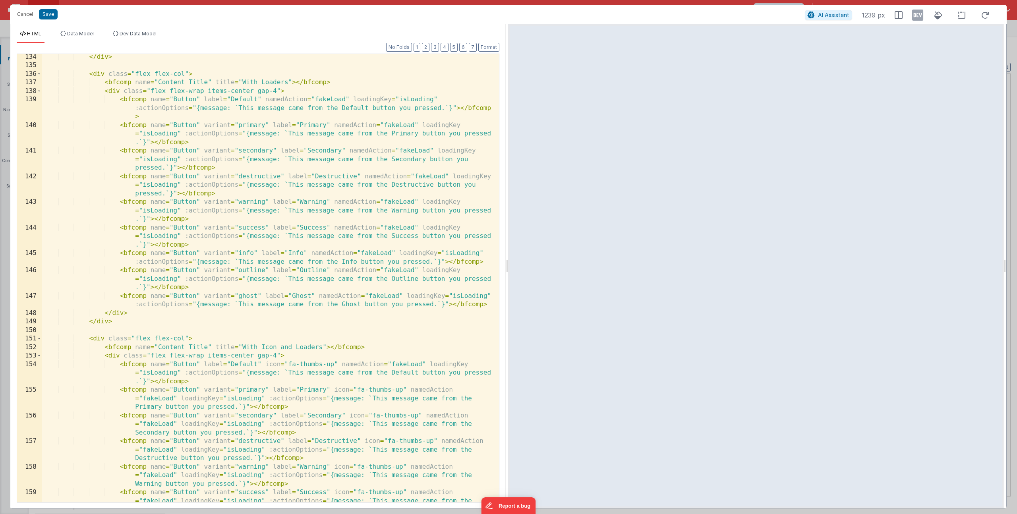
scroll to position [1708, 0]
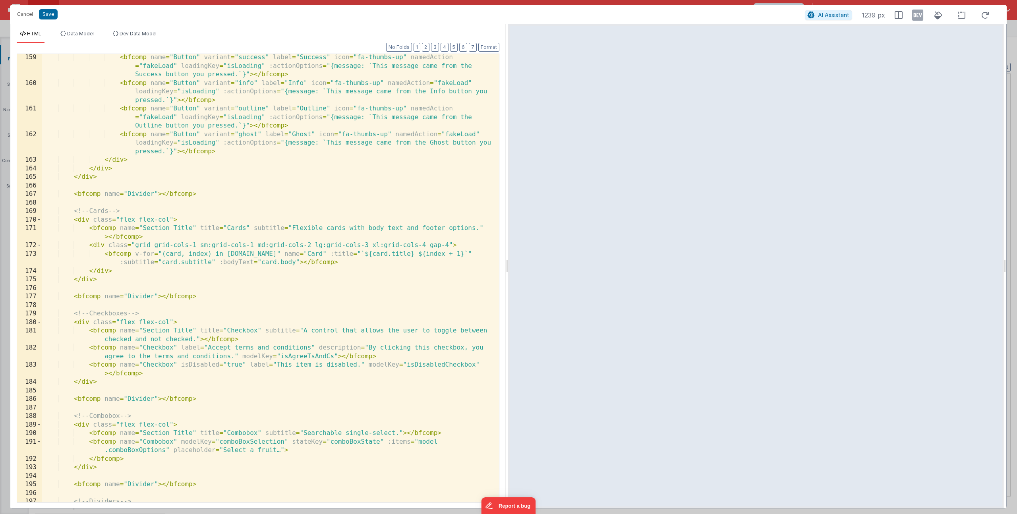
click at [478, 228] on div "< bfcomp name = "Button" variant = "success" label = "Success" icon = "fa-thumb…" at bounding box center [267, 294] width 451 height 482
drag, startPoint x: 421, startPoint y: 229, endPoint x: 473, endPoint y: 226, distance: 51.3
click at [473, 226] on div "< bfcomp name = "Button" variant = "success" label = "Success" icon = "fa-thumb…" at bounding box center [267, 294] width 451 height 482
click at [486, 229] on div "< bfcomp name = "Button" variant = "success" label = "Success" icon = "fa-thumb…" at bounding box center [267, 294] width 451 height 482
drag, startPoint x: 147, startPoint y: 237, endPoint x: 178, endPoint y: 237, distance: 31.0
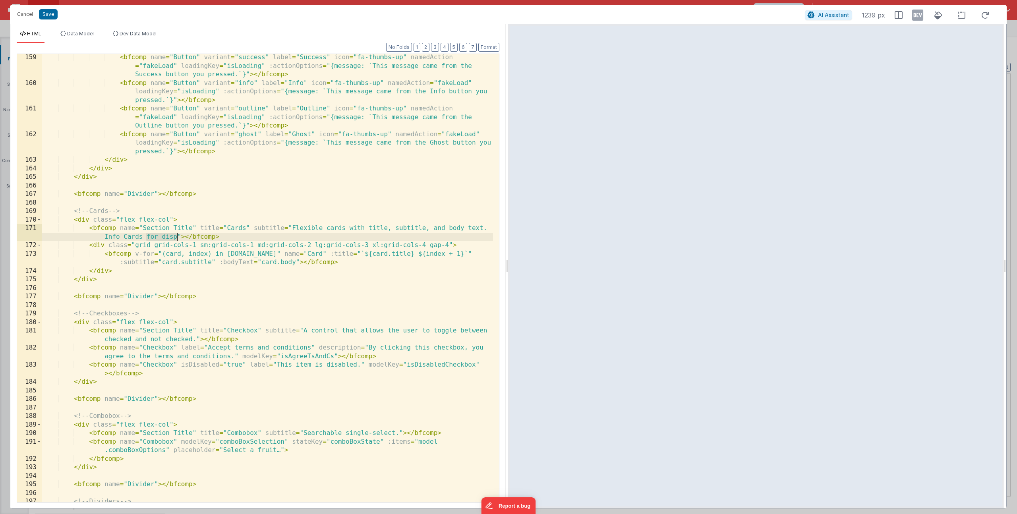
click at [178, 237] on div "< bfcomp name = "Button" variant = "success" label = "Success" icon = "fa-thumb…" at bounding box center [267, 294] width 451 height 482
click at [132, 269] on div "< bfcomp name = "Button" variant = "success" label = "Success" icon = "fa-thumb…" at bounding box center [267, 294] width 451 height 482
click at [84, 39] on li "Data Model" at bounding box center [77, 37] width 40 height 13
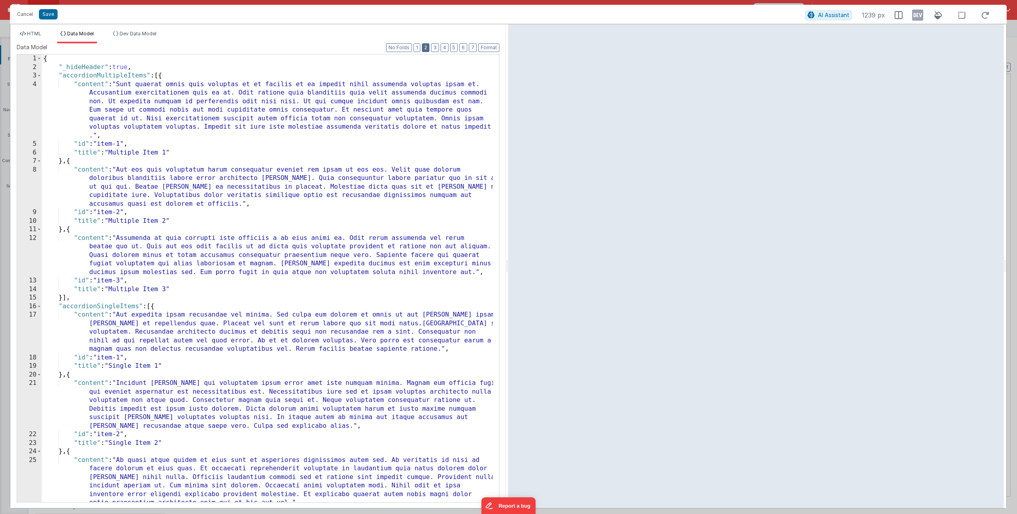
click at [428, 49] on button "2" at bounding box center [426, 47] width 8 height 9
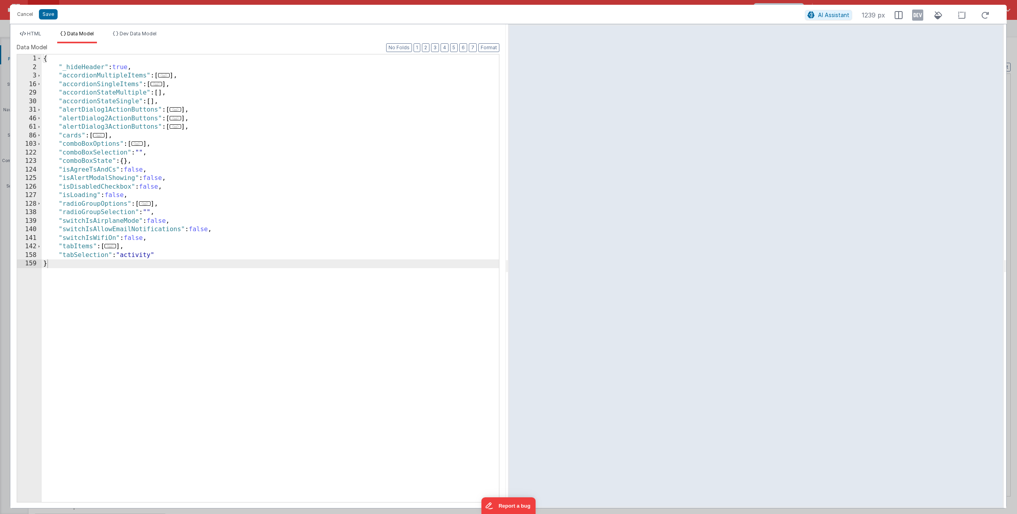
click at [122, 131] on div "{ "_hideHeader" : true , "accordionMultipleItems" : [ ... ] , "accordionSingleI…" at bounding box center [270, 286] width 457 height 465
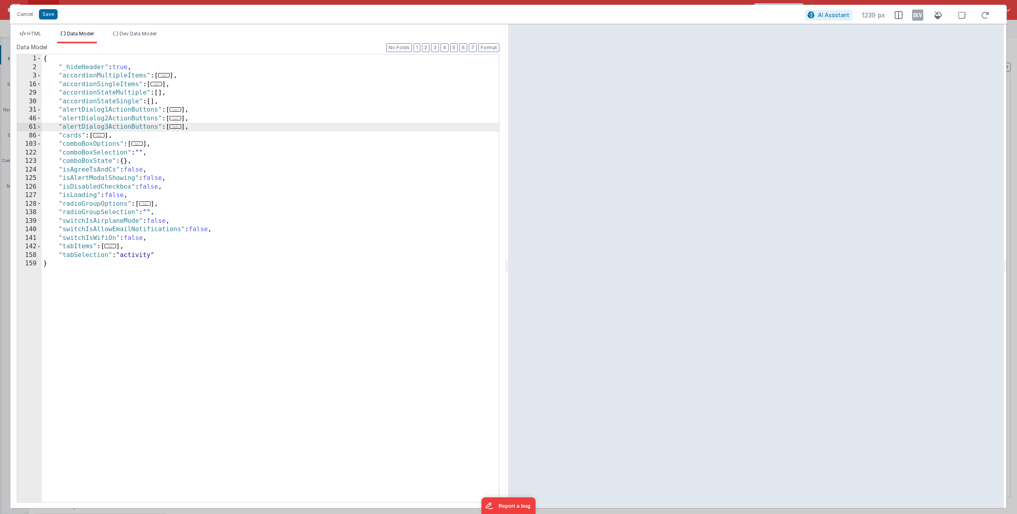
click at [125, 142] on div "{ "_hideHeader" : true , "accordionMultipleItems" : [ ... ] , "accordionSingleI…" at bounding box center [270, 286] width 457 height 465
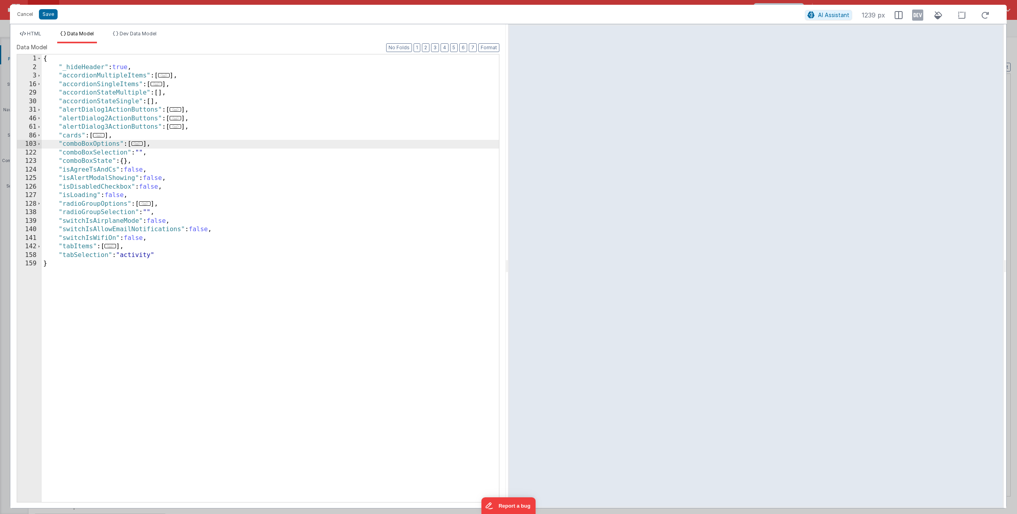
click at [135, 136] on div "{ "_hideHeader" : true , "accordionMultipleItems" : [ ... ] , "accordionSingleI…" at bounding box center [270, 286] width 457 height 465
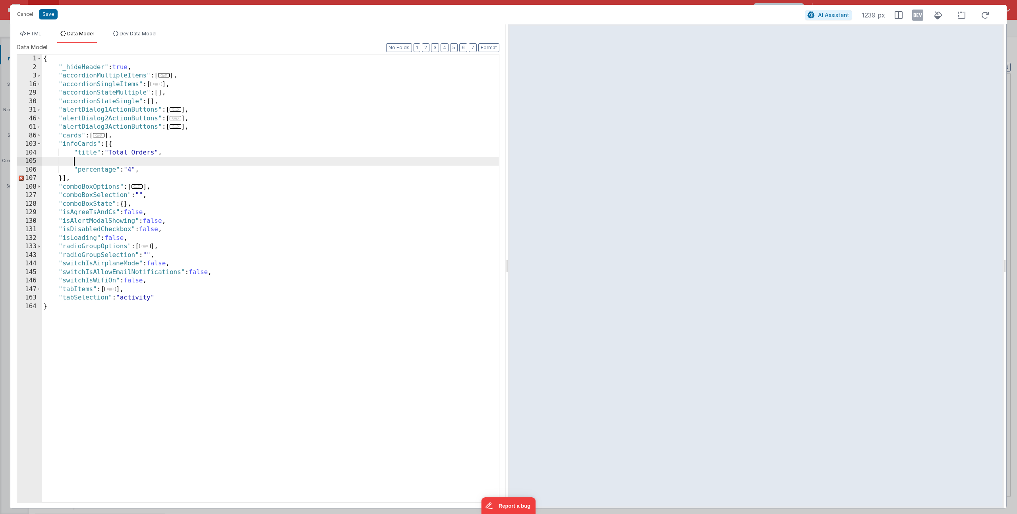
paste textarea
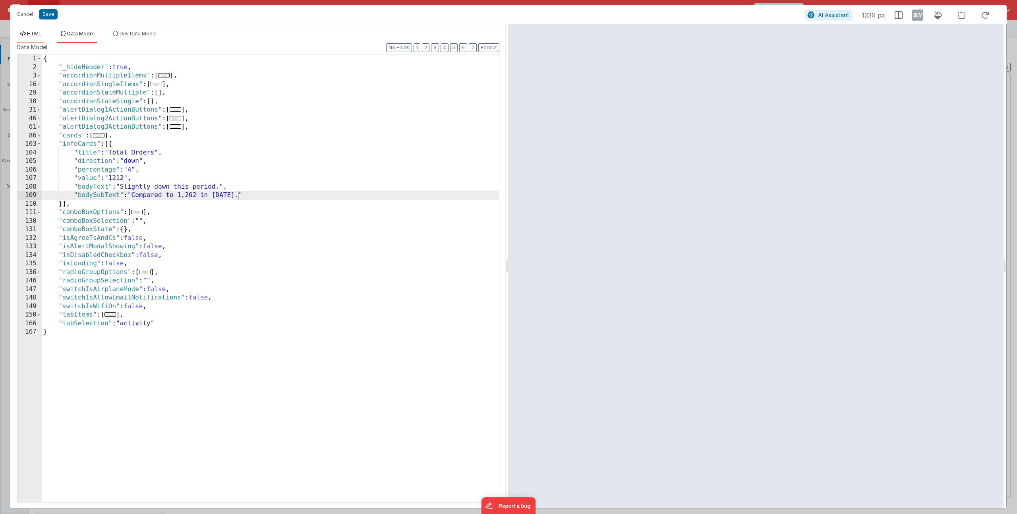
click at [21, 36] on icon at bounding box center [23, 33] width 6 height 5
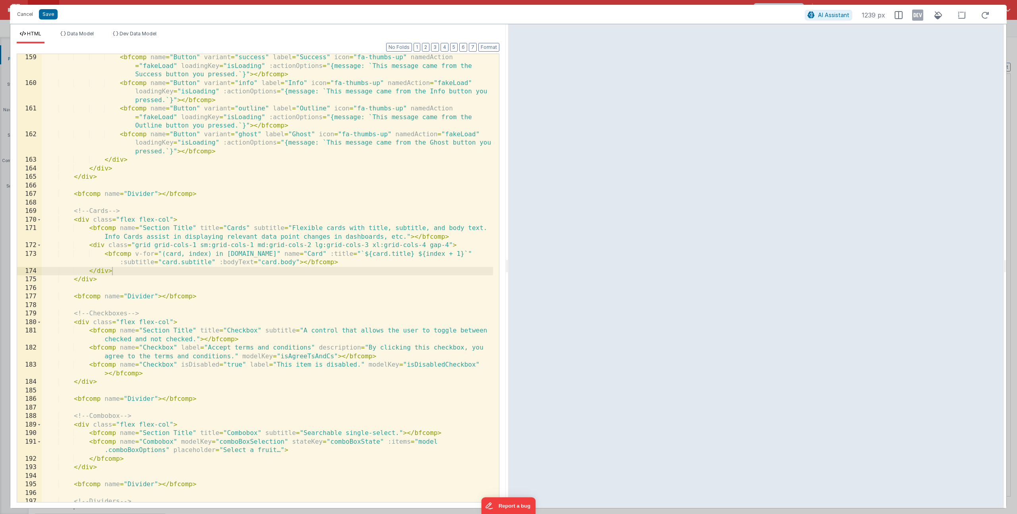
click at [125, 269] on div "< bfcomp name = "Button" variant = "success" label = "Success" icon = "fa-thumb…" at bounding box center [267, 294] width 451 height 482
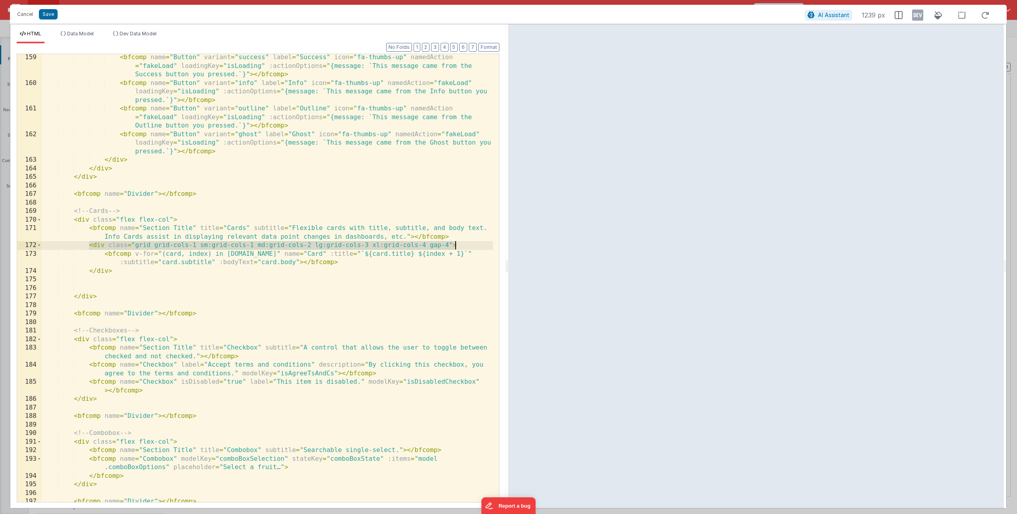
drag, startPoint x: 89, startPoint y: 247, endPoint x: 465, endPoint y: 245, distance: 376.5
click at [465, 245] on div "< bfcomp name = "Button" variant = "success" label = "Success" icon = "fa-thumb…" at bounding box center [267, 294] width 451 height 482
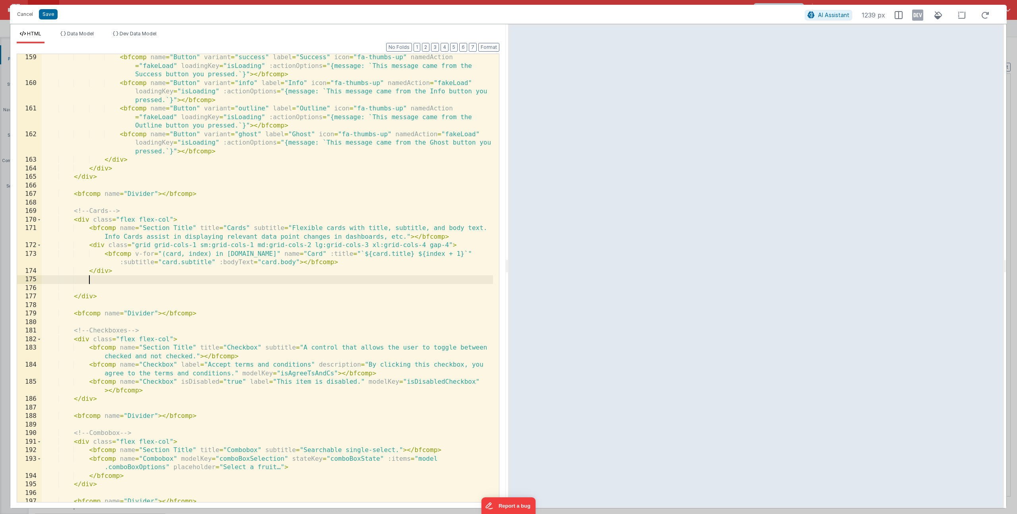
click at [122, 282] on div "< bfcomp name = "Button" variant = "success" label = "Success" icon = "fa-thumb…" at bounding box center [267, 294] width 451 height 482
click at [117, 287] on div "< bfcomp name = "Button" variant = "success" label = "Success" icon = "fa-thumb…" at bounding box center [267, 294] width 451 height 482
paste textarea
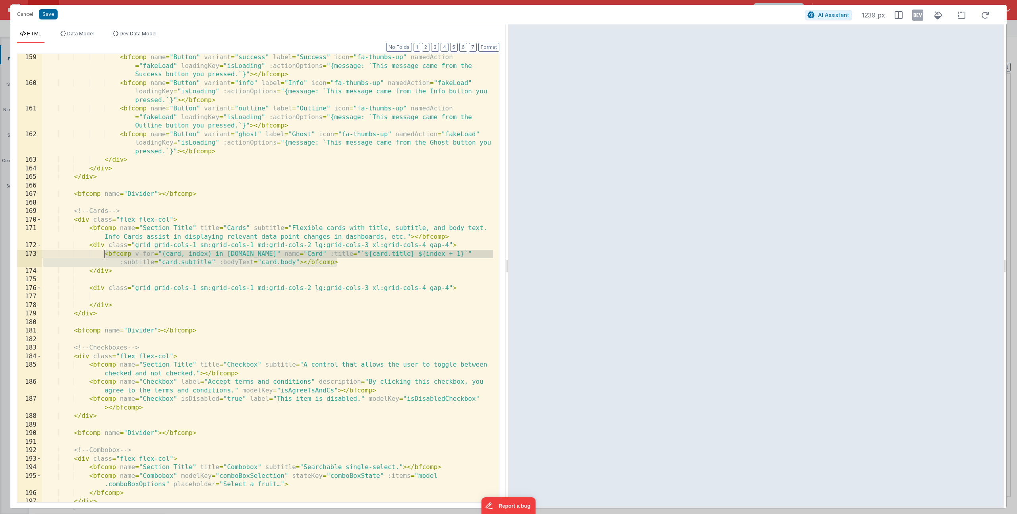
drag, startPoint x: 281, startPoint y: 259, endPoint x: 104, endPoint y: 252, distance: 176.4
click at [104, 252] on div "< bfcomp name = "Button" variant = "success" label = "Success" icon = "fa-thumb…" at bounding box center [267, 294] width 451 height 482
click at [168, 261] on div "< bfcomp name = "Button" variant = "success" label = "Success" icon = "fa-thumb…" at bounding box center [267, 294] width 451 height 482
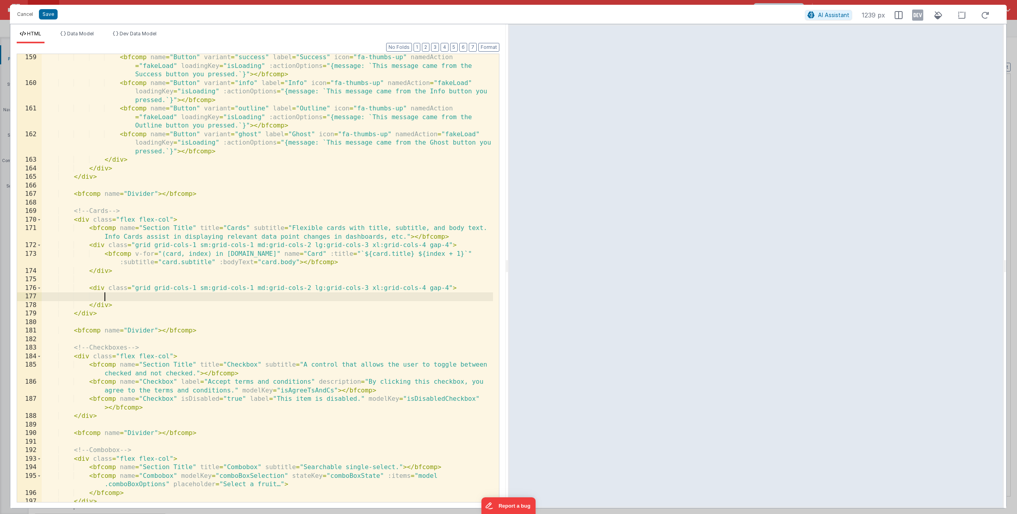
click at [124, 295] on div "< bfcomp name = "Button" variant = "success" label = "Success" icon = "fa-thumb…" at bounding box center [267, 294] width 451 height 482
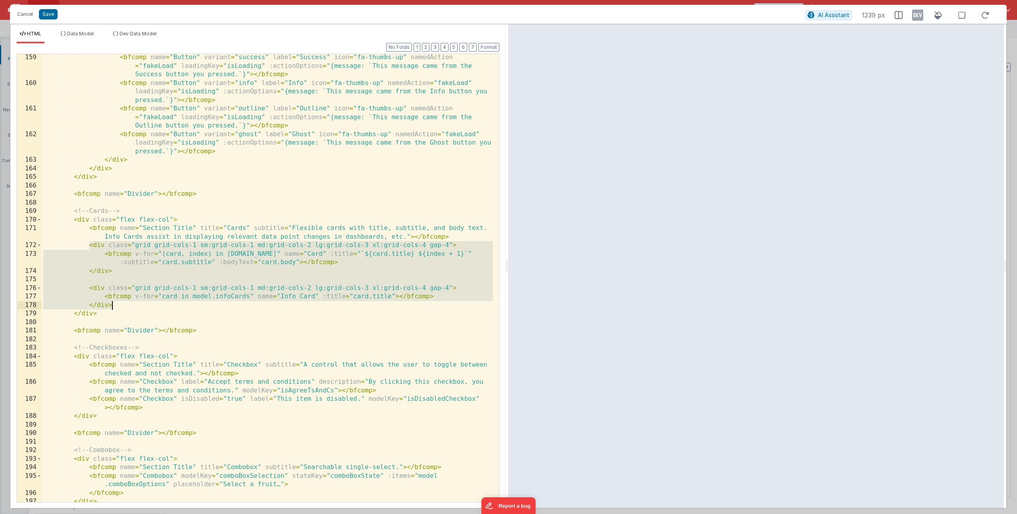
drag, startPoint x: 89, startPoint y: 244, endPoint x: 138, endPoint y: 307, distance: 79.2
click at [138, 307] on div "< bfcomp name = "Button" variant = "success" label = "Success" icon = "fa-thumb…" at bounding box center [267, 294] width 451 height 482
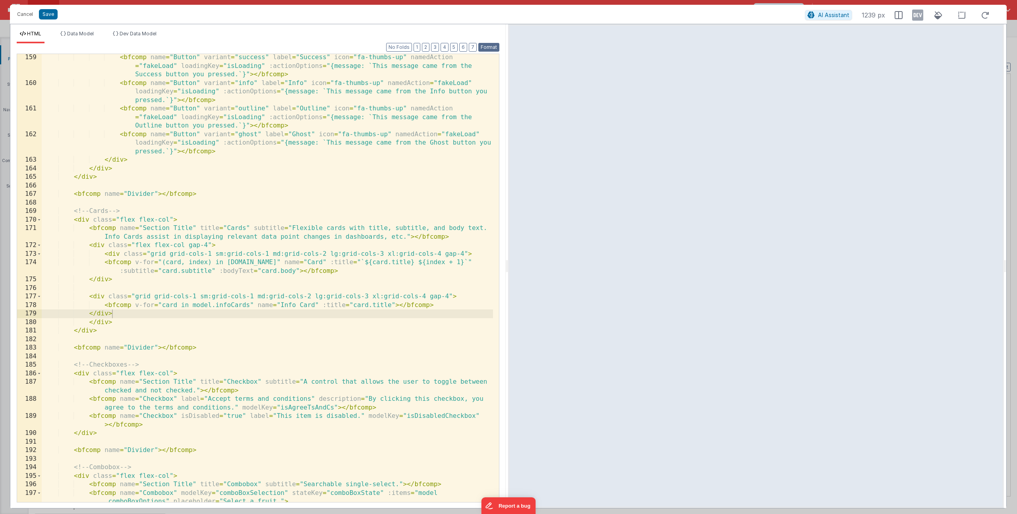
click at [496, 45] on button "Format" at bounding box center [488, 47] width 21 height 9
click at [170, 259] on div "< bfcomp name = "Button" variant = "success" label = "Success" icon = "fa-thumb…" at bounding box center [267, 294] width 451 height 482
click at [219, 259] on div "< bfcomp name = "Button" variant = "success" label = "Success" icon = "fa-thumb…" at bounding box center [267, 294] width 451 height 482
click at [224, 247] on div "< bfcomp name = "Button" variant = "success" label = "Success" icon = "fa-thumb…" at bounding box center [267, 294] width 451 height 482
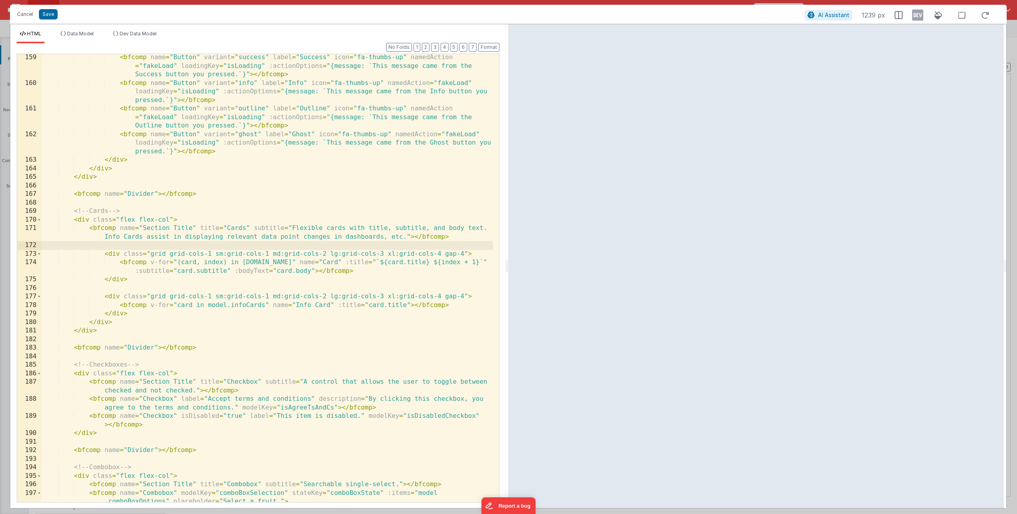
click at [141, 318] on div "< bfcomp name = "Button" variant = "success" label = "Success" icon = "fa-thumb…" at bounding box center [267, 294] width 451 height 482
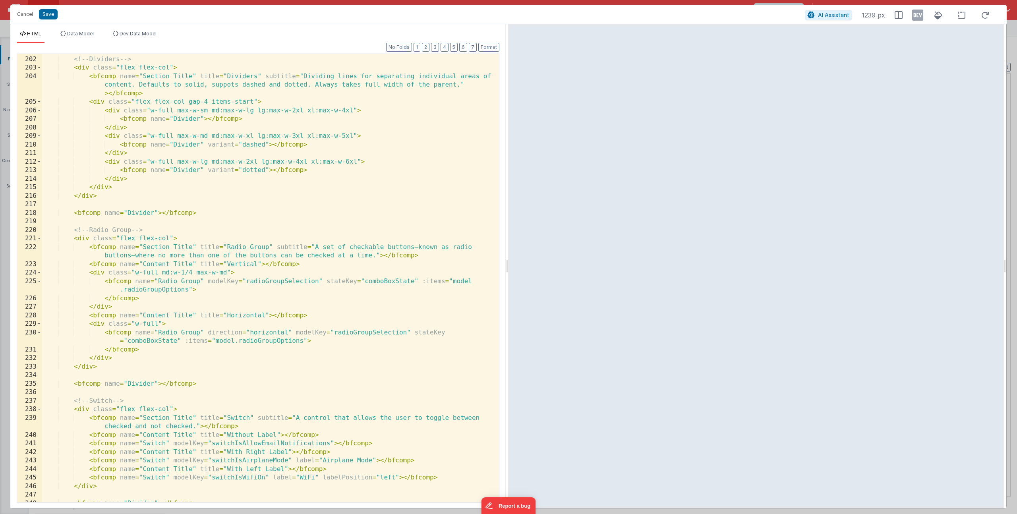
scroll to position [2209, 0]
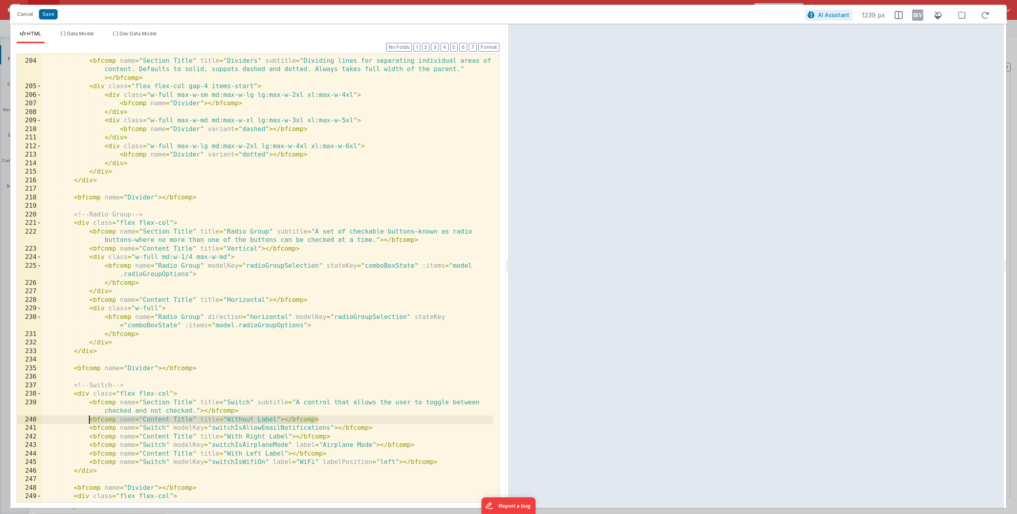
drag, startPoint x: 250, startPoint y: 417, endPoint x: 90, endPoint y: 420, distance: 160.1
click at [90, 420] on div "< div class = "flex flex-col" > < bfcomp name = "Section Title" title = "Divide…" at bounding box center [267, 289] width 451 height 482
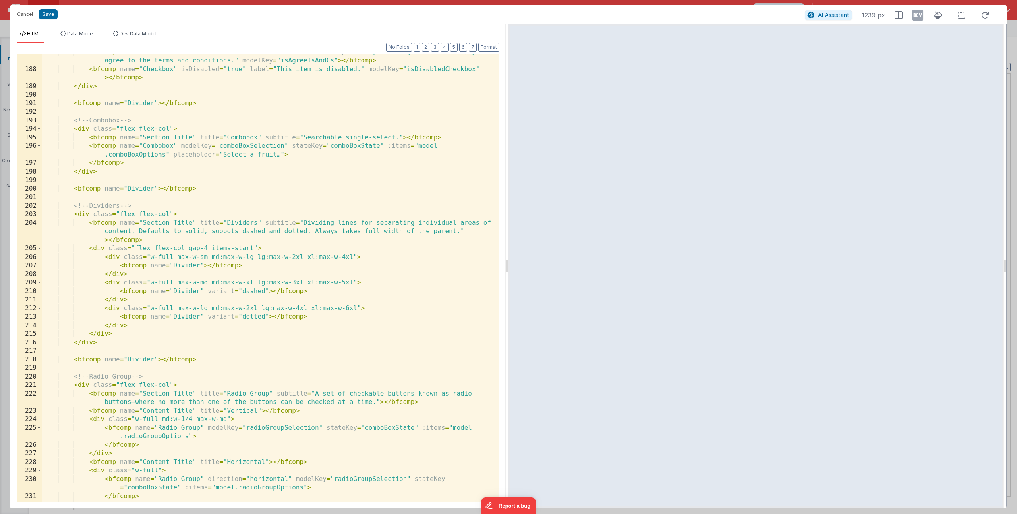
scroll to position [2039, 0]
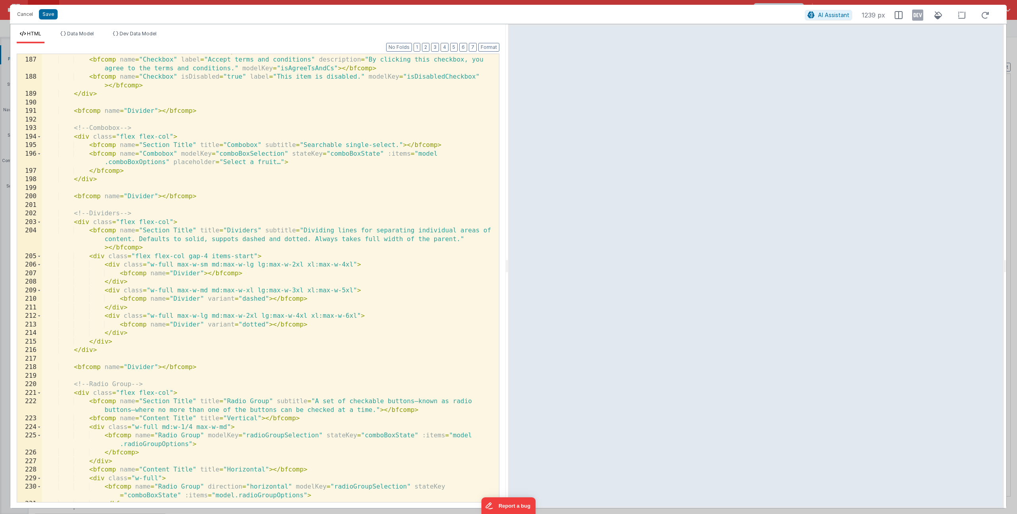
click at [183, 167] on div "< bfcomp name = "Section Title" title = "Checkbox" subtitle = "A control that a…" at bounding box center [267, 276] width 451 height 474
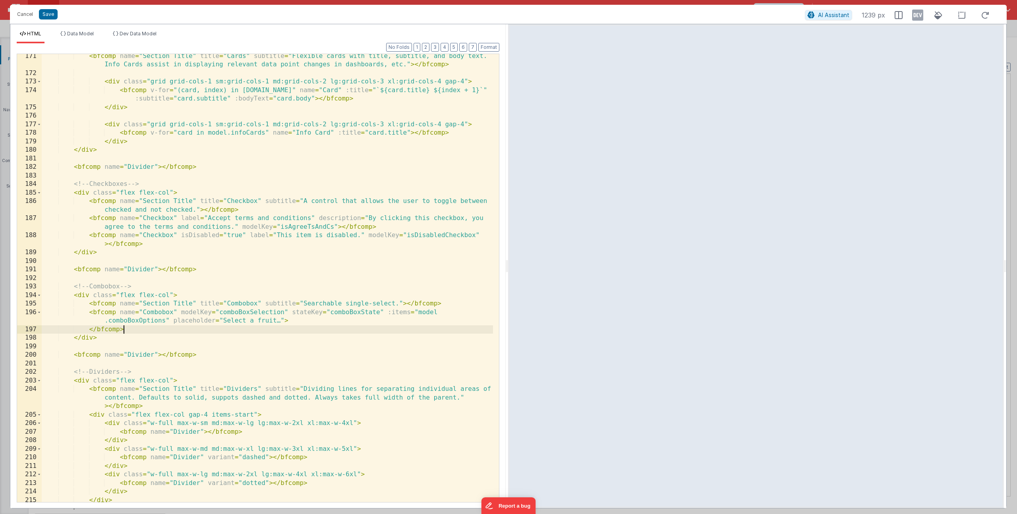
scroll to position [1865, 0]
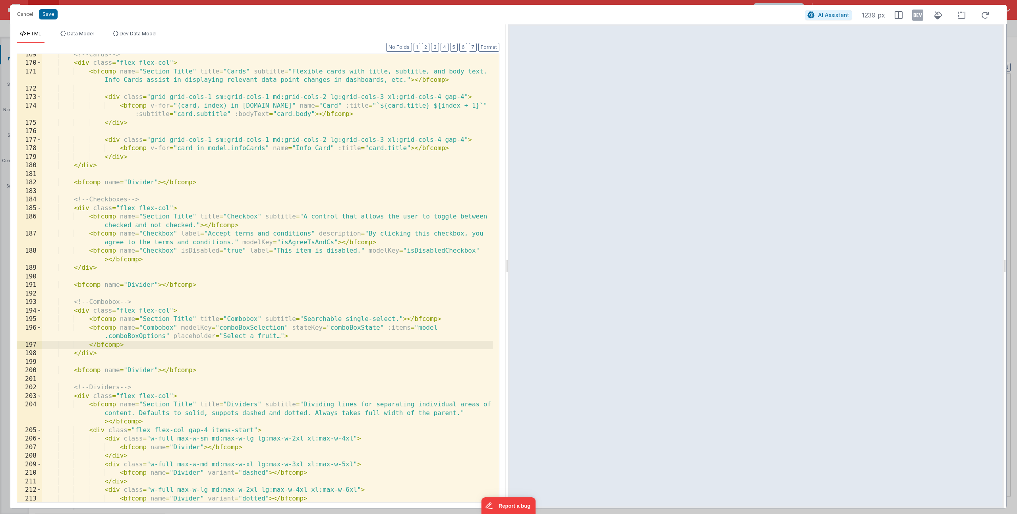
click at [207, 86] on div "<!-- Cards --> < div class = "flex flex-col" > < bfcomp name = "Section Title" …" at bounding box center [267, 282] width 451 height 465
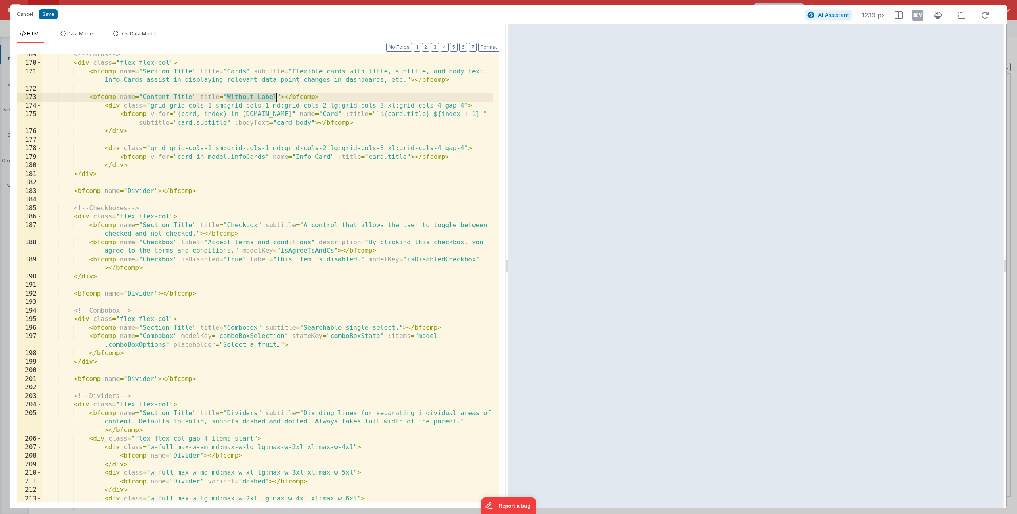
drag, startPoint x: 229, startPoint y: 98, endPoint x: 274, endPoint y: 93, distance: 45.6
click at [274, 93] on div "<!-- Cards --> < div class = "flex flex-col" > < bfcomp name = "Section Title" …" at bounding box center [267, 282] width 451 height 465
click at [120, 143] on div "<!-- Cards --> < div class = "flex flex-col" > < bfcomp name = "Section Title" …" at bounding box center [267, 282] width 451 height 465
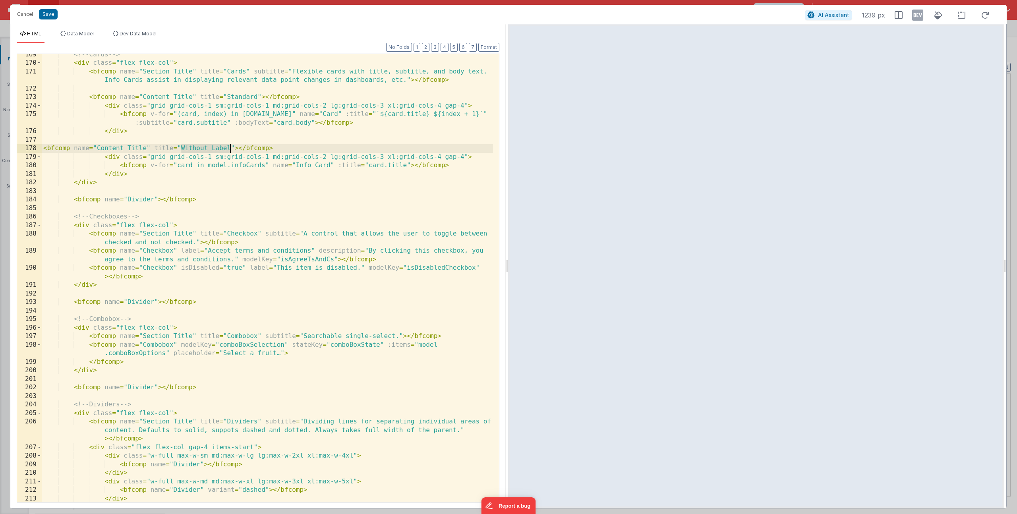
drag, startPoint x: 180, startPoint y: 149, endPoint x: 230, endPoint y: 146, distance: 50.5
click at [230, 146] on div "<!-- Cards --> < div class = "flex flex-col" > < bfcomp name = "Section Title" …" at bounding box center [267, 282] width 451 height 465
click at [488, 48] on button "Format" at bounding box center [488, 47] width 21 height 9
click at [336, 166] on div "<!-- Cards --> < div class = "flex flex-col" > < bfcomp name = "Section Title" …" at bounding box center [267, 282] width 451 height 465
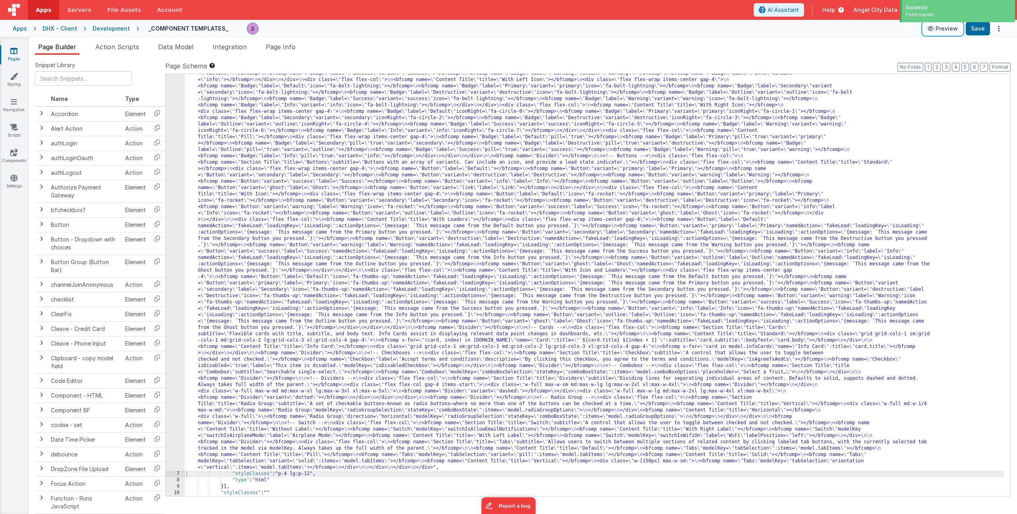
click at [941, 32] on button "Preview" at bounding box center [943, 28] width 40 height 13
